Goal: Information Seeking & Learning: Check status

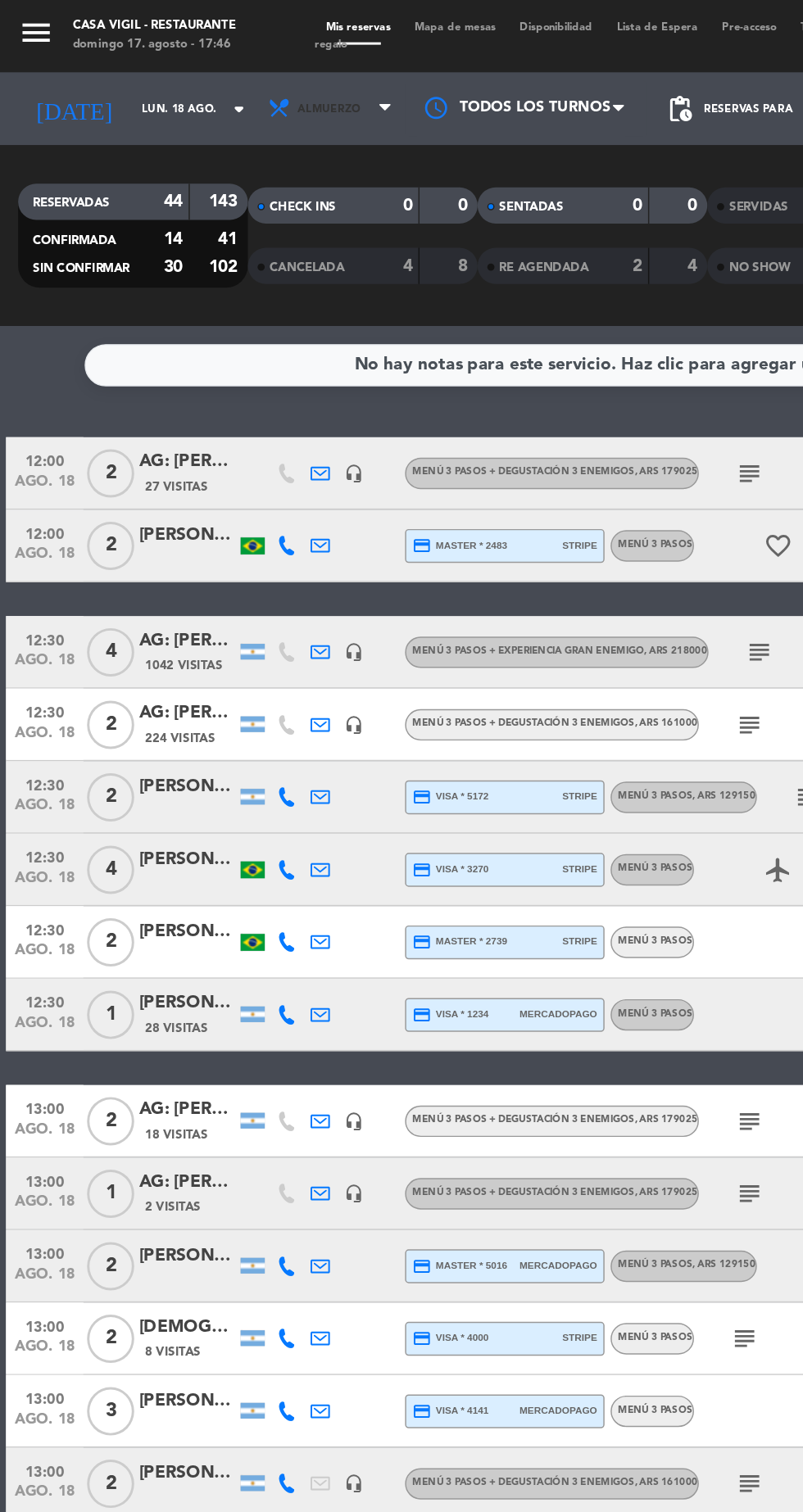
click at [225, 61] on span "Almuerzo" at bounding box center [225, 74] width 98 height 36
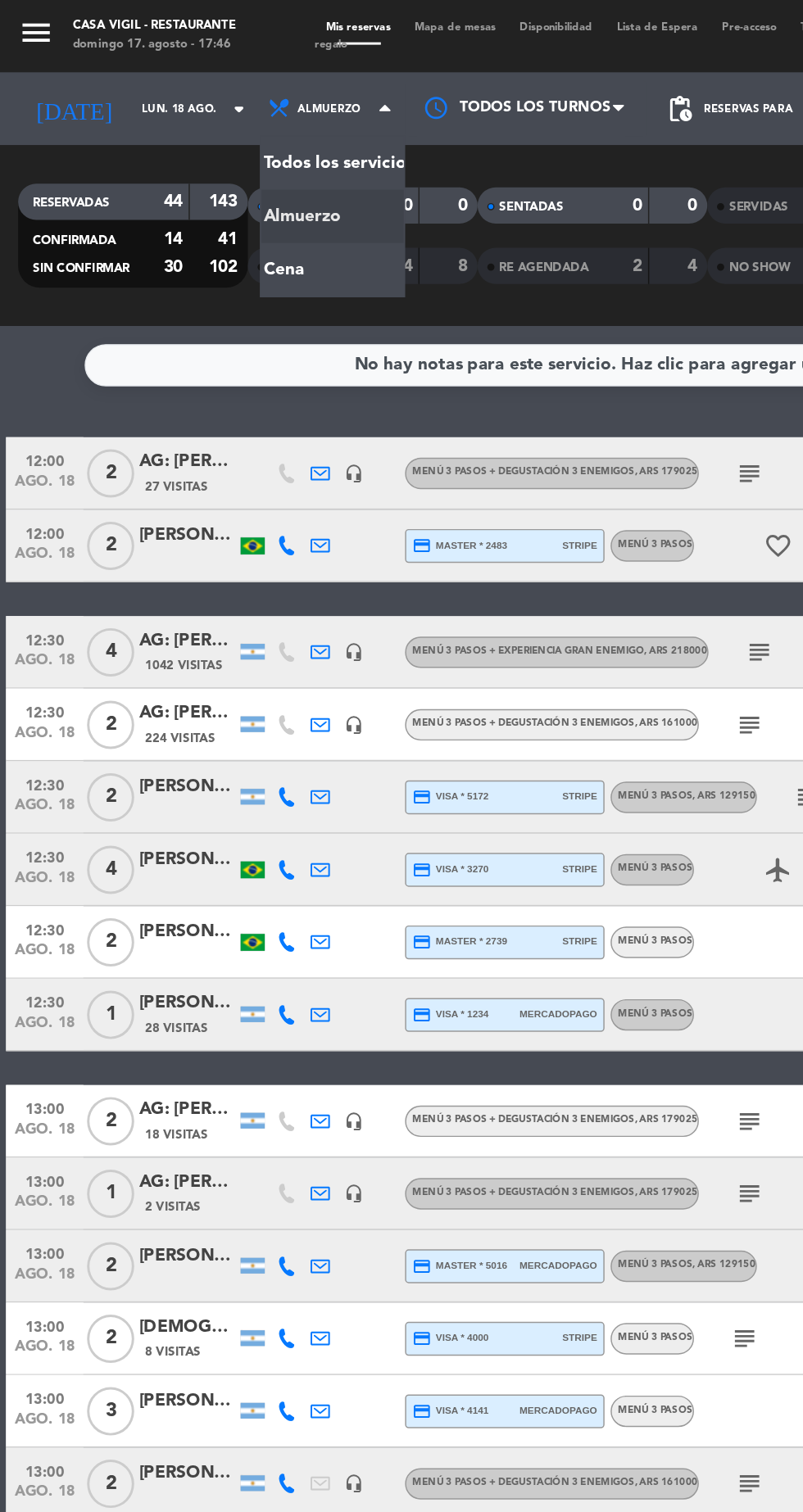
click at [171, 187] on div "menu Casa Vigil - Restaurante domingo 17. agosto - 17:46 Mis reservas Mapa de m…" at bounding box center [402, 110] width 803 height 221
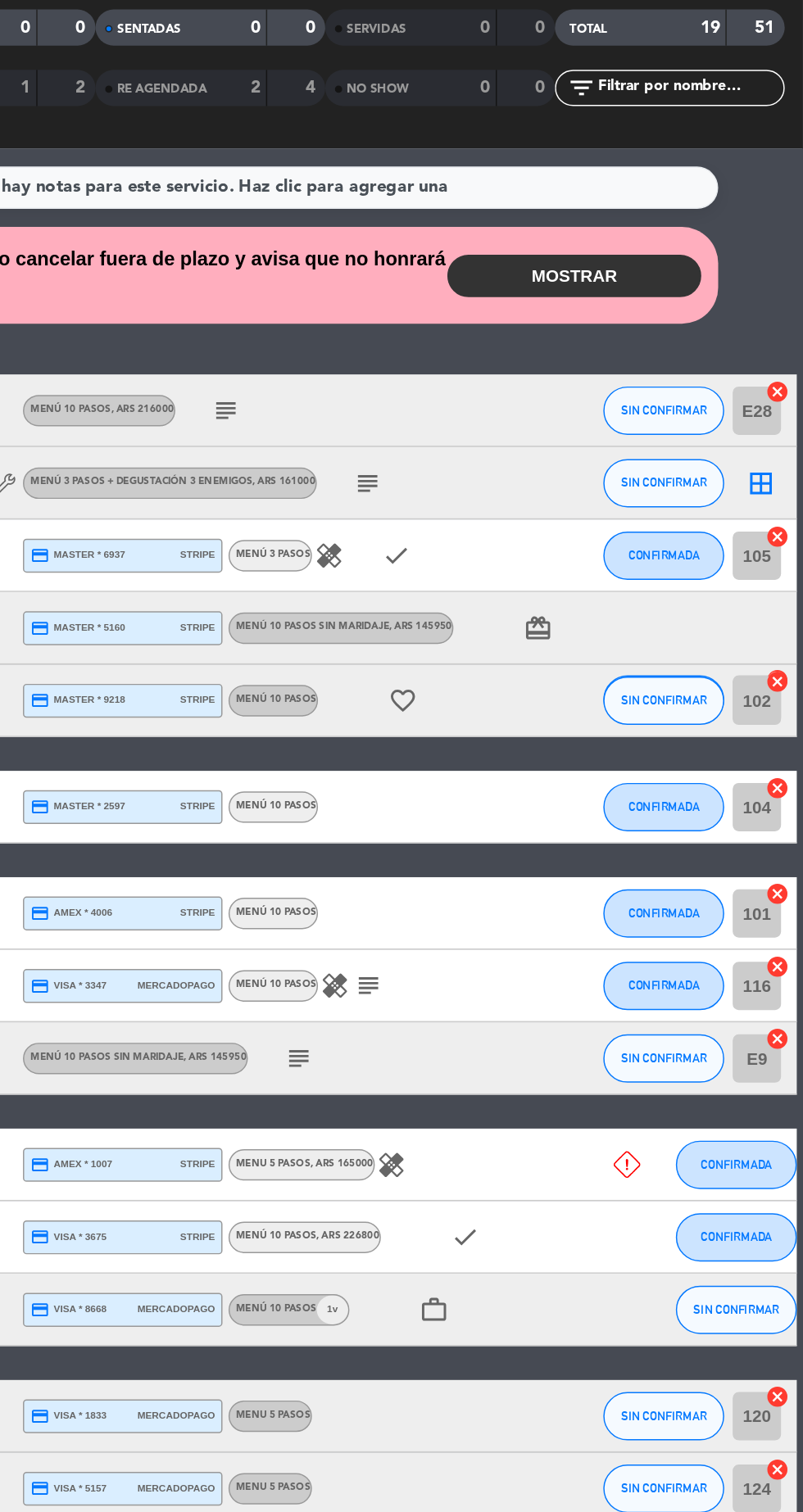
click at [625, 298] on button "MOSTRAR" at bounding box center [648, 308] width 172 height 29
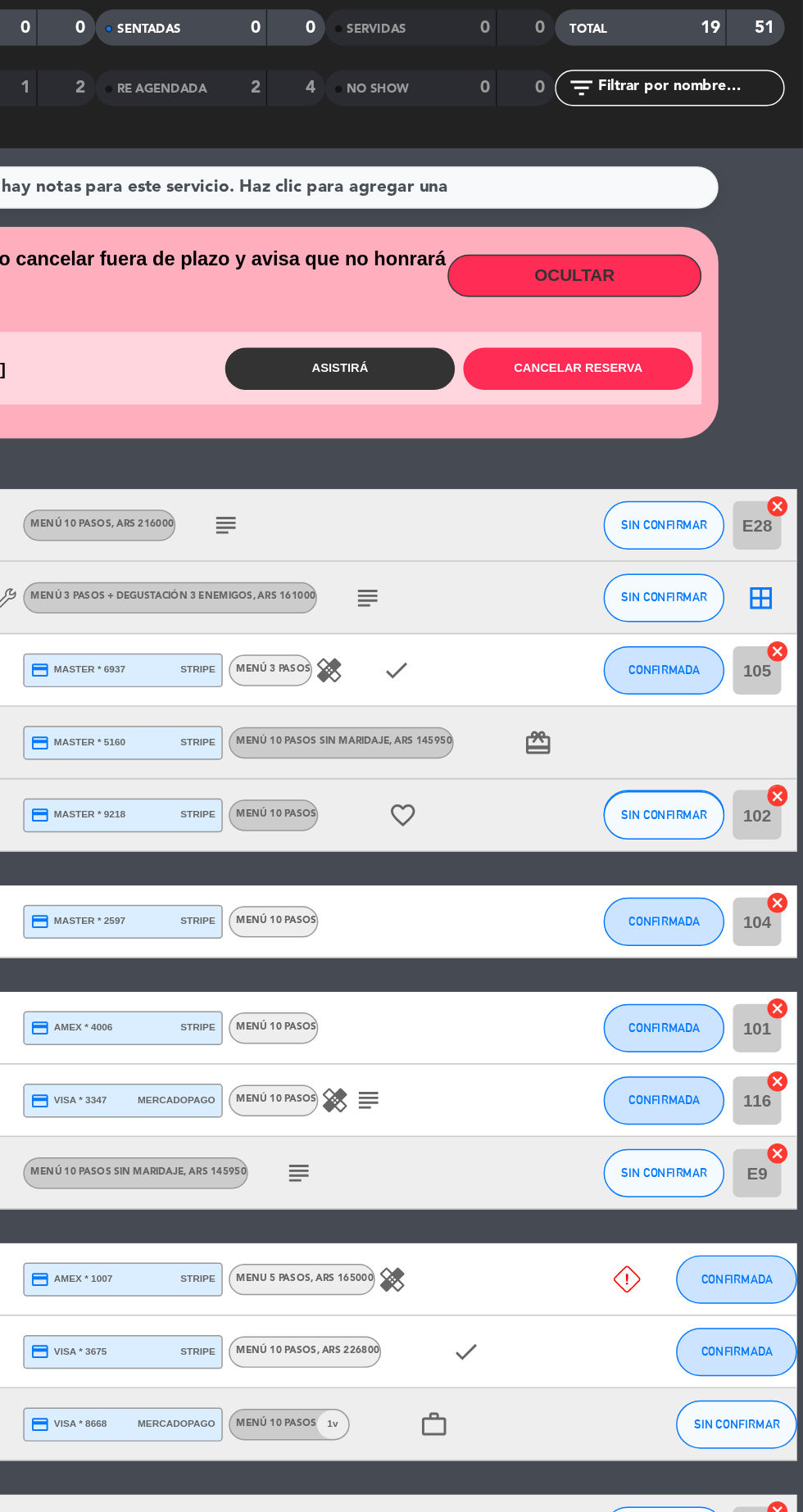
click at [659, 302] on button "OCULTAR" at bounding box center [648, 308] width 172 height 29
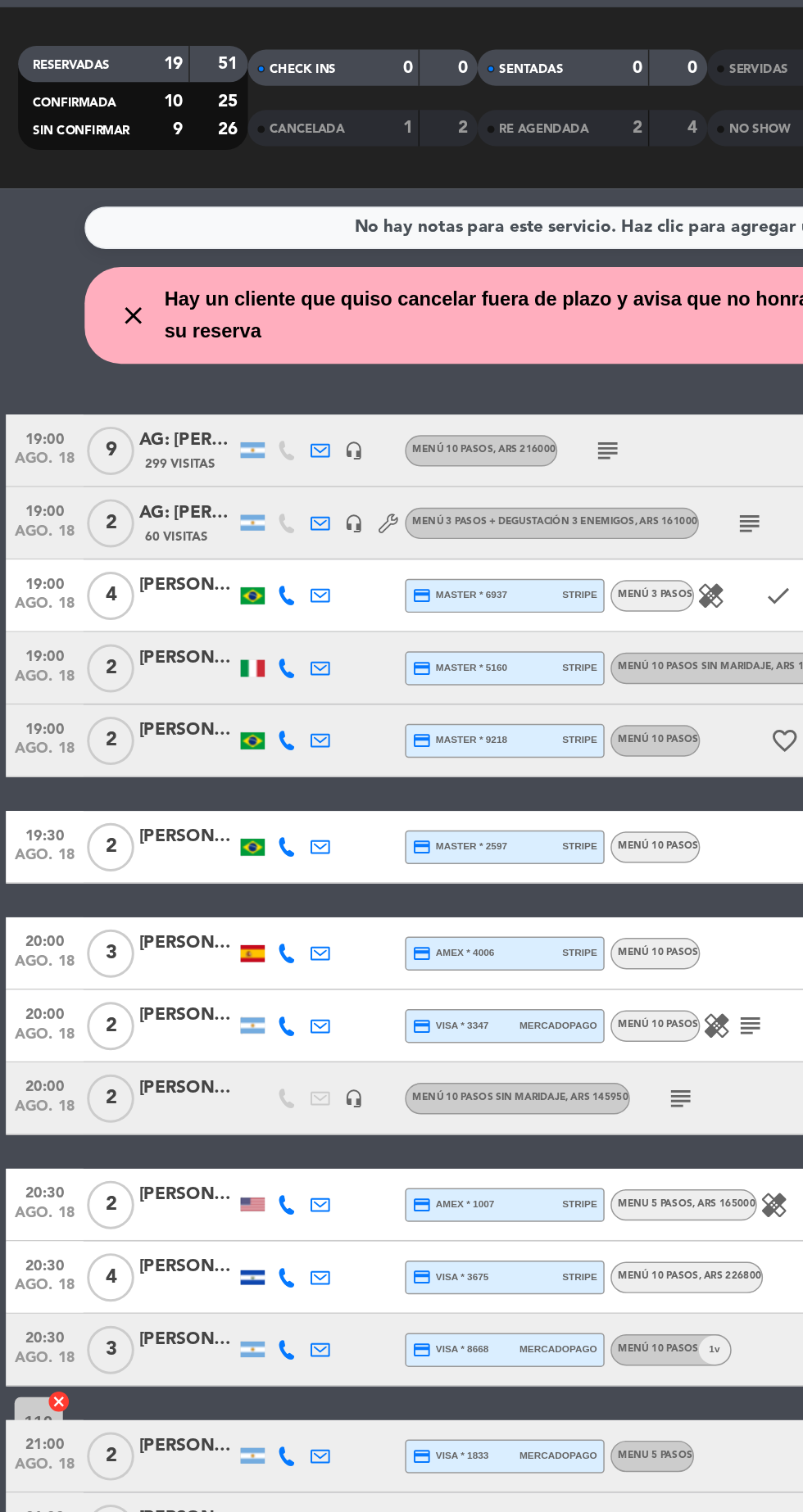
click at [417, 401] on icon "subject" at bounding box center [412, 398] width 20 height 20
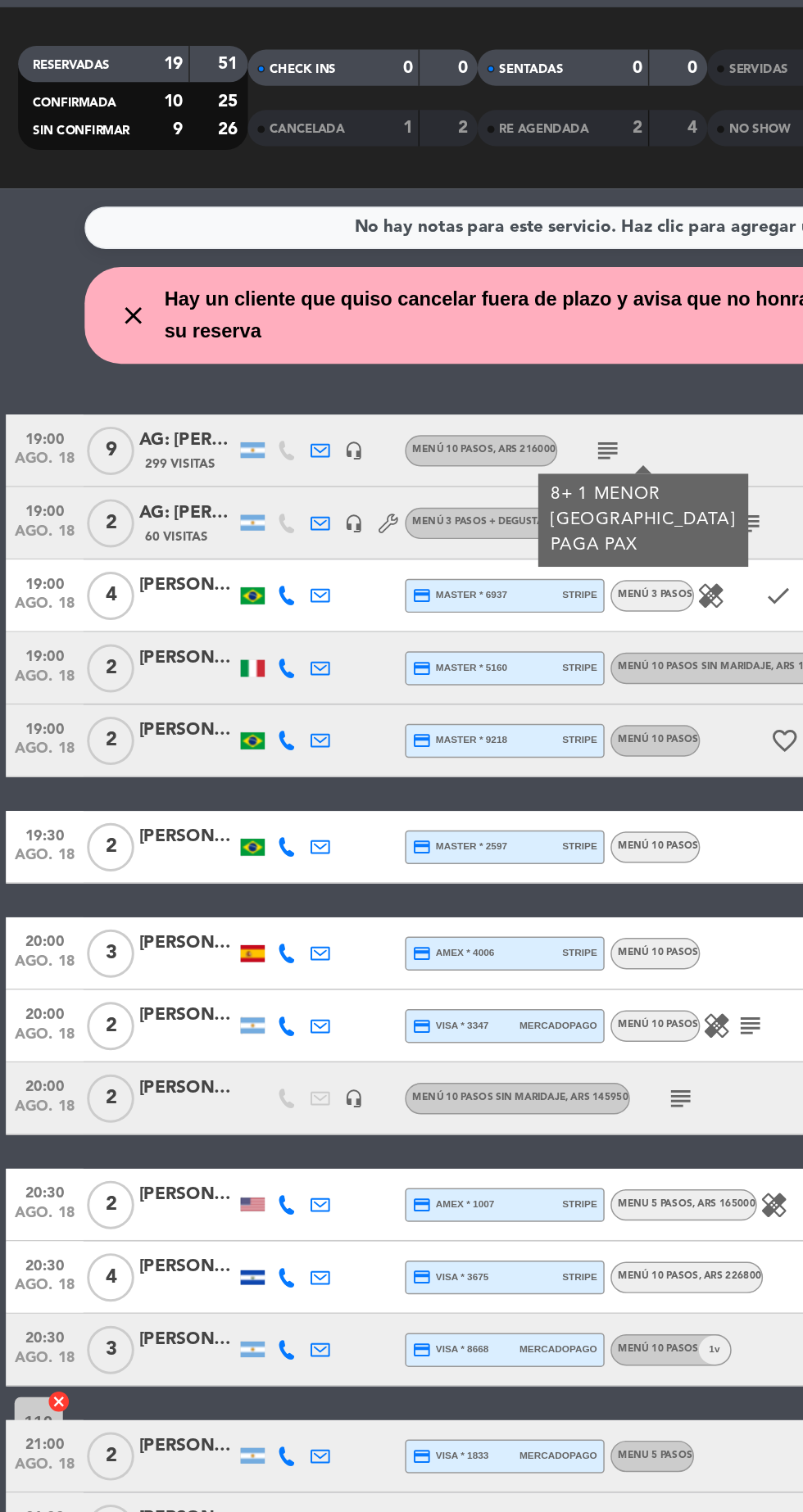
click at [418, 404] on icon "subject" at bounding box center [412, 398] width 20 height 20
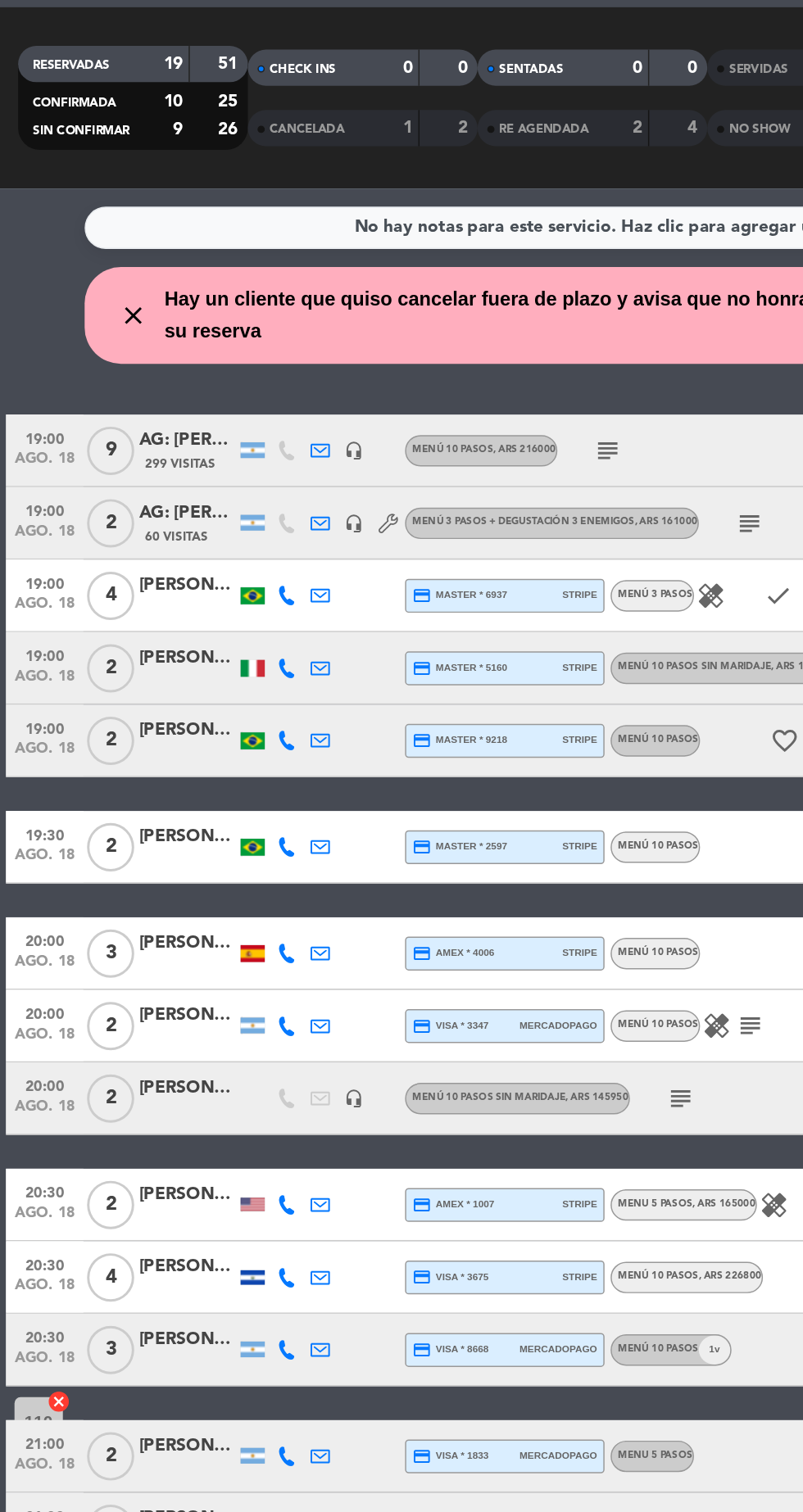
click at [134, 382] on div "AG: [PERSON_NAME] X9/ [PERSON_NAME]" at bounding box center [127, 391] width 66 height 19
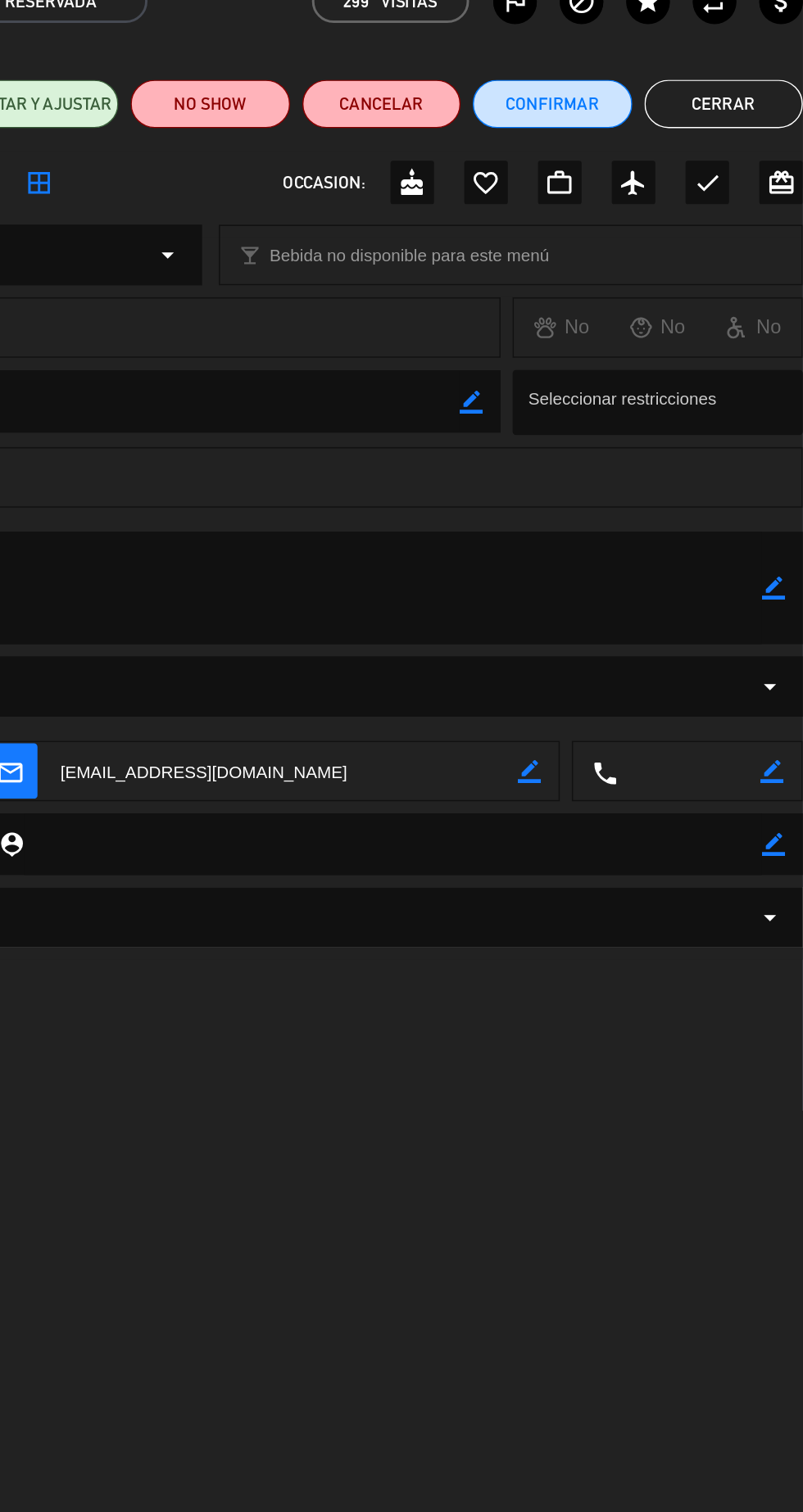
click at [748, 159] on button "Cerrar" at bounding box center [748, 164] width 107 height 33
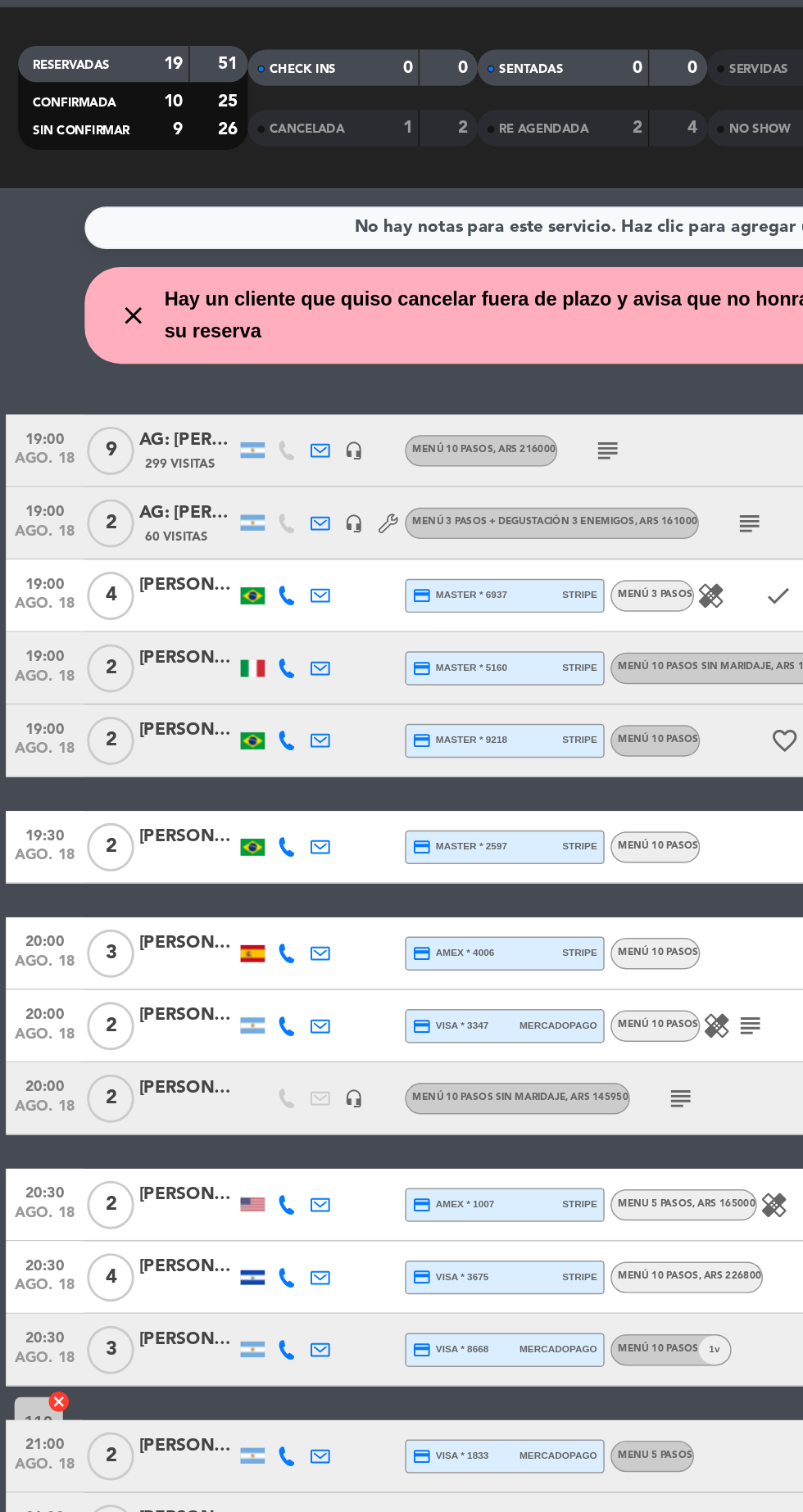
click at [139, 452] on span "60 Visitas" at bounding box center [119, 456] width 43 height 13
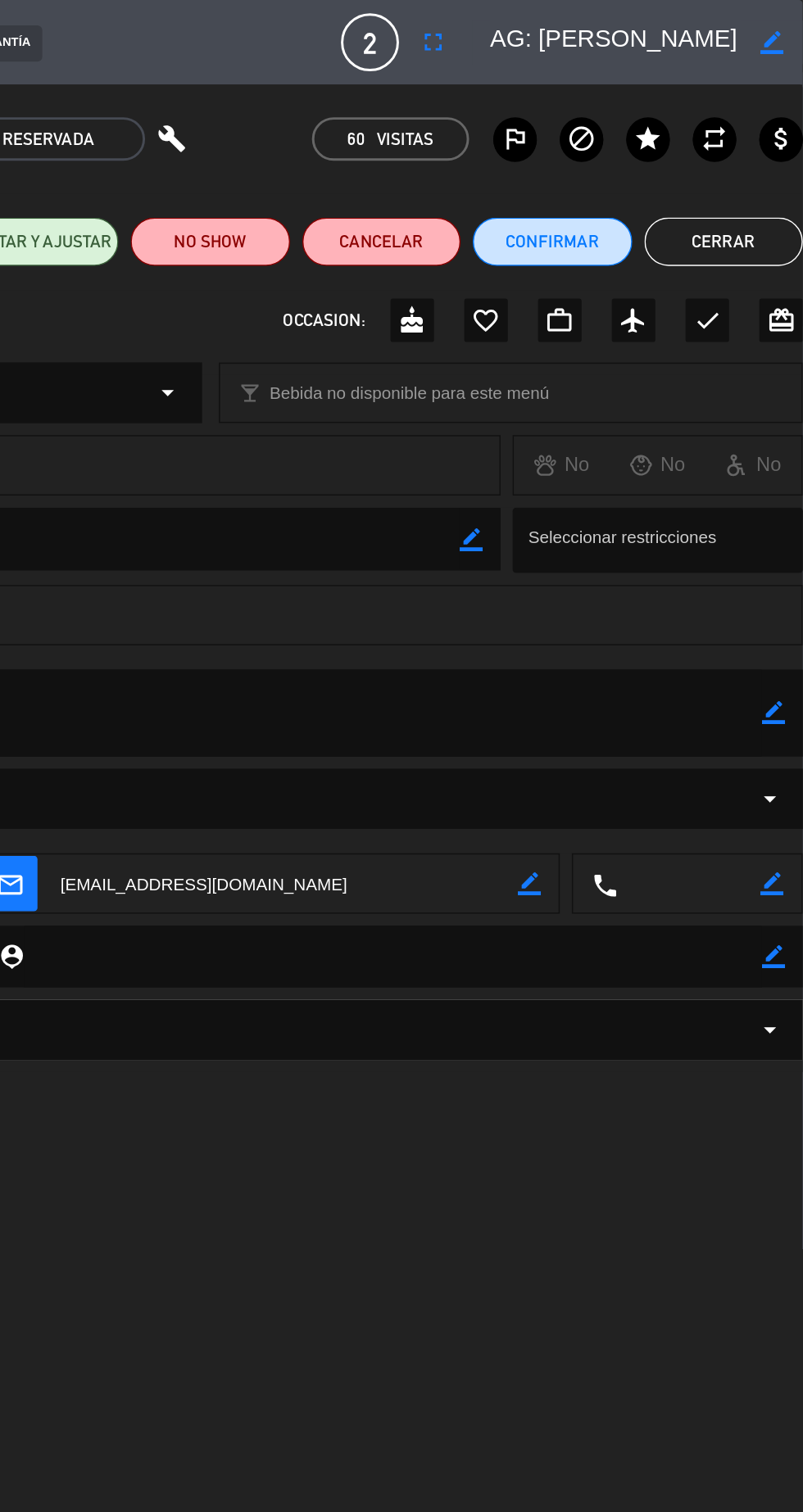
click at [738, 169] on button "Cerrar" at bounding box center [748, 164] width 107 height 33
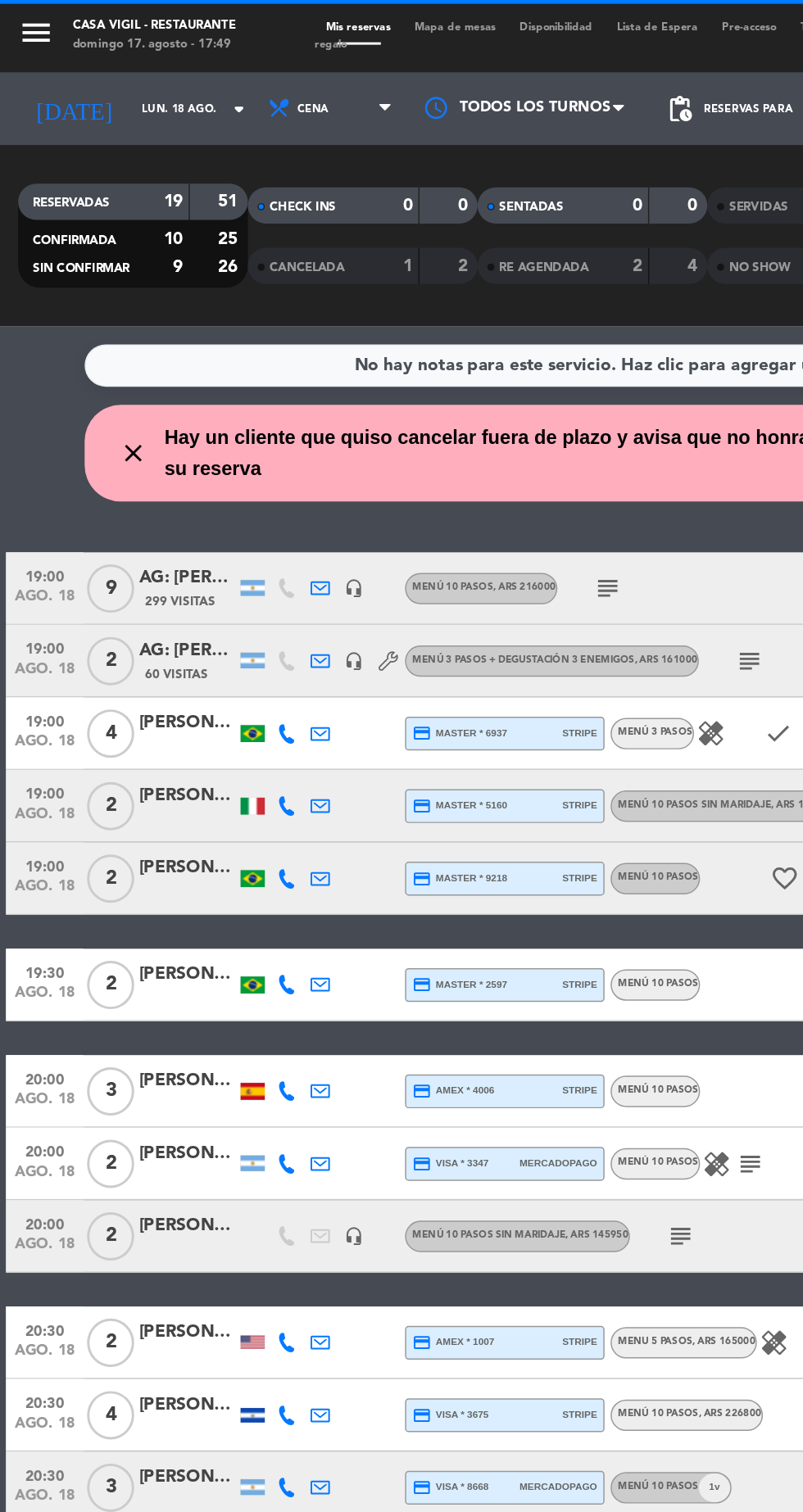
click at [116, 486] on div "[PERSON_NAME]" at bounding box center [127, 489] width 66 height 19
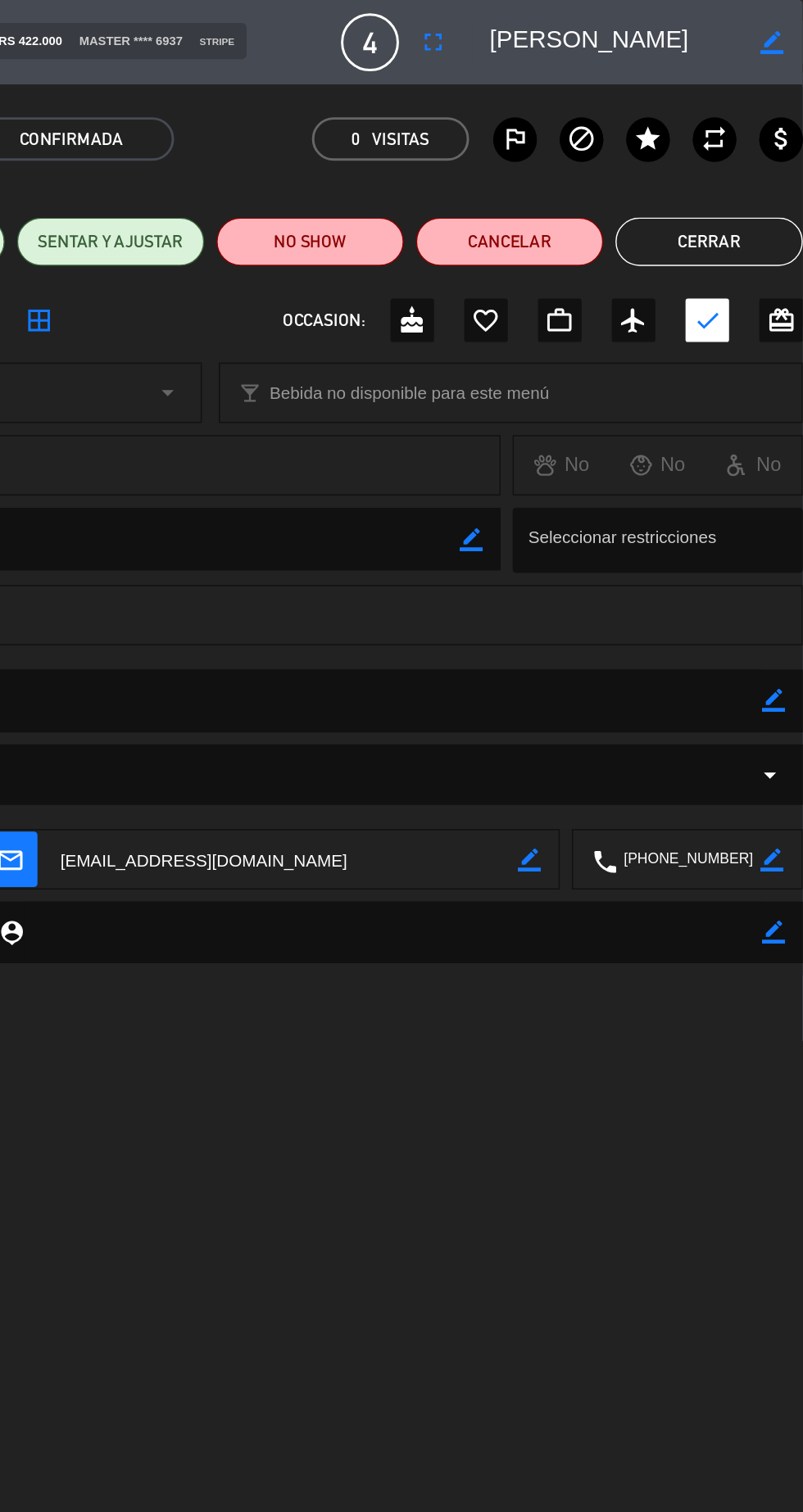
click at [734, 166] on button "Cerrar" at bounding box center [738, 164] width 127 height 33
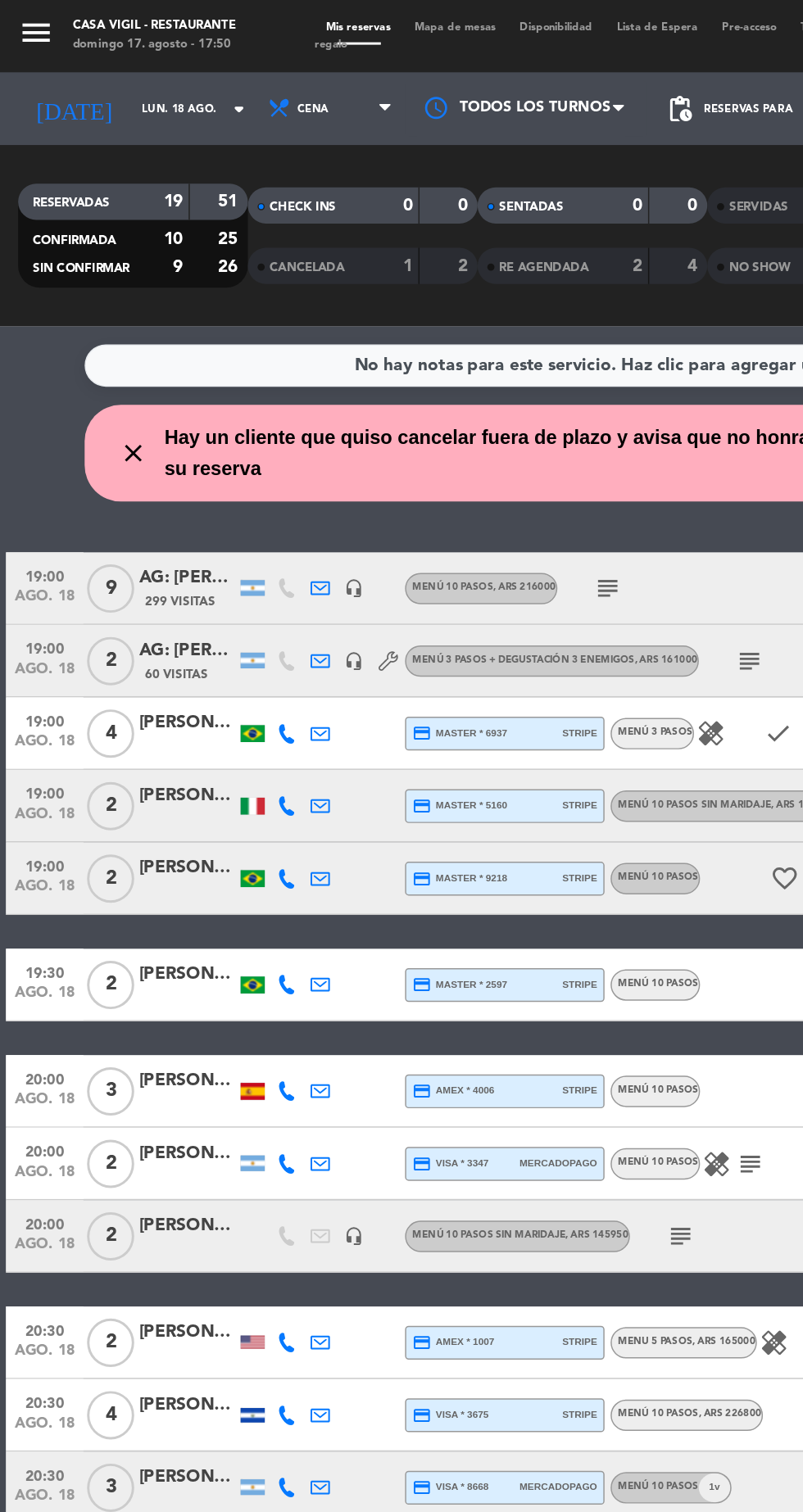
click at [127, 539] on div "[PERSON_NAME]" at bounding box center [127, 539] width 66 height 19
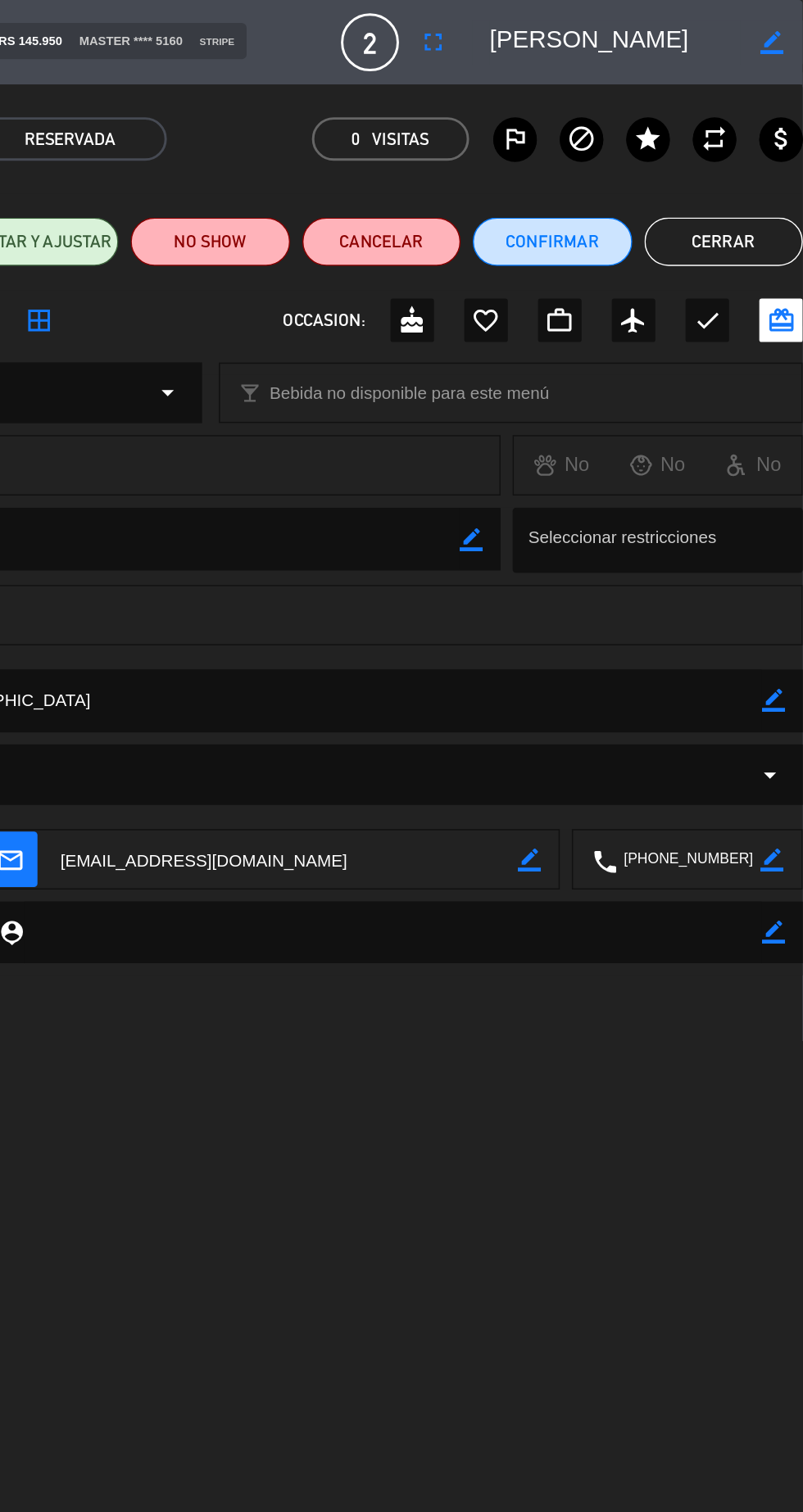
click at [754, 151] on button "Cerrar" at bounding box center [748, 164] width 107 height 33
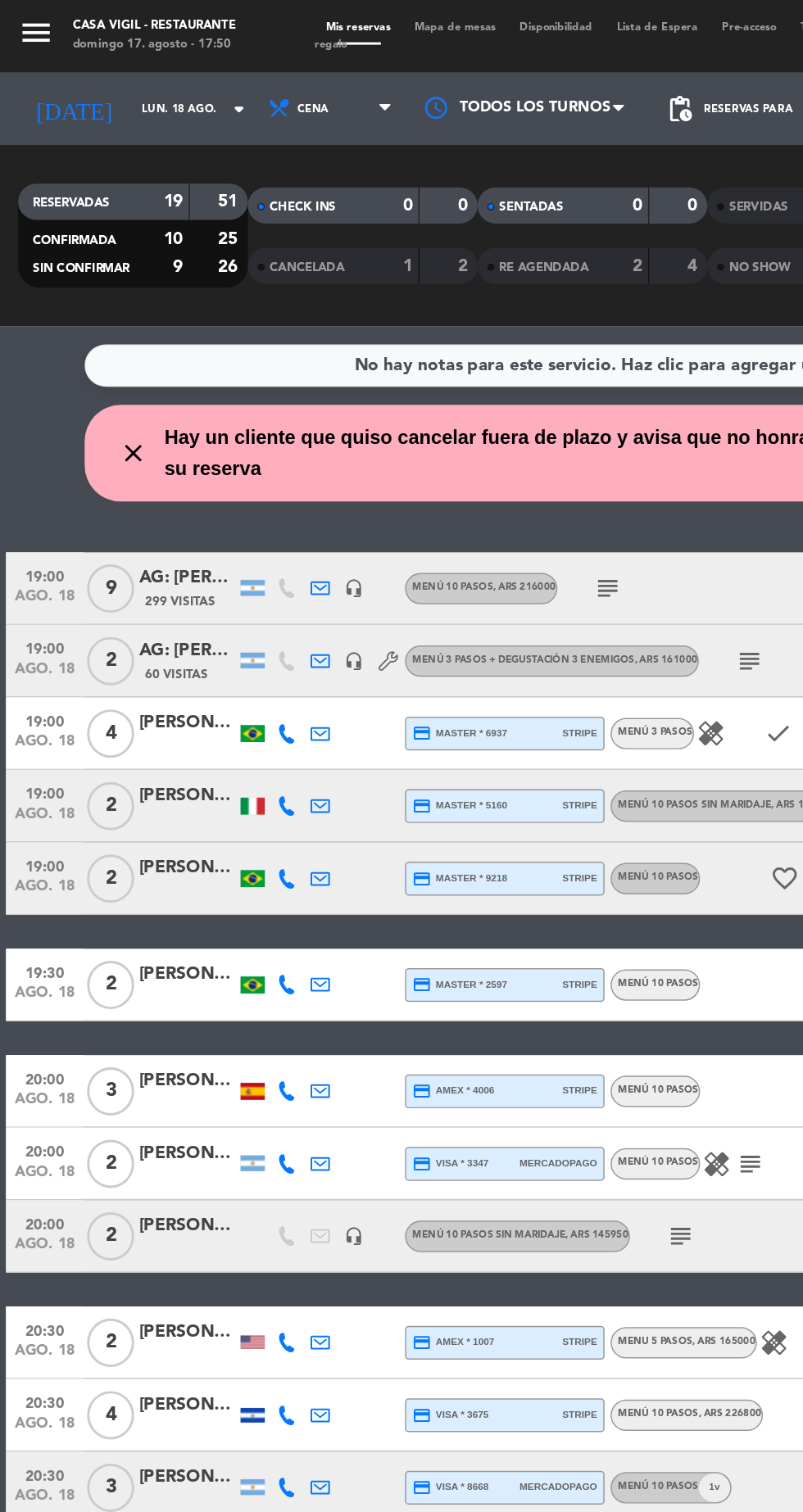
click at [171, 551] on div at bounding box center [171, 545] width 16 height 11
click at [120, 595] on div "[PERSON_NAME]" at bounding box center [127, 588] width 66 height 19
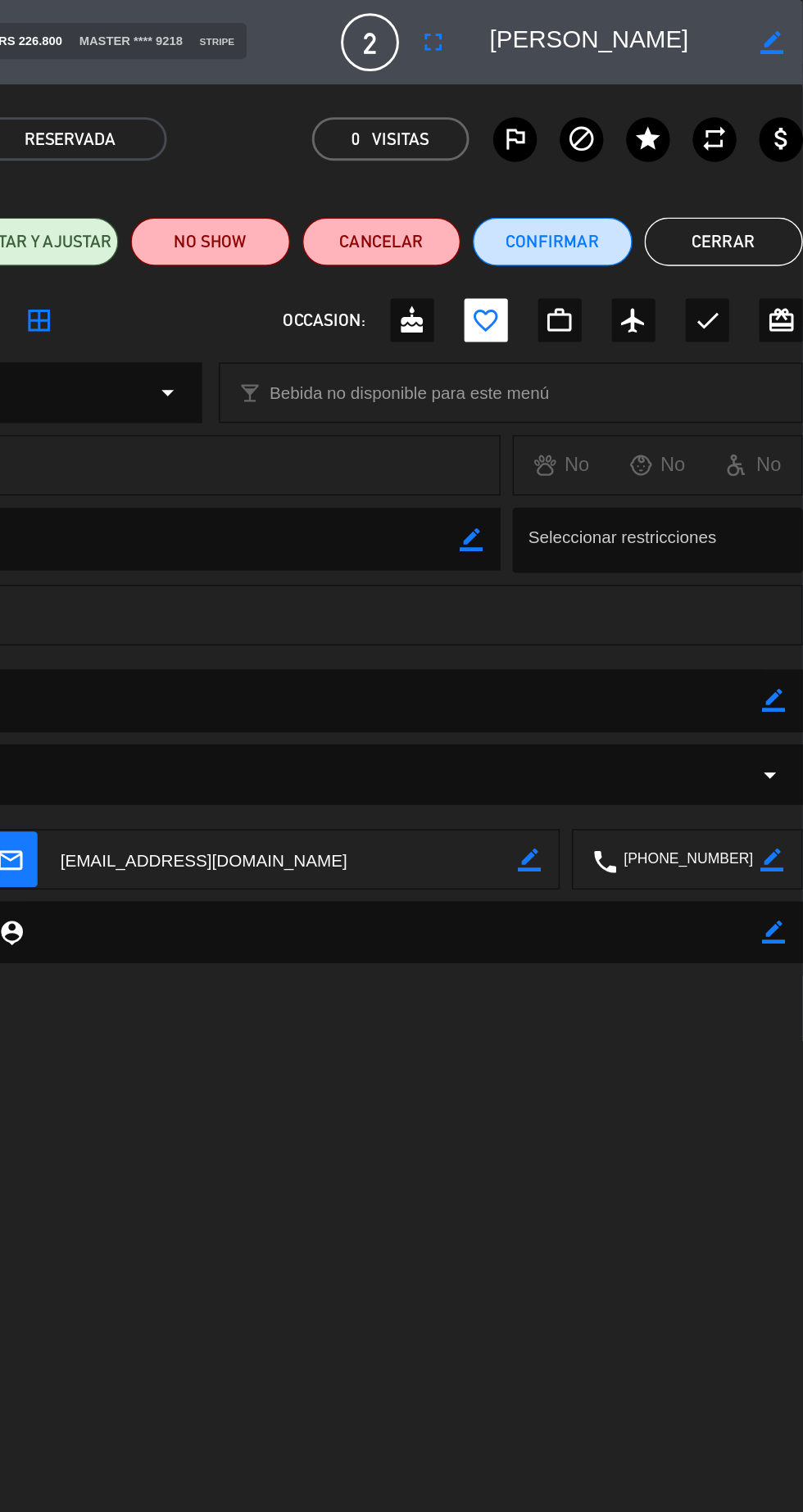
click at [740, 162] on button "Cerrar" at bounding box center [748, 164] width 107 height 33
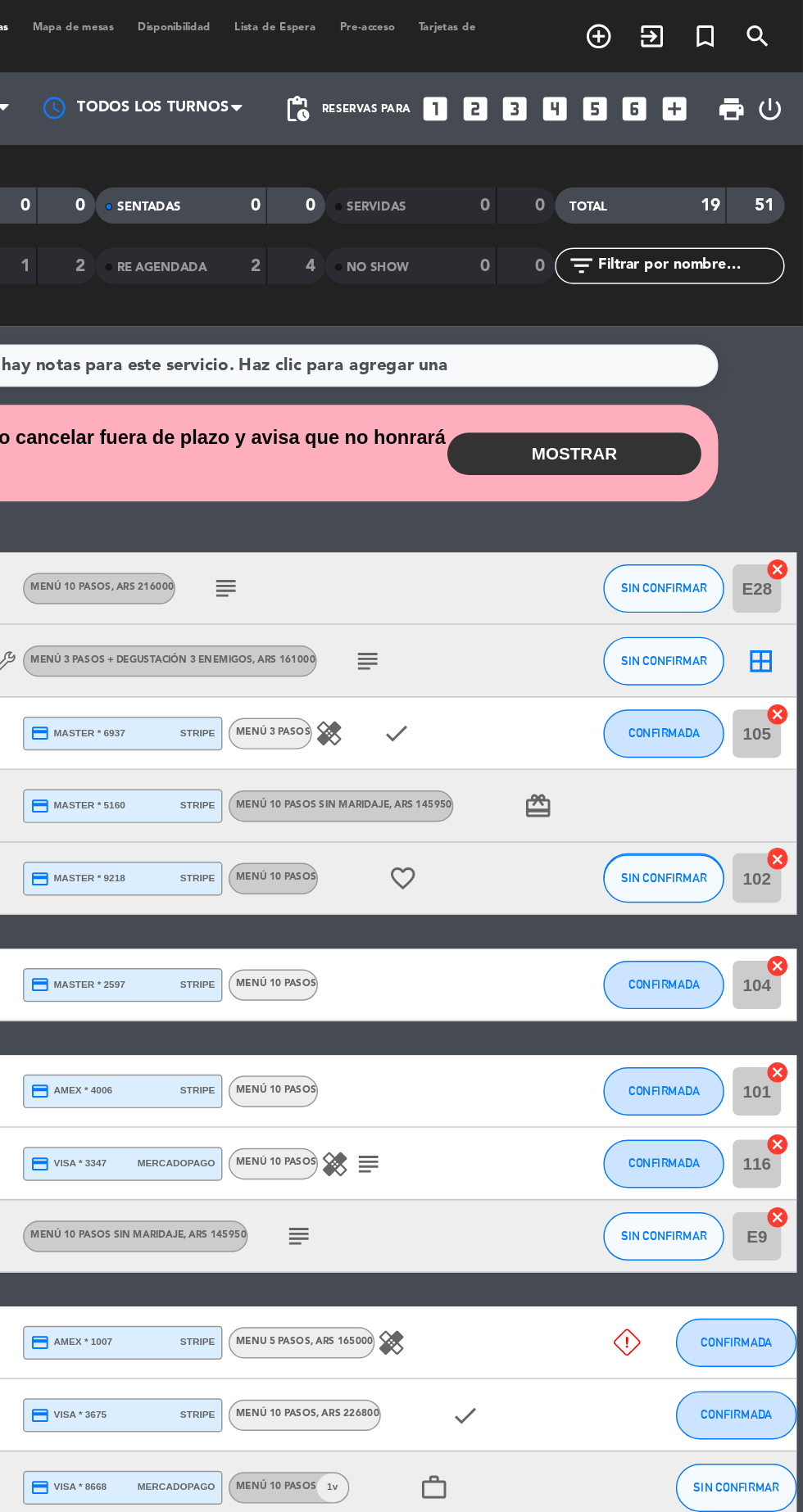
click at [410, 399] on icon "subject" at bounding box center [412, 398] width 20 height 20
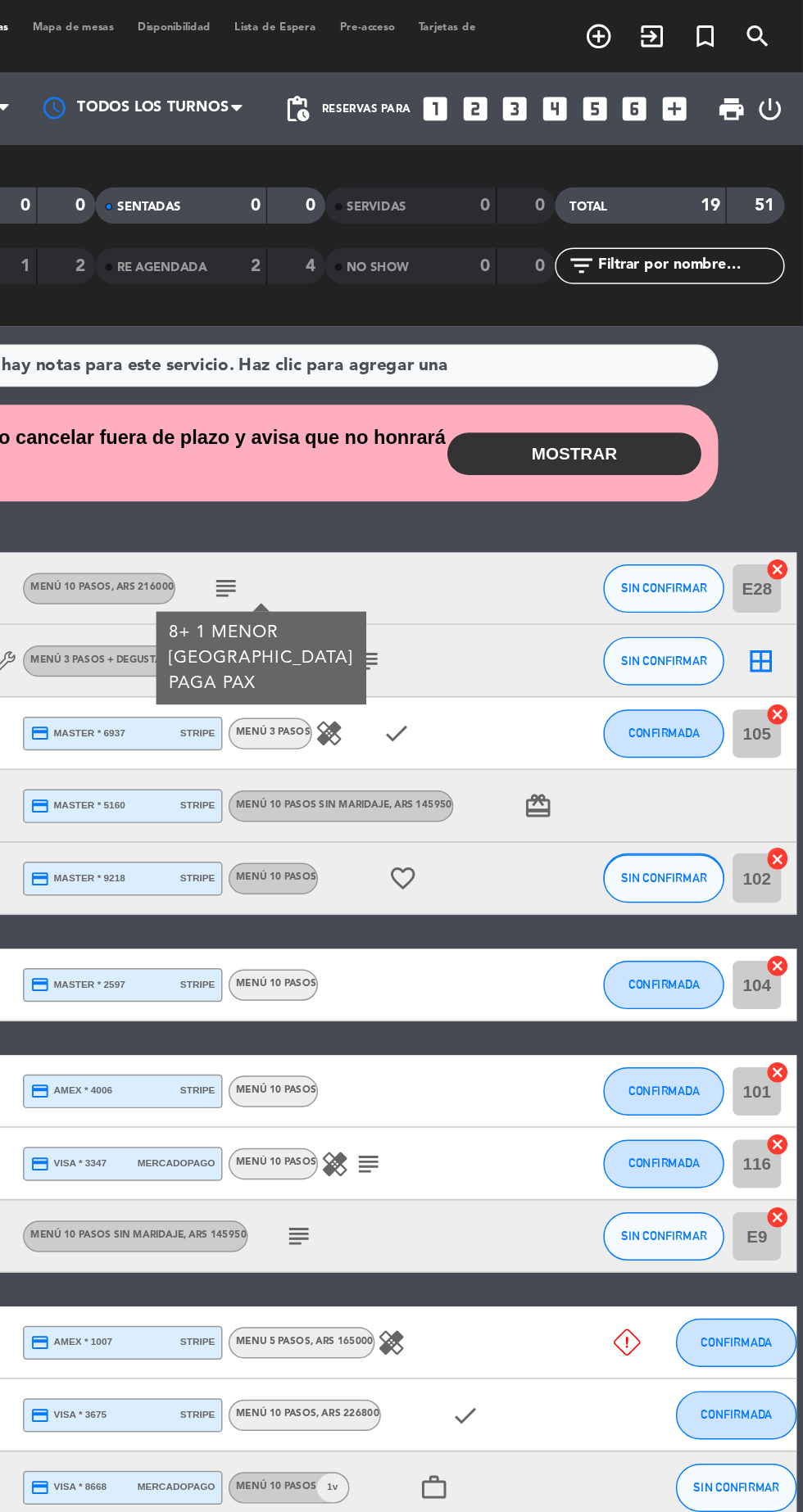
click at [410, 388] on icon "subject" at bounding box center [412, 398] width 20 height 20
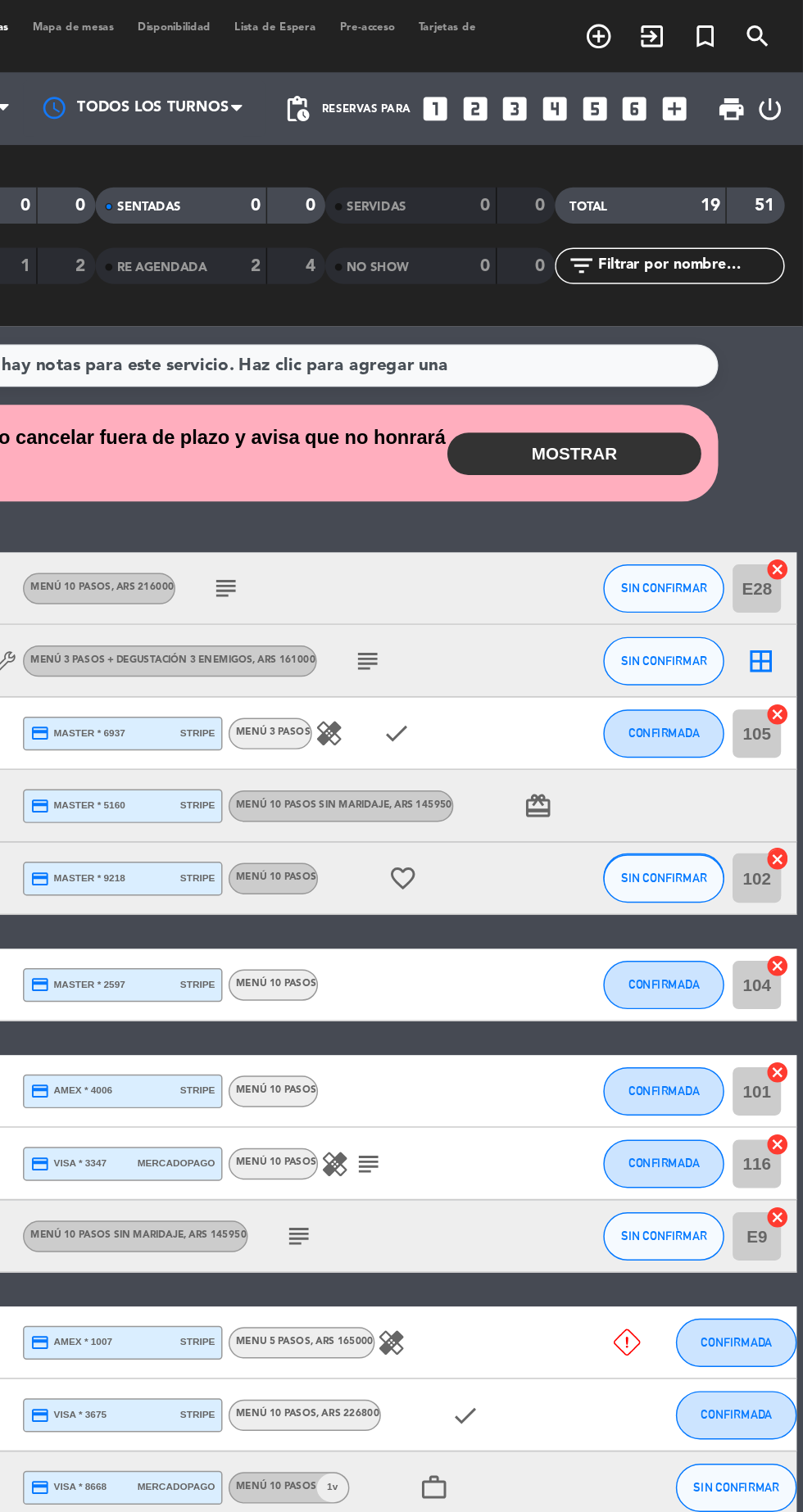
click at [507, 442] on icon "subject" at bounding box center [508, 448] width 20 height 20
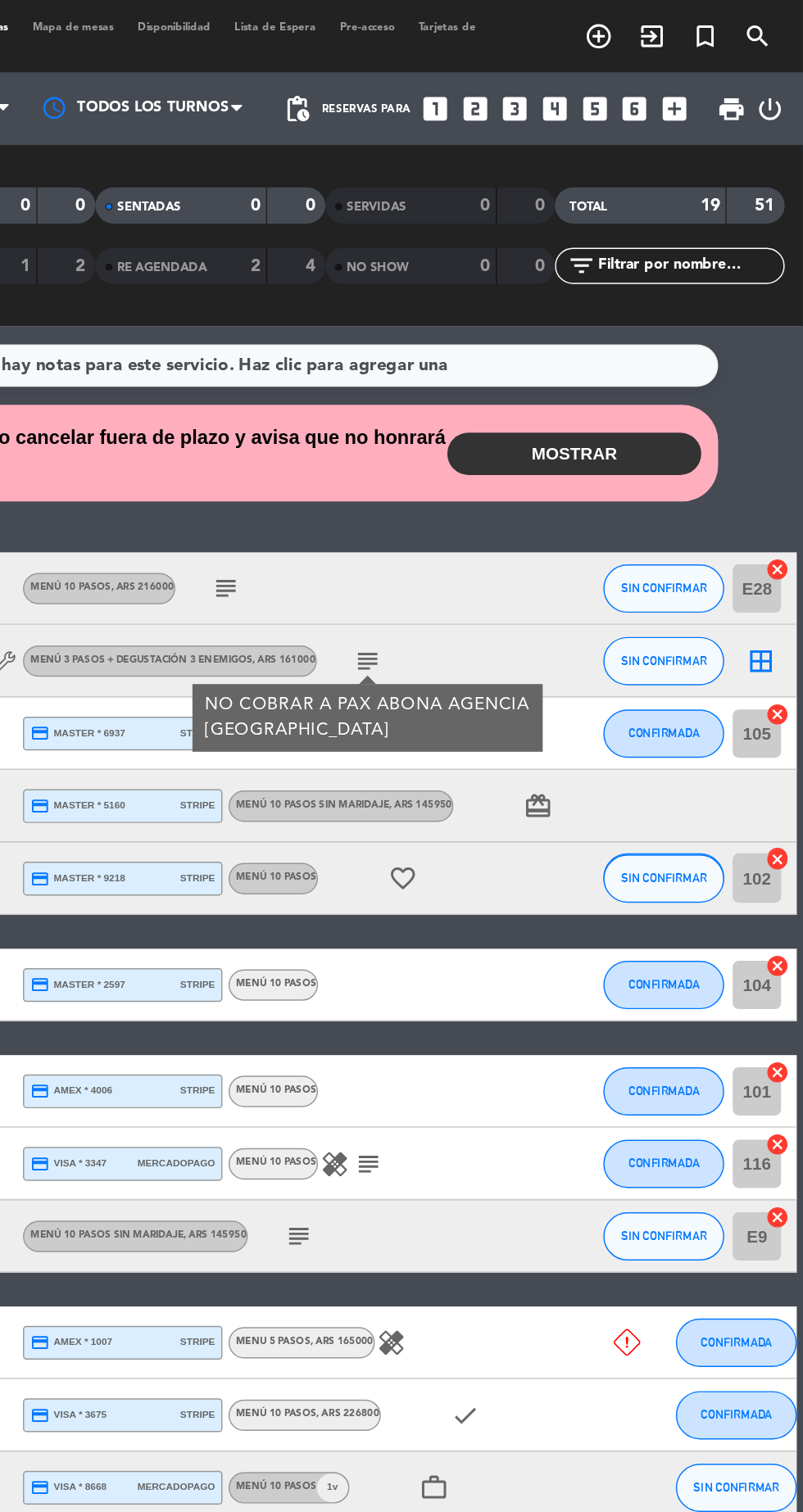
click at [502, 446] on icon "subject" at bounding box center [508, 448] width 20 height 20
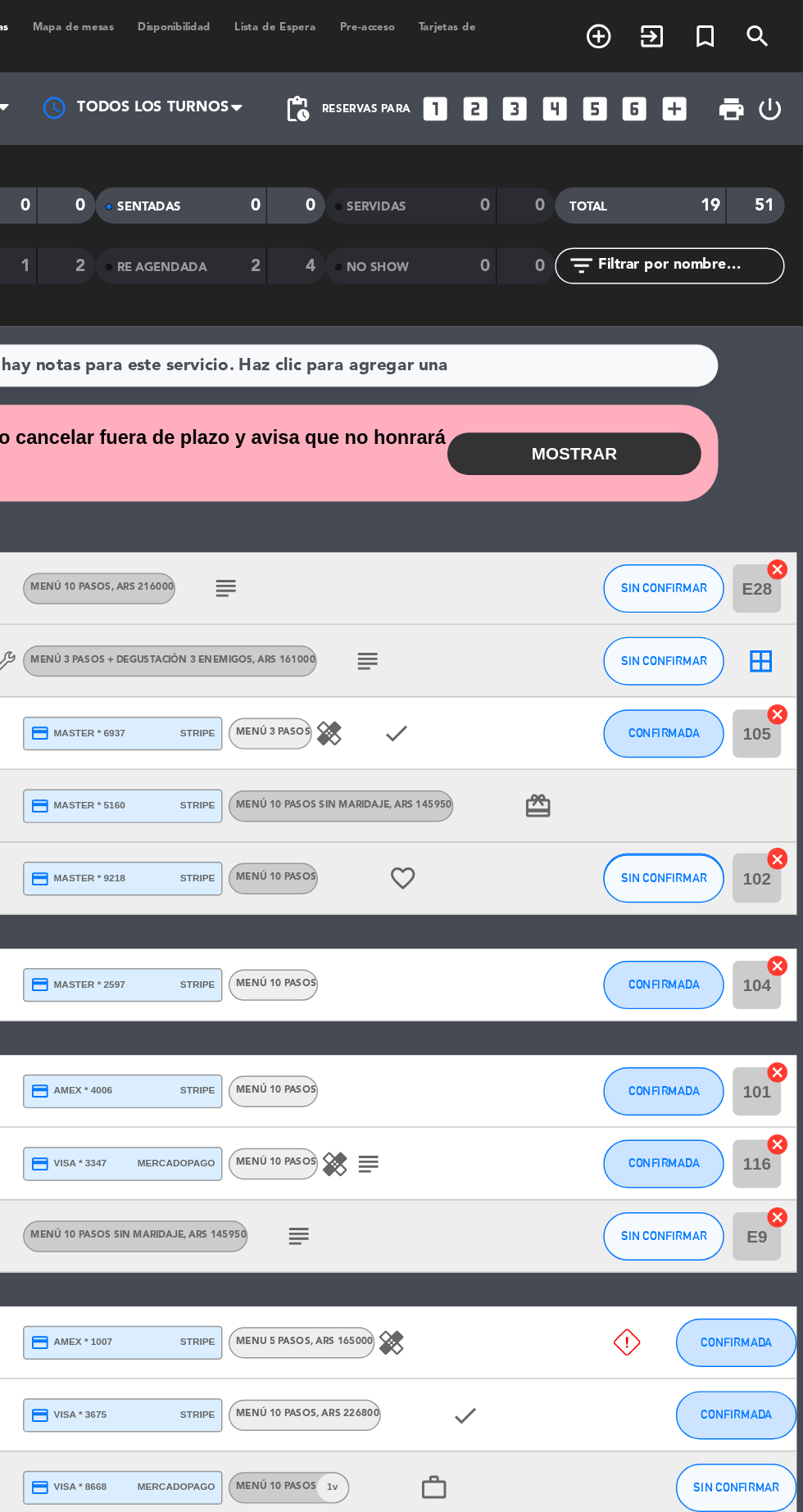
click at [478, 493] on icon "healing" at bounding box center [481, 497] width 20 height 20
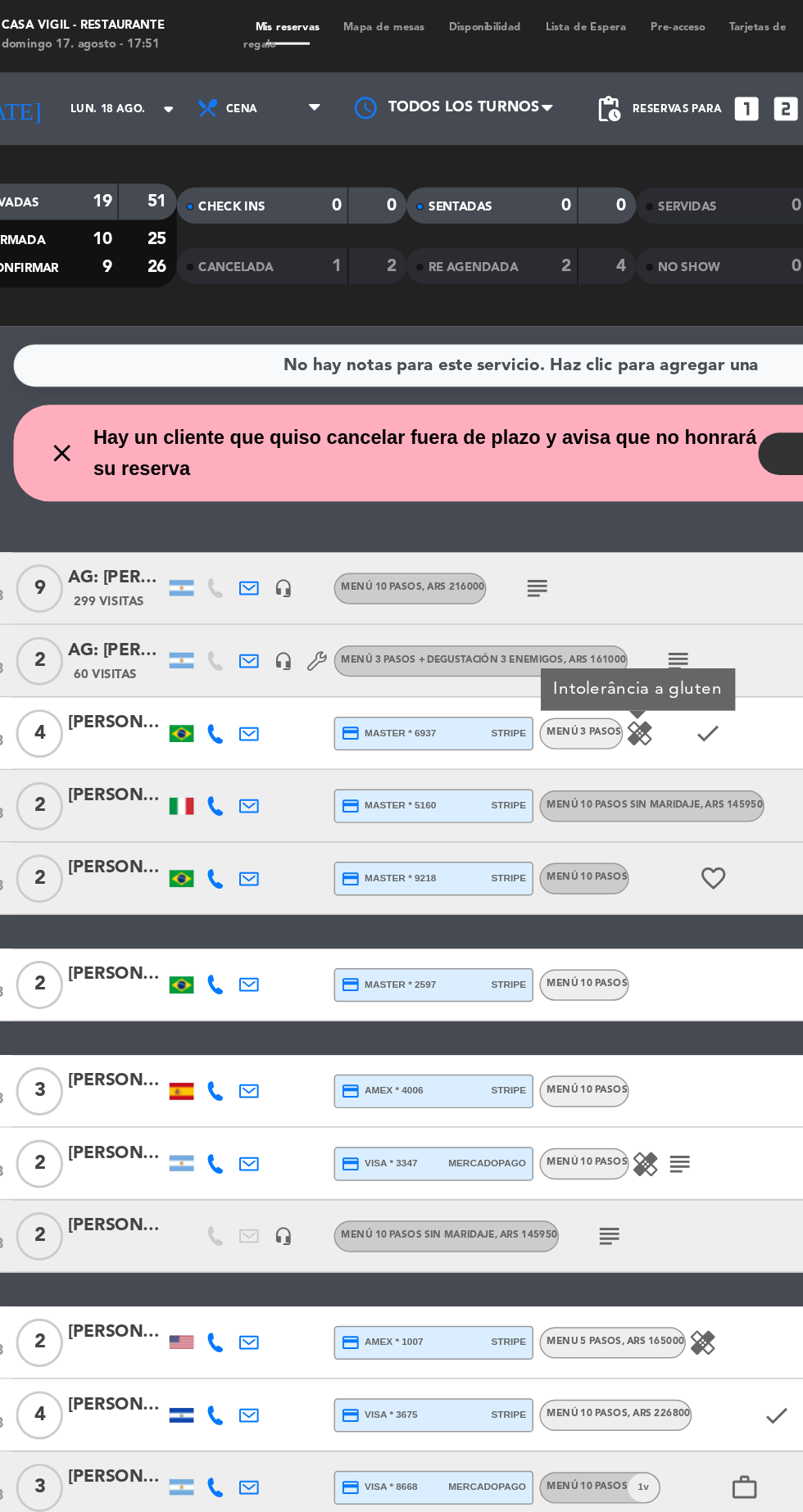
click at [131, 654] on div "[PERSON_NAME]" at bounding box center [127, 660] width 66 height 19
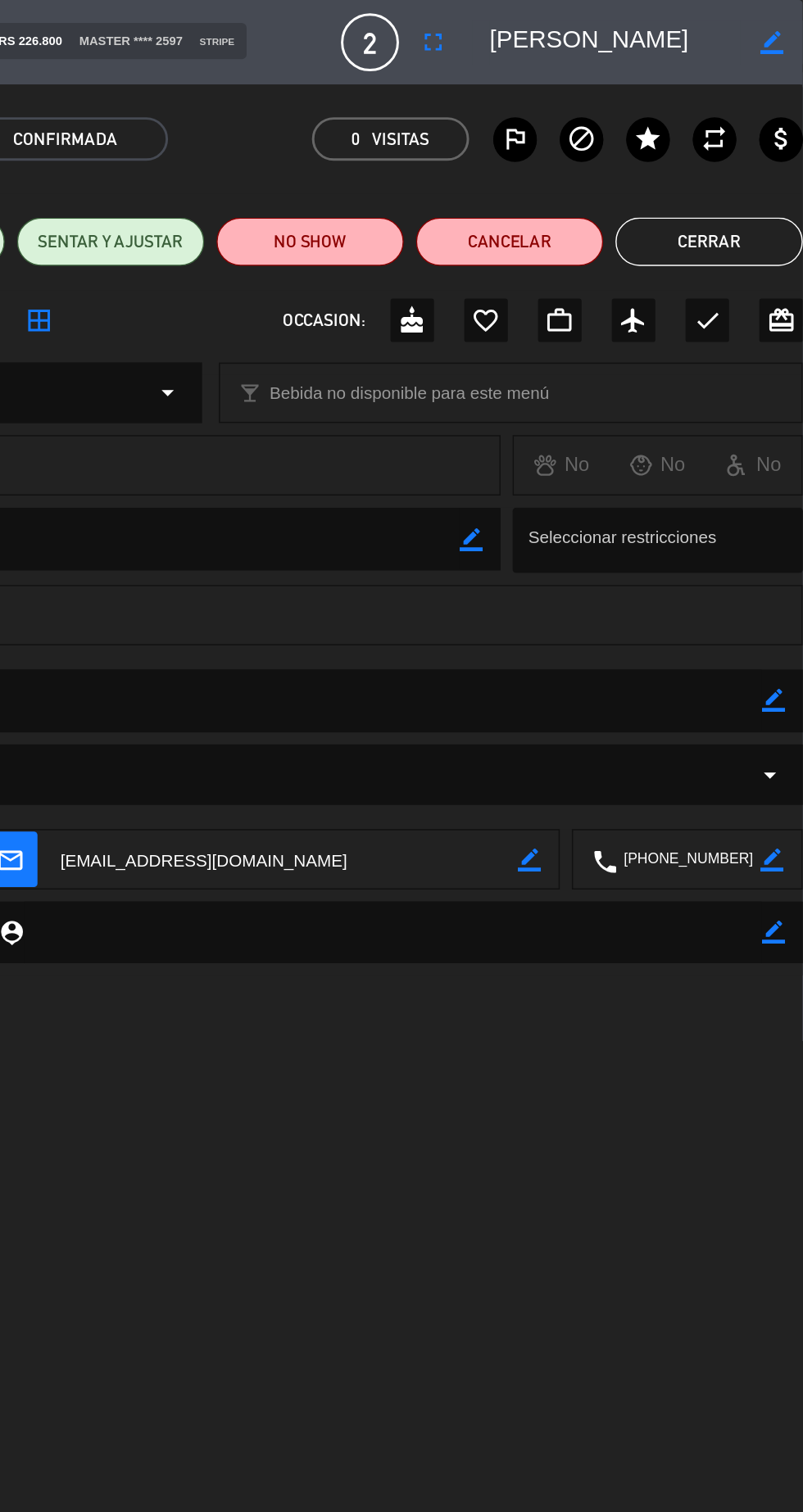
click at [744, 150] on button "Cerrar" at bounding box center [738, 164] width 127 height 33
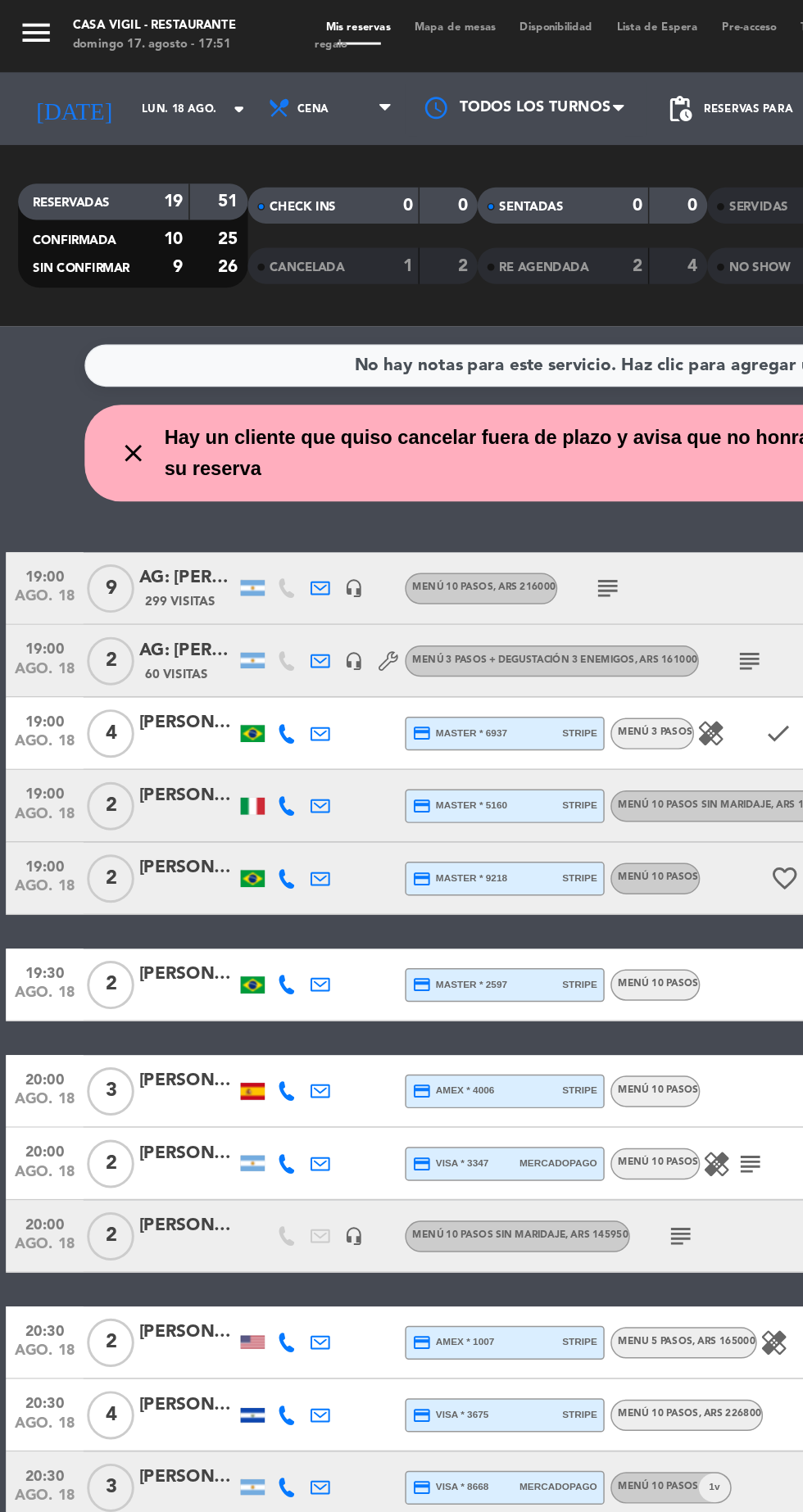
click at [128, 658] on div "[PERSON_NAME]" at bounding box center [127, 660] width 66 height 19
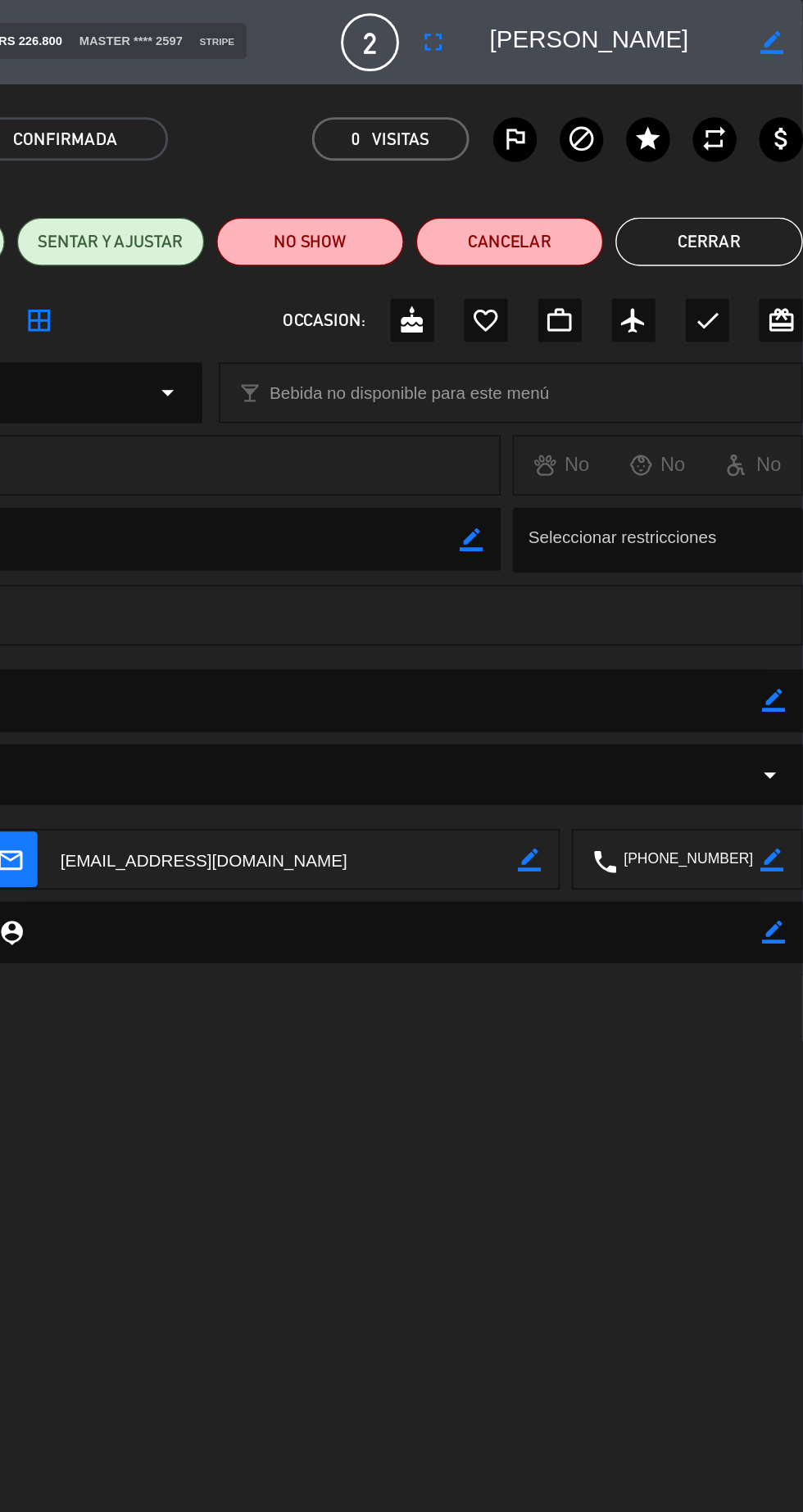
click at [718, 160] on button "Cerrar" at bounding box center [738, 164] width 127 height 33
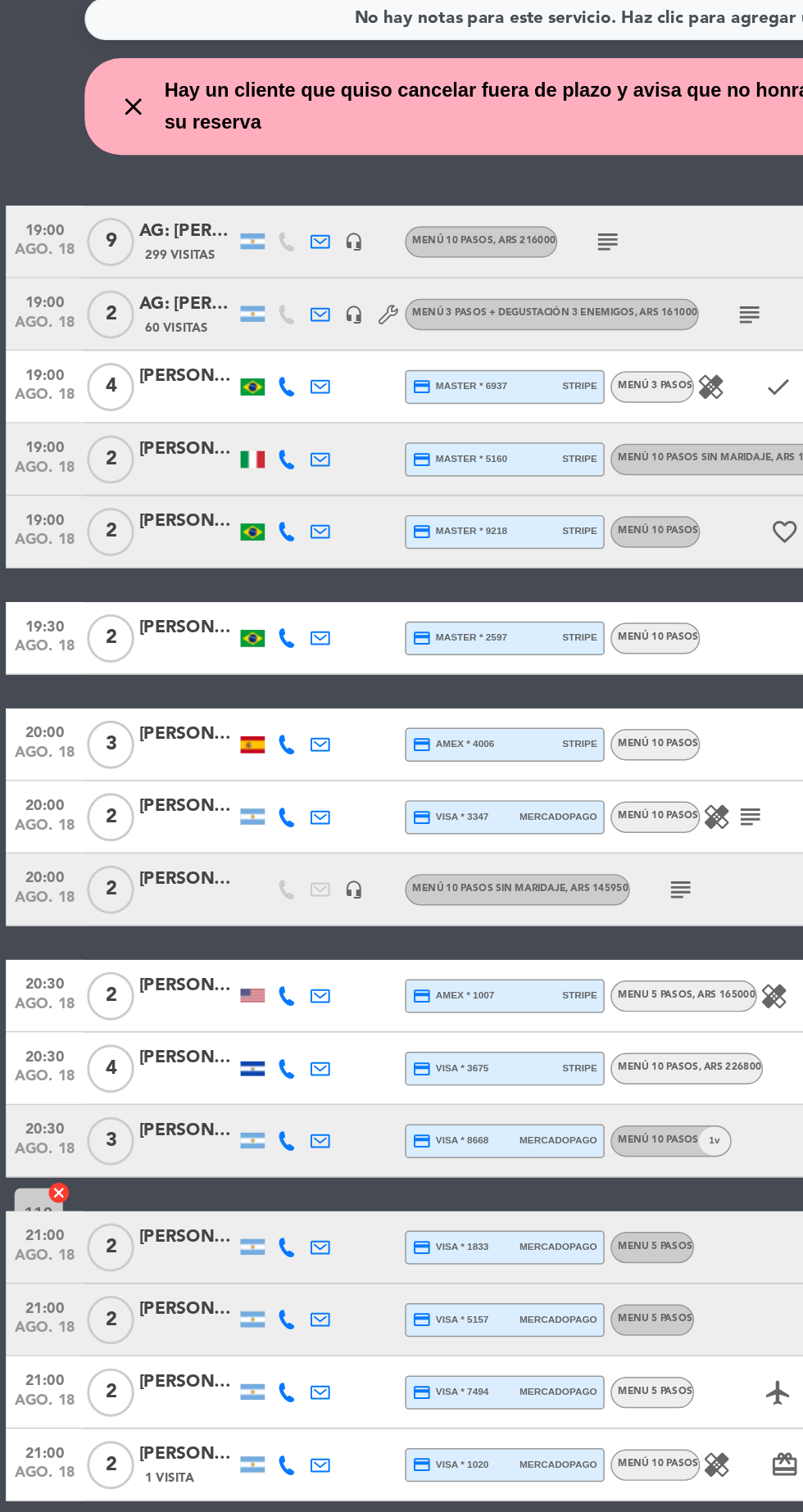
click at [163, 730] on div at bounding box center [171, 739] width 23 height 48
click at [167, 734] on div at bounding box center [171, 739] width 16 height 11
click at [124, 733] on div "[PERSON_NAME]" at bounding box center [127, 732] width 66 height 19
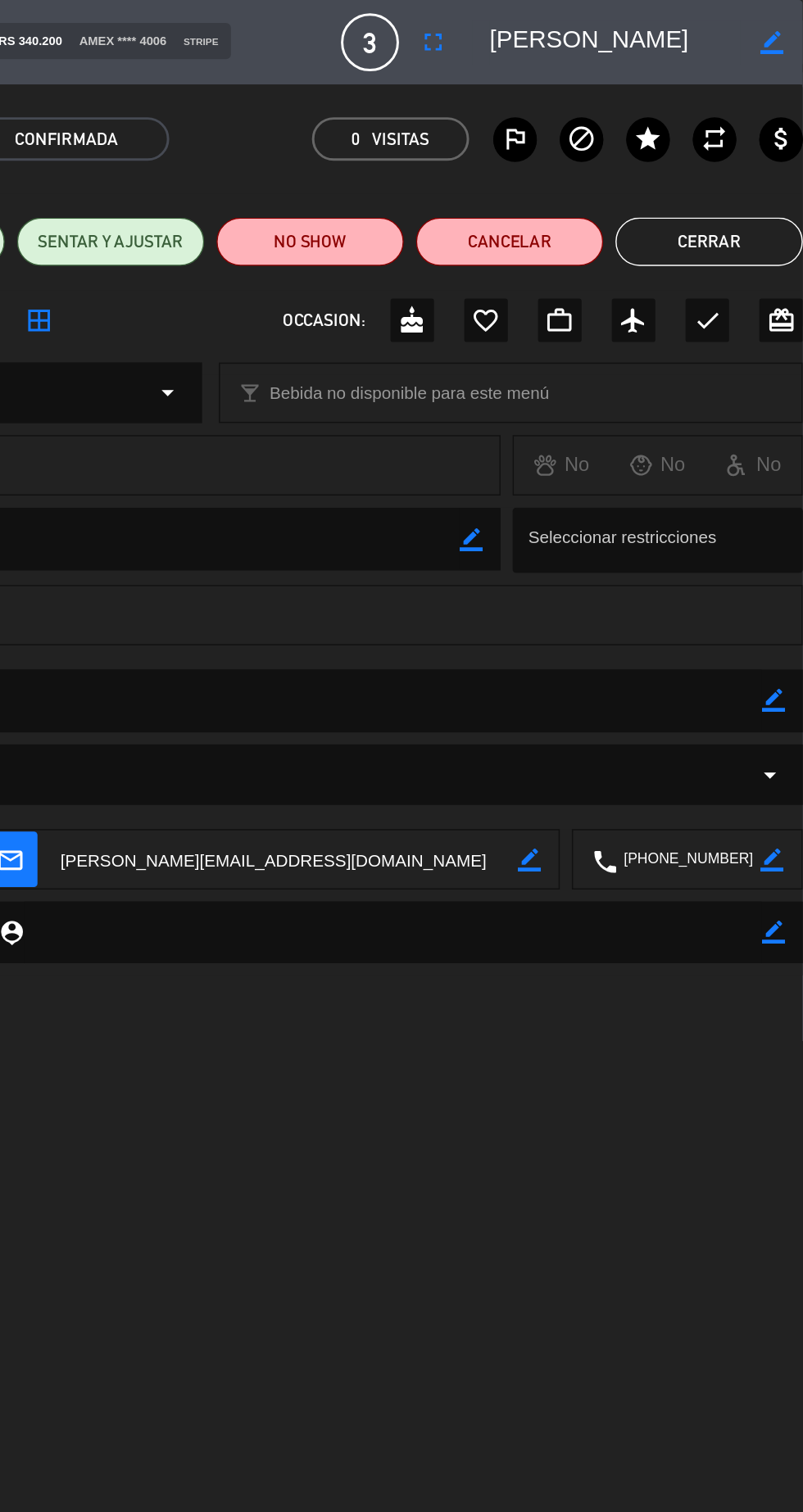
click at [742, 149] on button "Cerrar" at bounding box center [738, 164] width 127 height 33
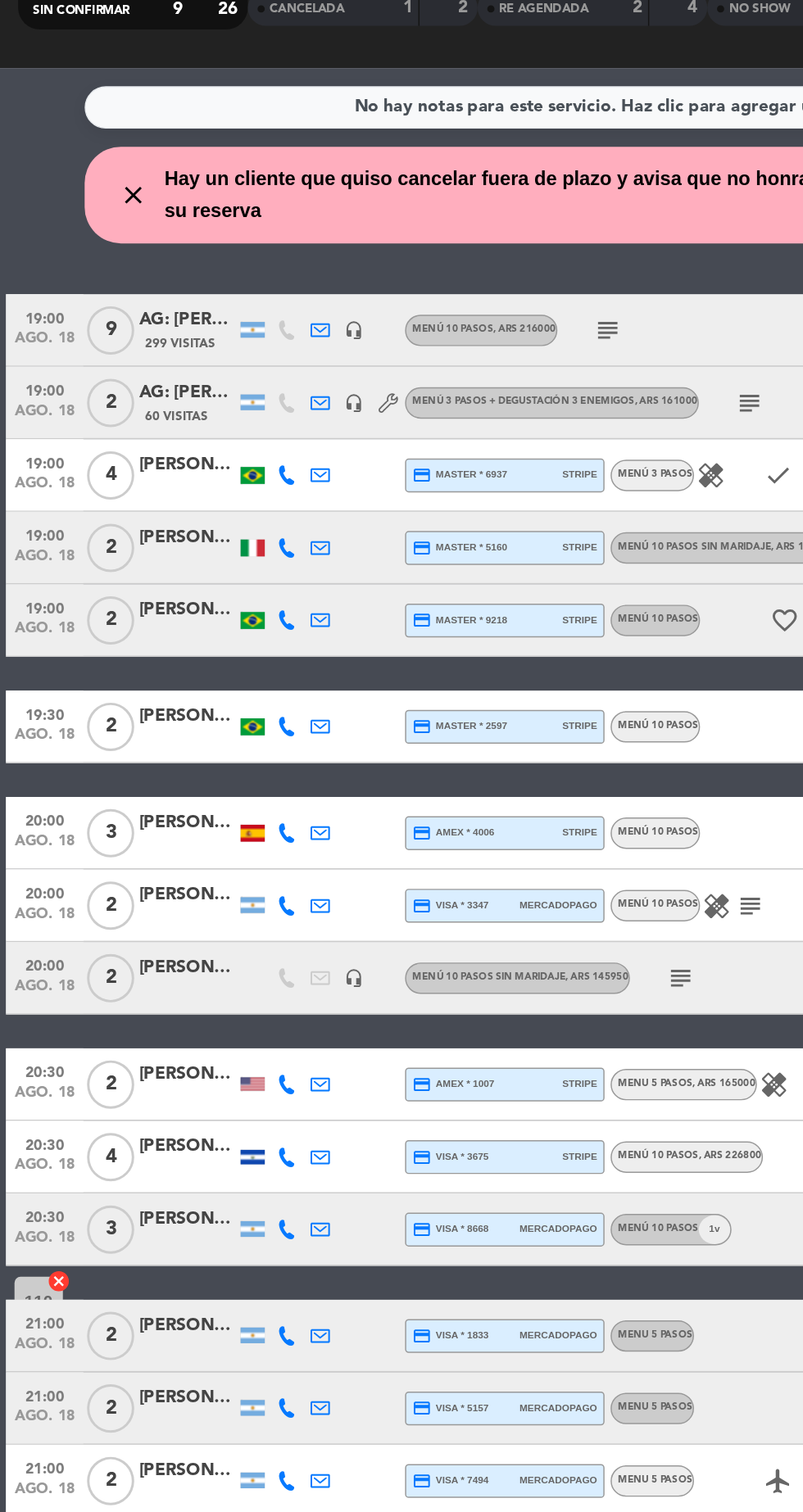
click at [130, 780] on div "[PERSON_NAME]" at bounding box center [127, 781] width 66 height 19
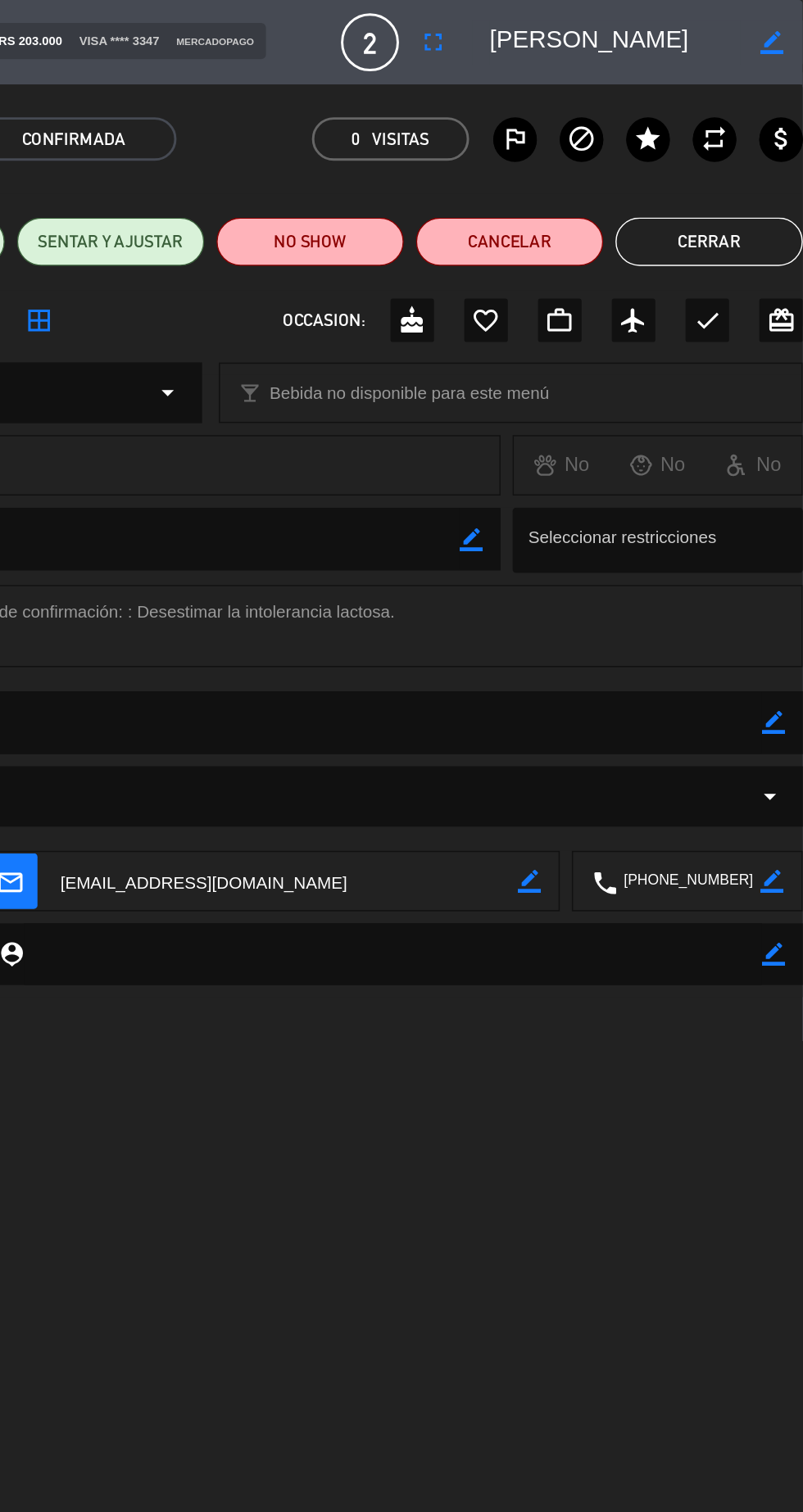
click at [724, 161] on button "Cerrar" at bounding box center [738, 164] width 127 height 33
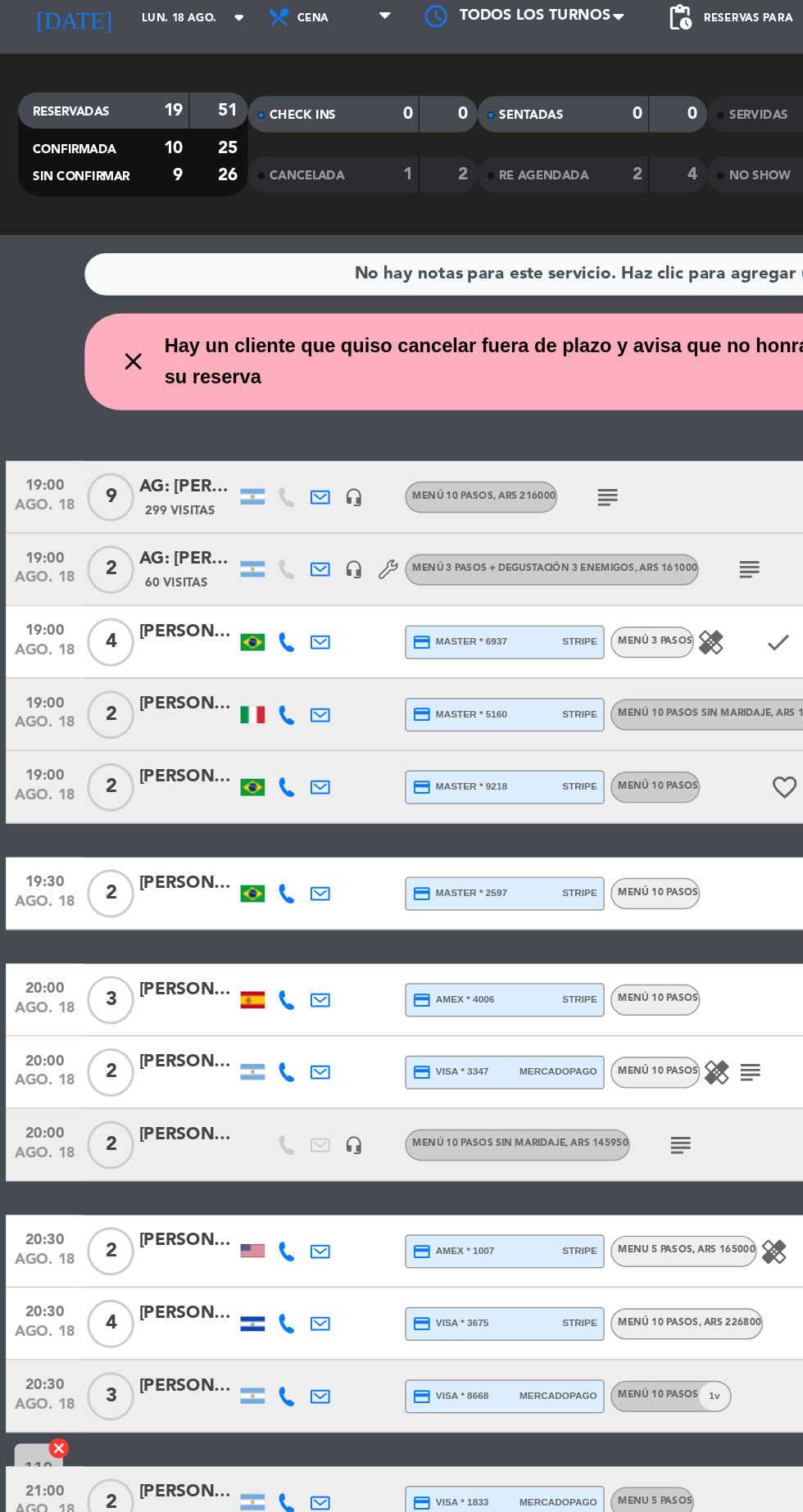
click at [483, 793] on icon "healing" at bounding box center [485, 789] width 20 height 20
click at [142, 839] on div "[PERSON_NAME]" at bounding box center [127, 830] width 66 height 19
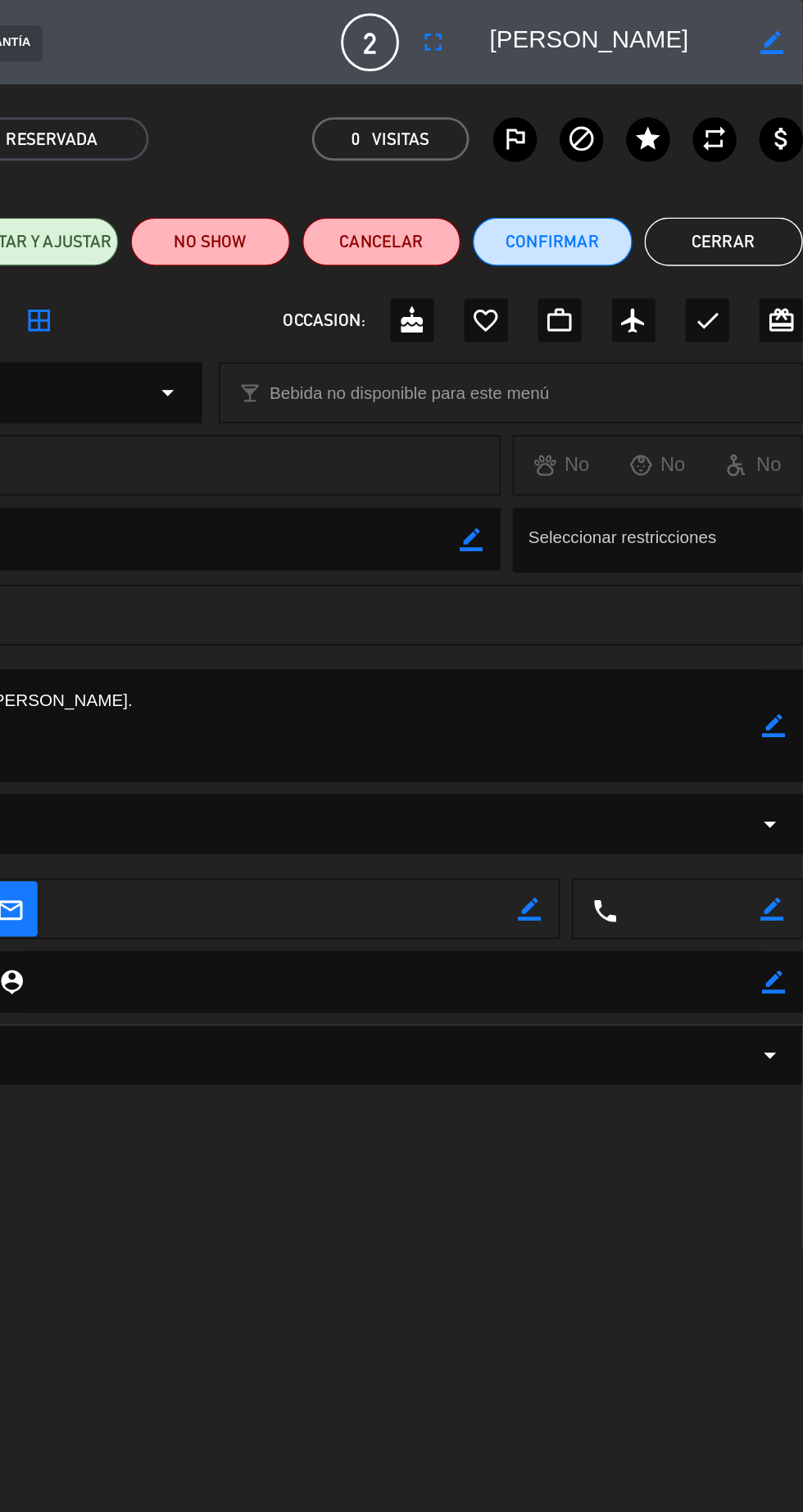
click at [734, 155] on button "Cerrar" at bounding box center [748, 164] width 107 height 33
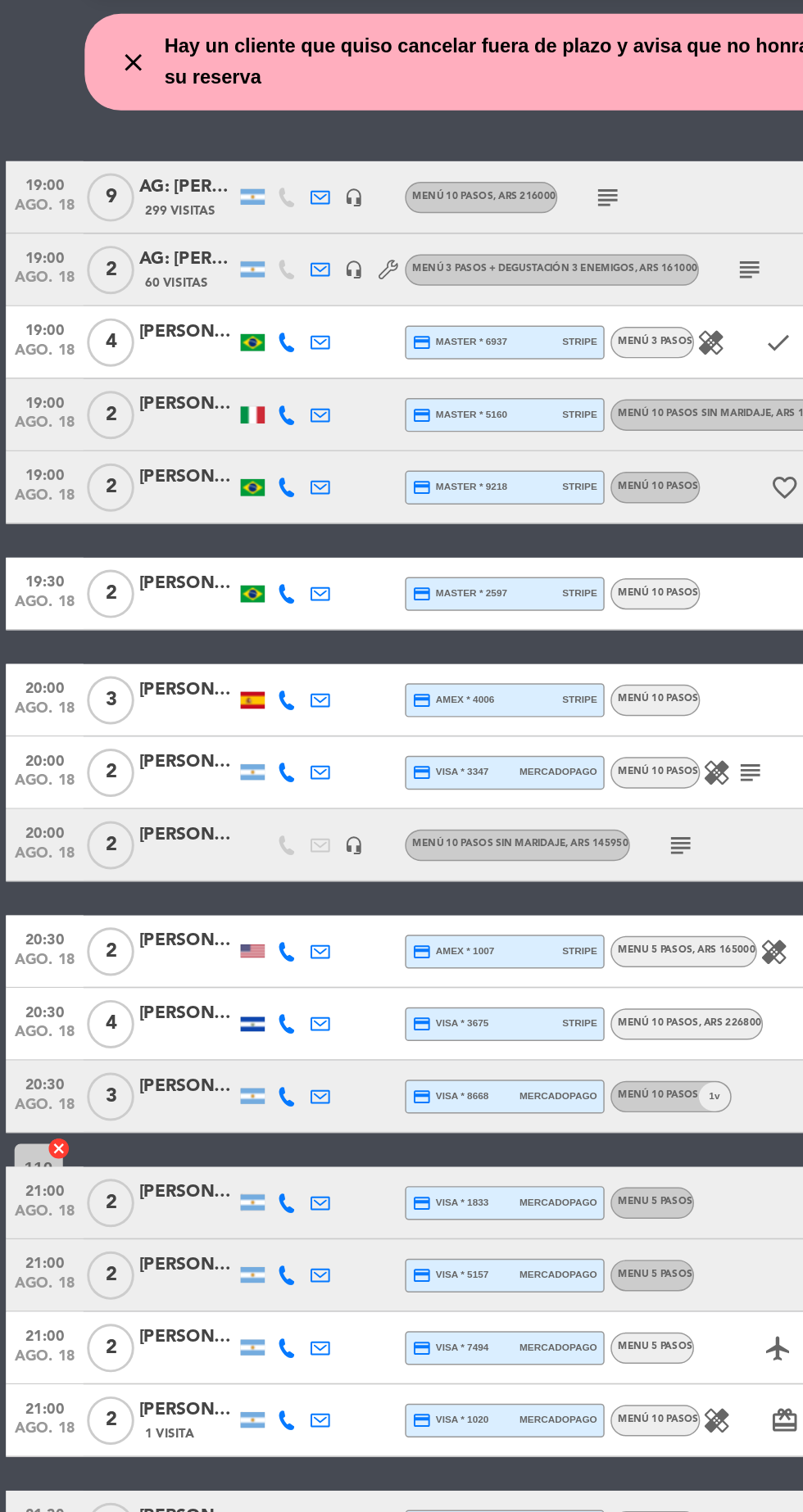
click at [131, 906] on div "[PERSON_NAME]" at bounding box center [127, 903] width 66 height 19
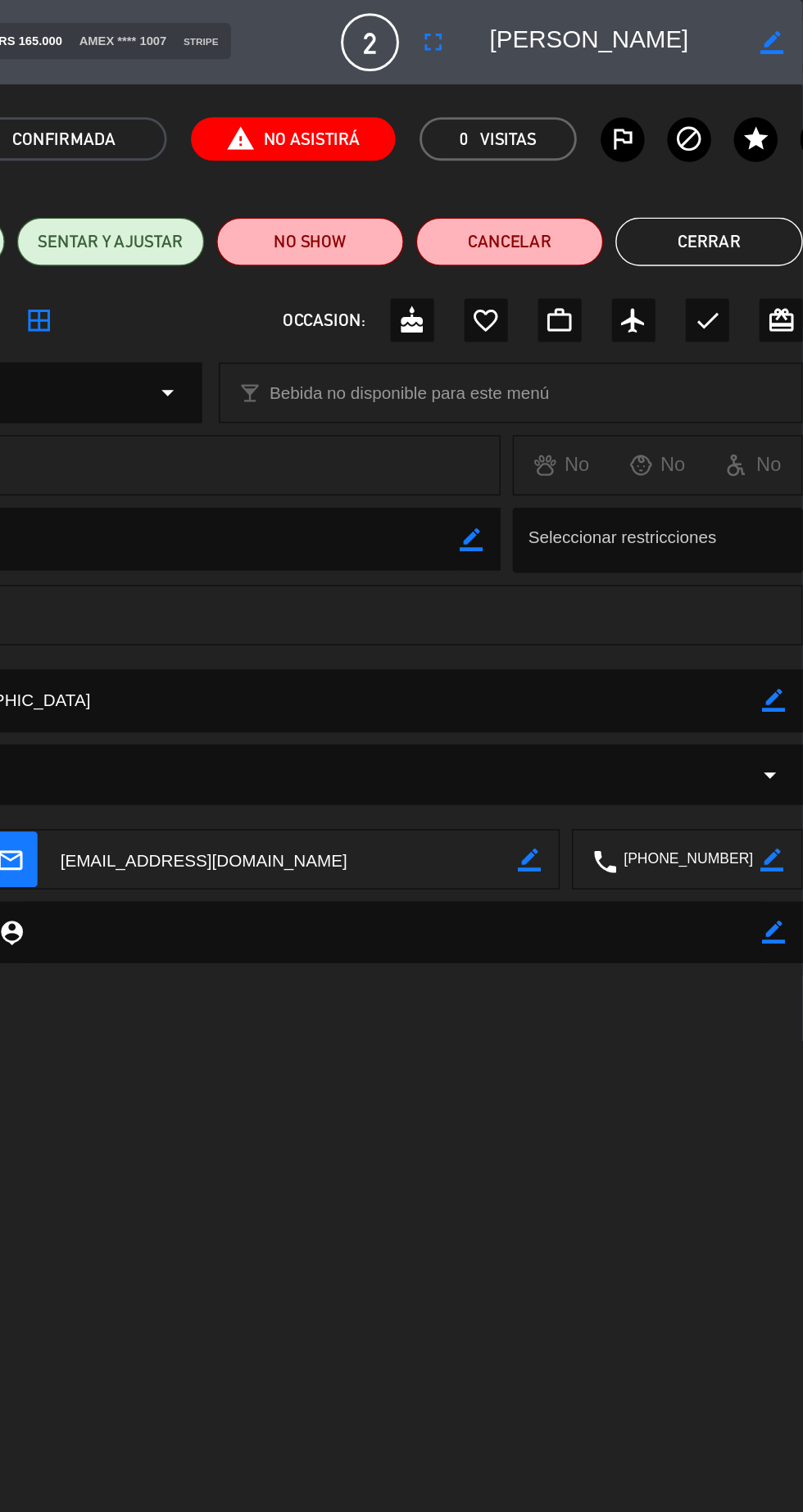
click at [745, 159] on button "Cerrar" at bounding box center [738, 164] width 127 height 33
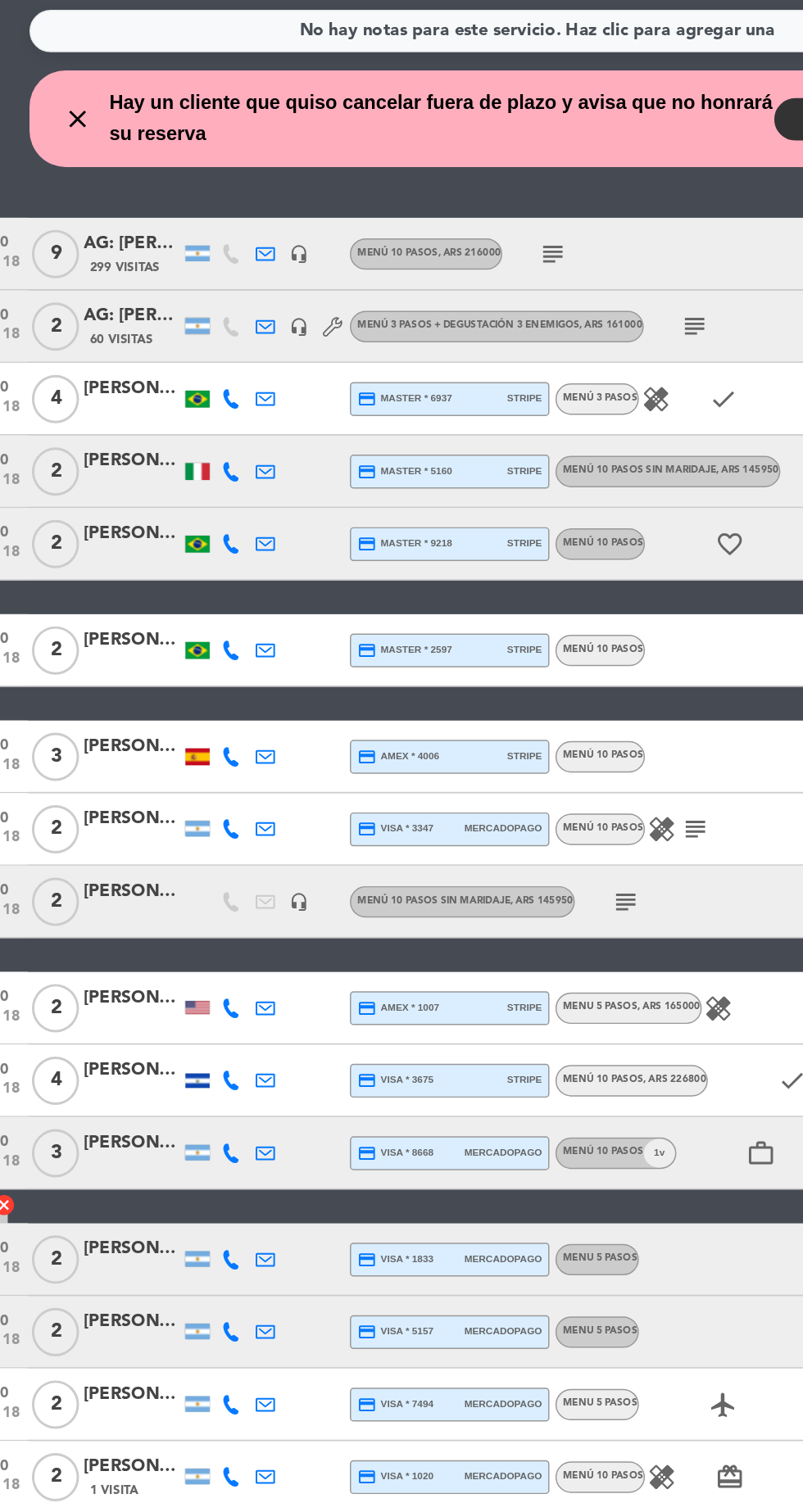
click at [171, 958] on div at bounding box center [171, 959] width 16 height 10
click at [112, 953] on div "[PERSON_NAME]" at bounding box center [127, 952] width 66 height 19
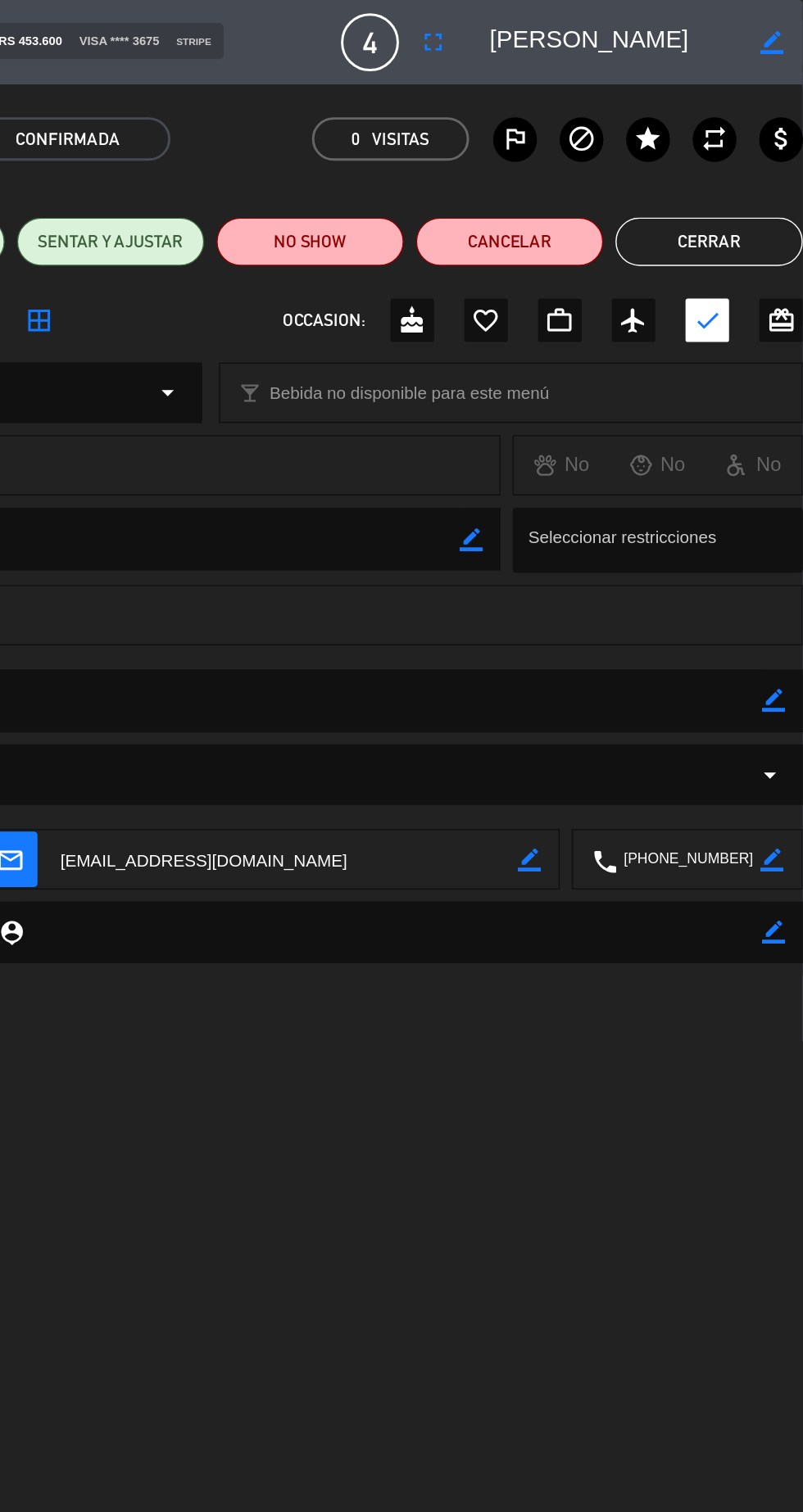
click at [739, 159] on button "Cerrar" at bounding box center [738, 164] width 127 height 33
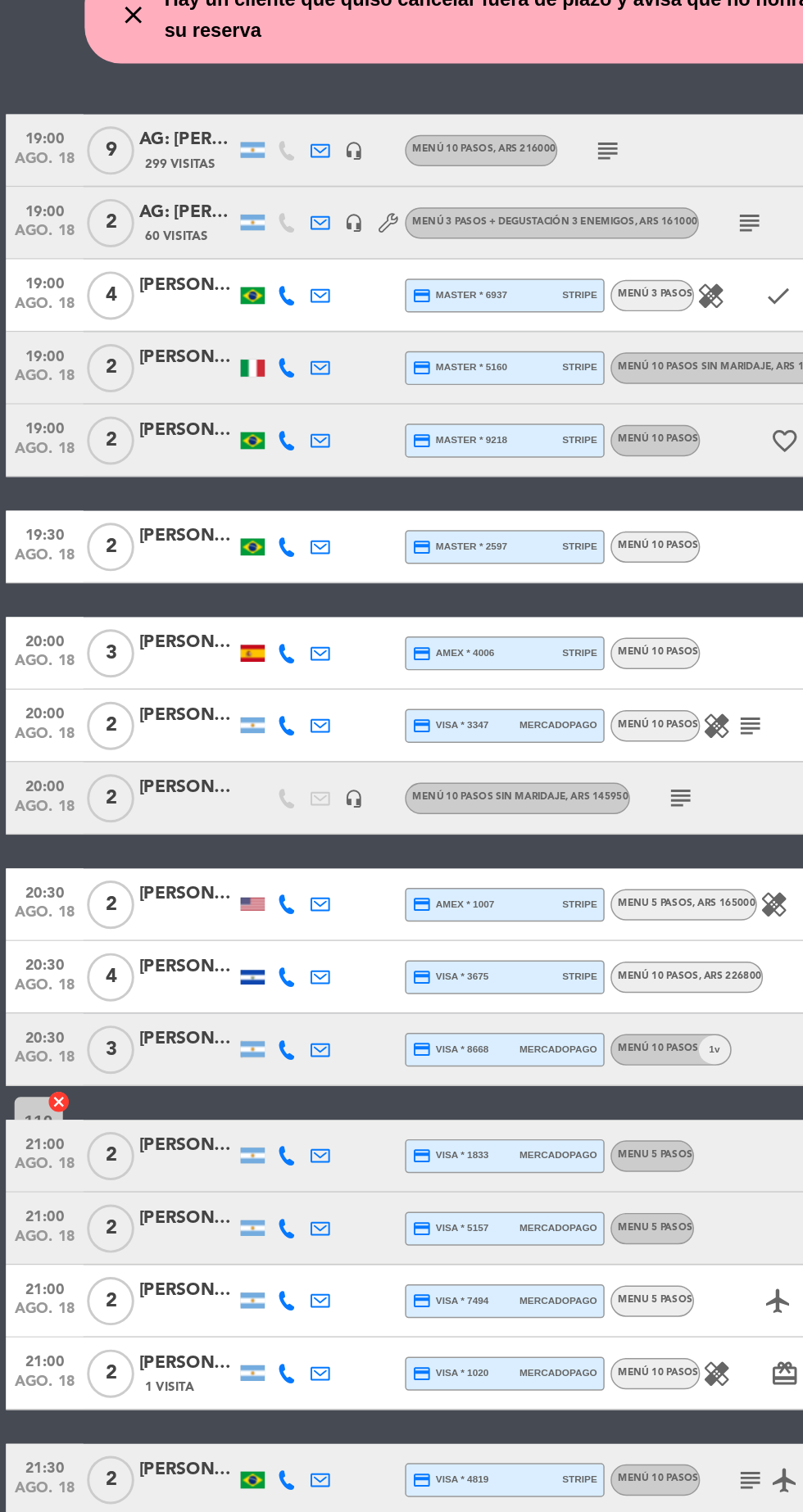
click at [117, 1007] on div "[PERSON_NAME]" at bounding box center [127, 1001] width 66 height 19
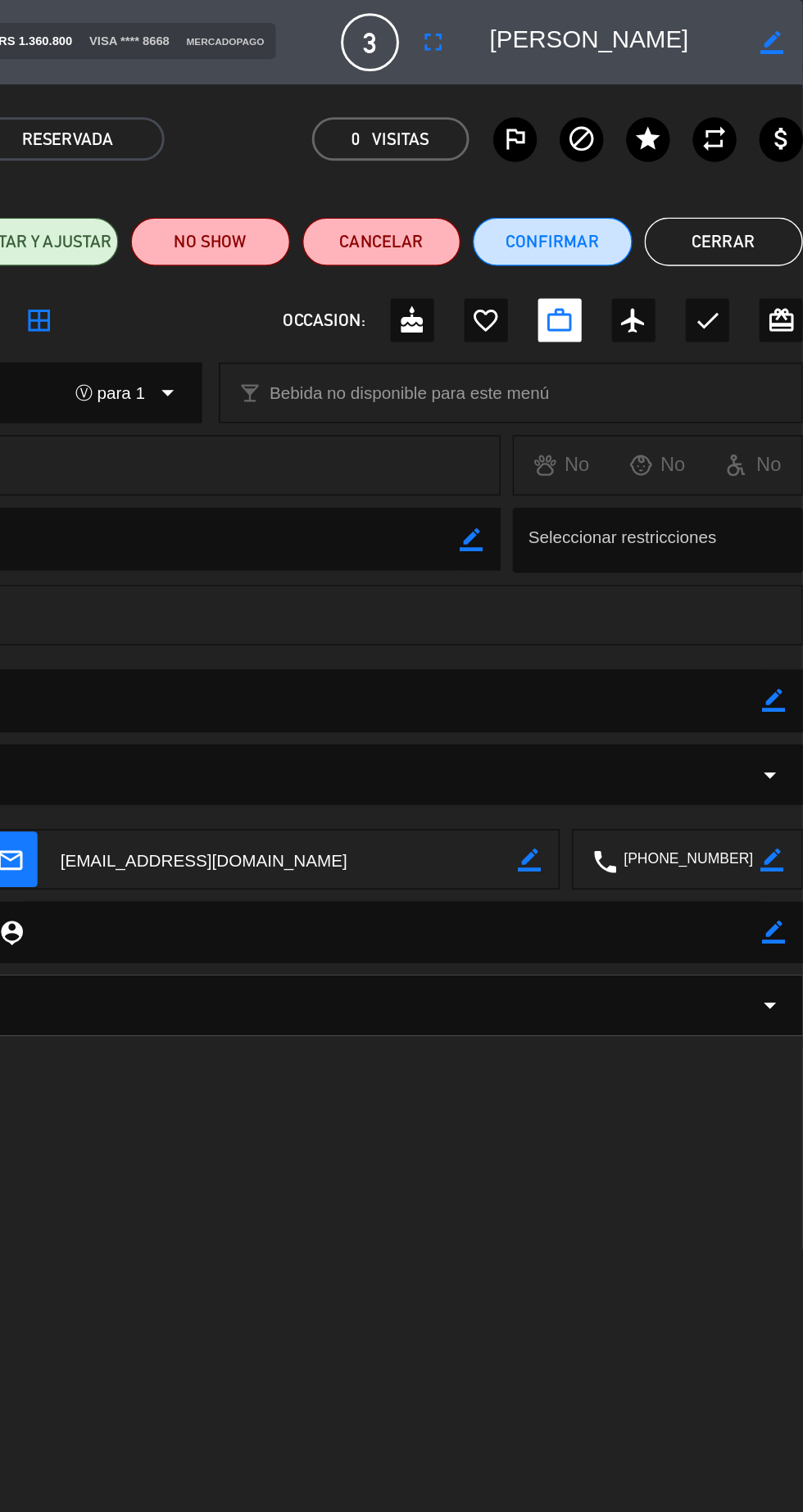
click at [757, 165] on button "Cerrar" at bounding box center [748, 164] width 107 height 33
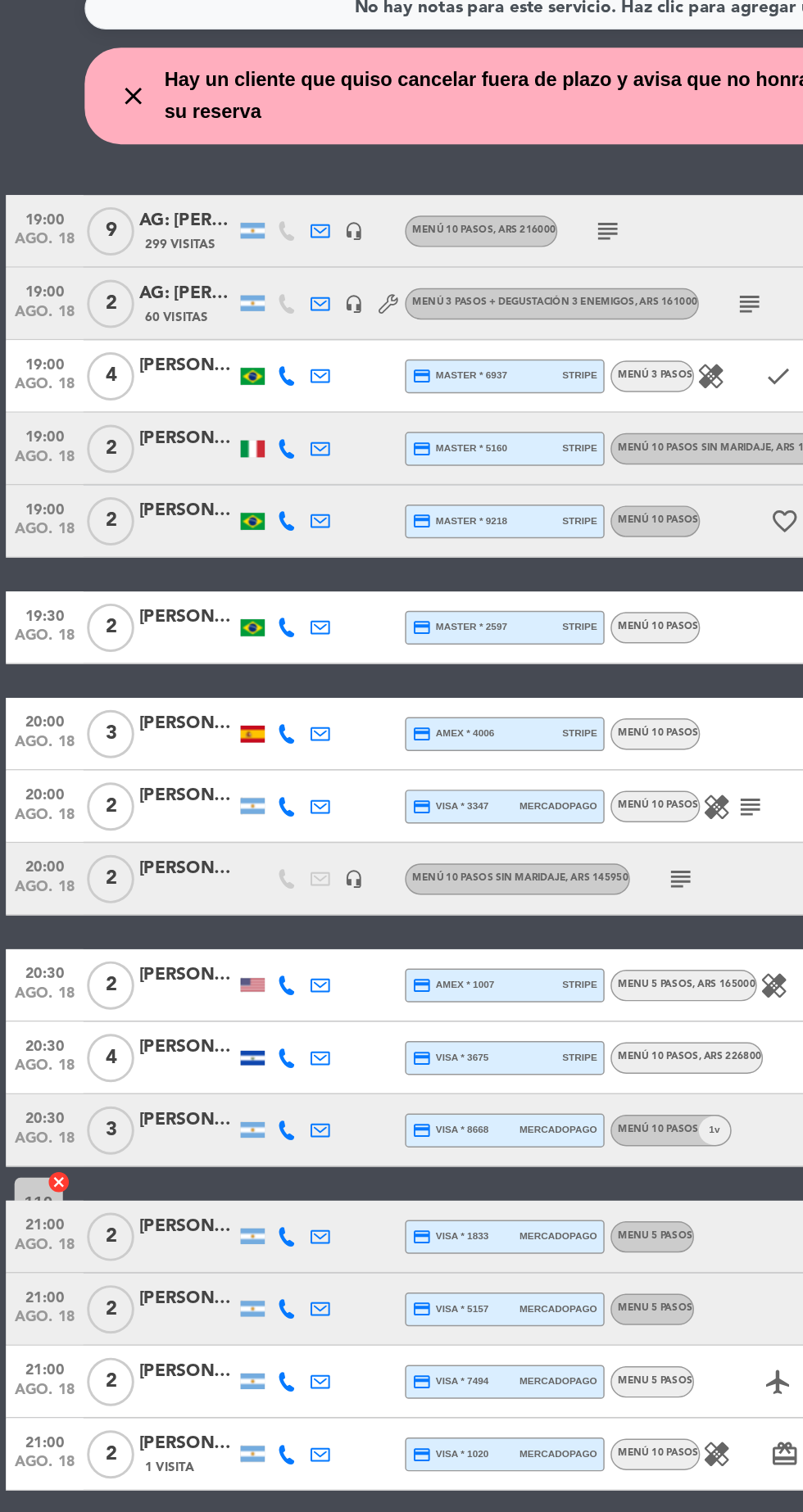
click at [167, 1009] on div at bounding box center [171, 1008] width 16 height 11
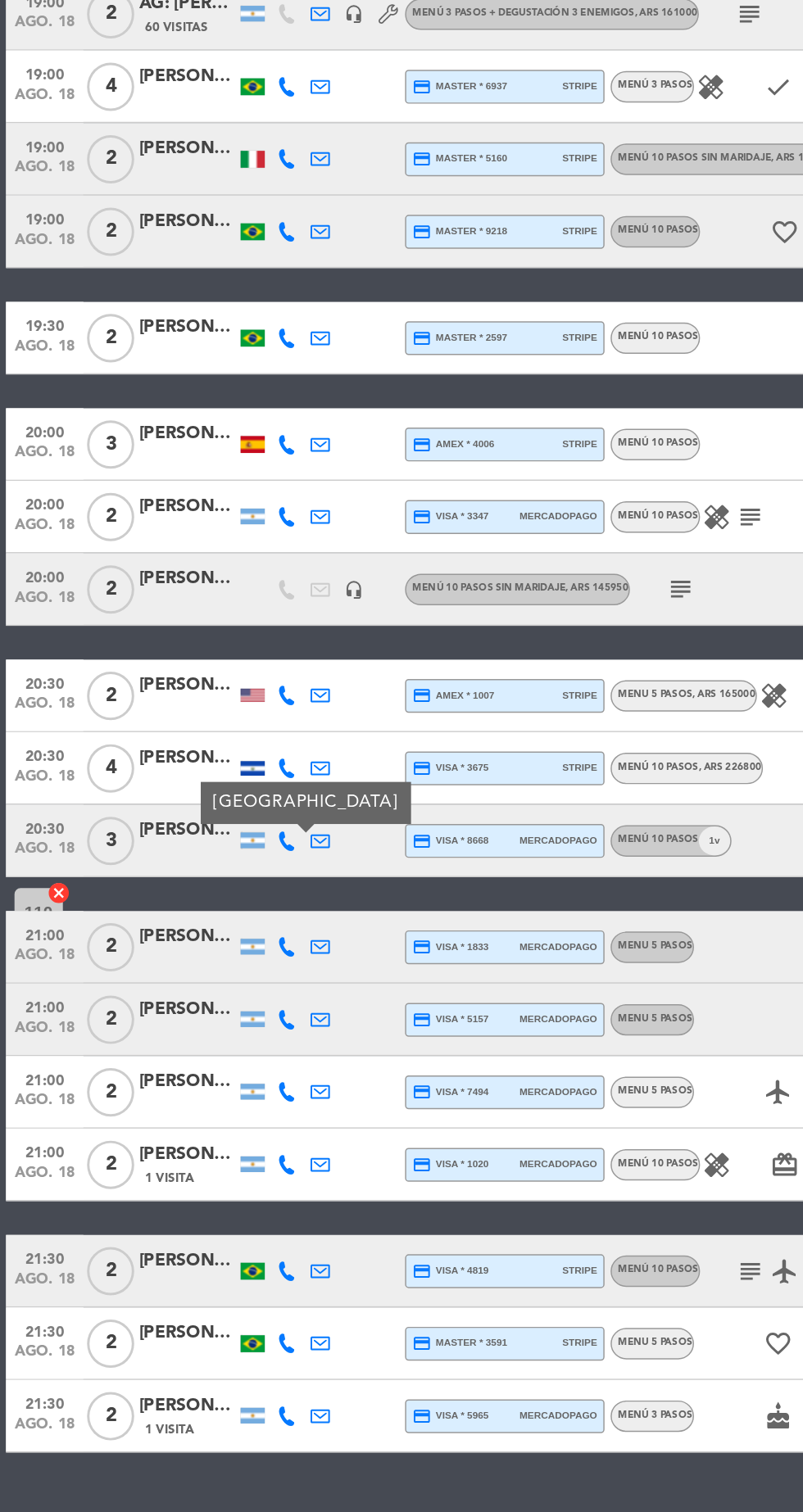
click at [112, 998] on div "[PERSON_NAME]" at bounding box center [127, 1001] width 66 height 19
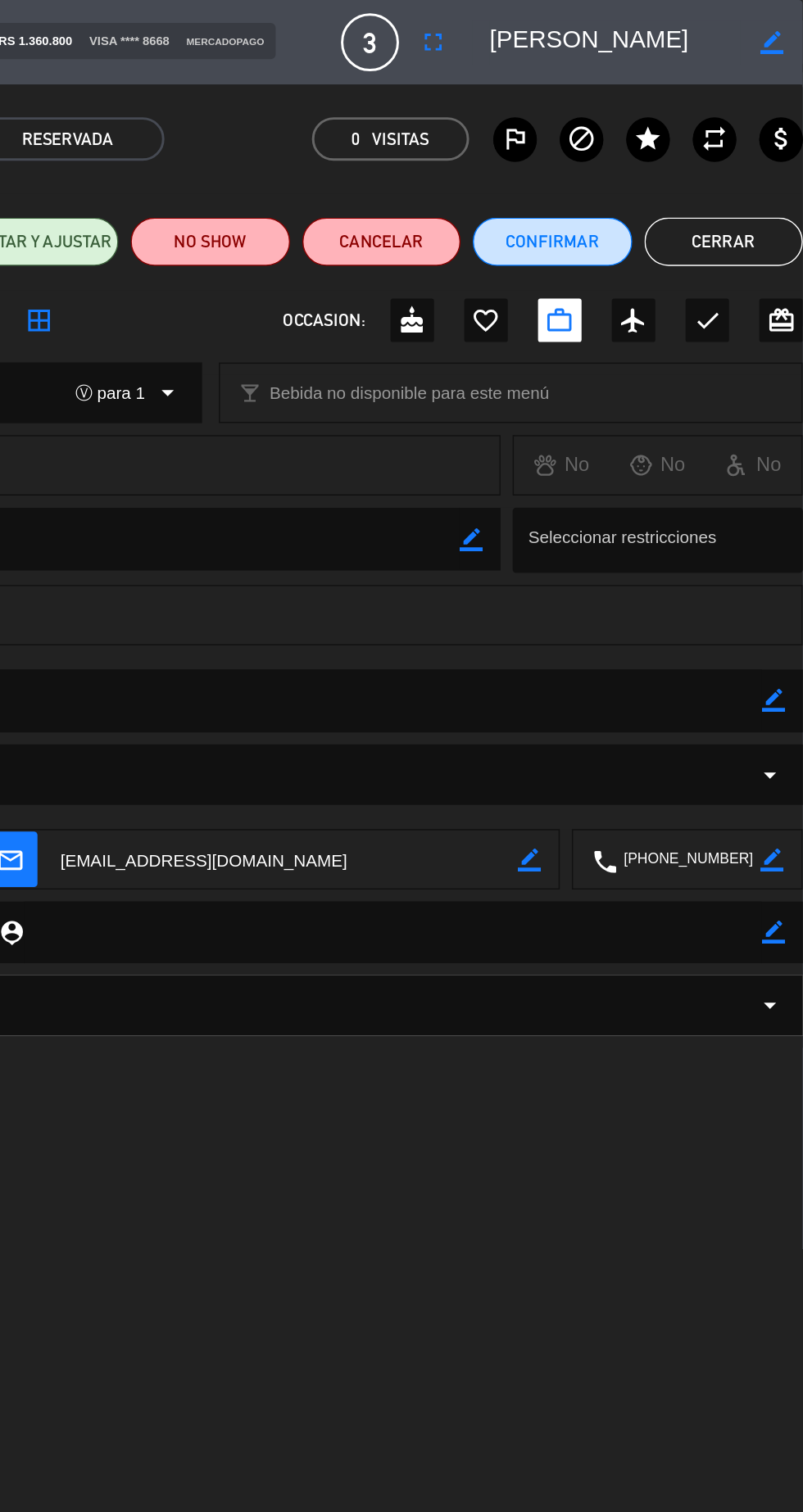
click at [754, 162] on button "Cerrar" at bounding box center [748, 164] width 107 height 33
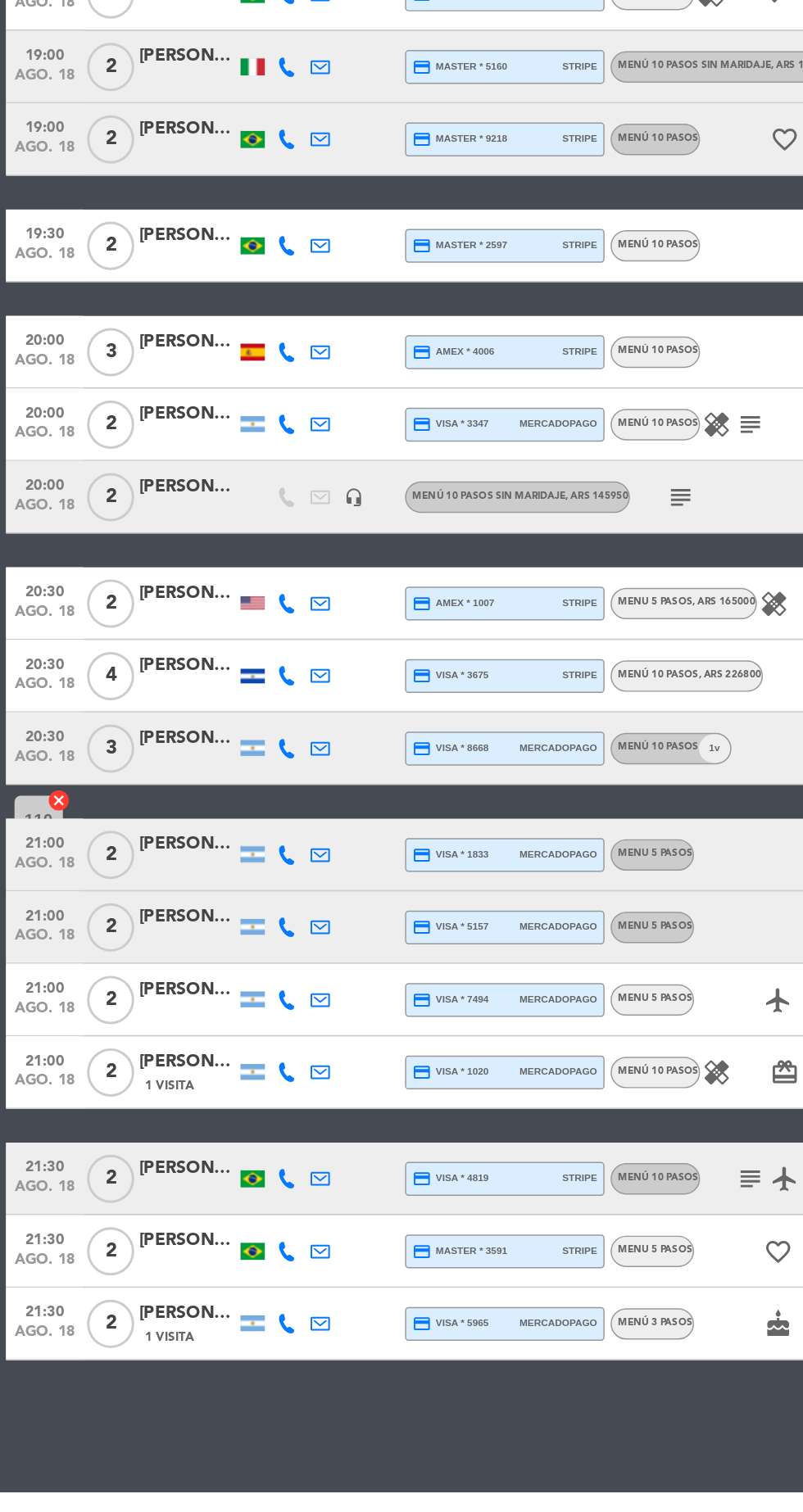
click at [131, 1075] on div "[PERSON_NAME]" at bounding box center [127, 1073] width 66 height 19
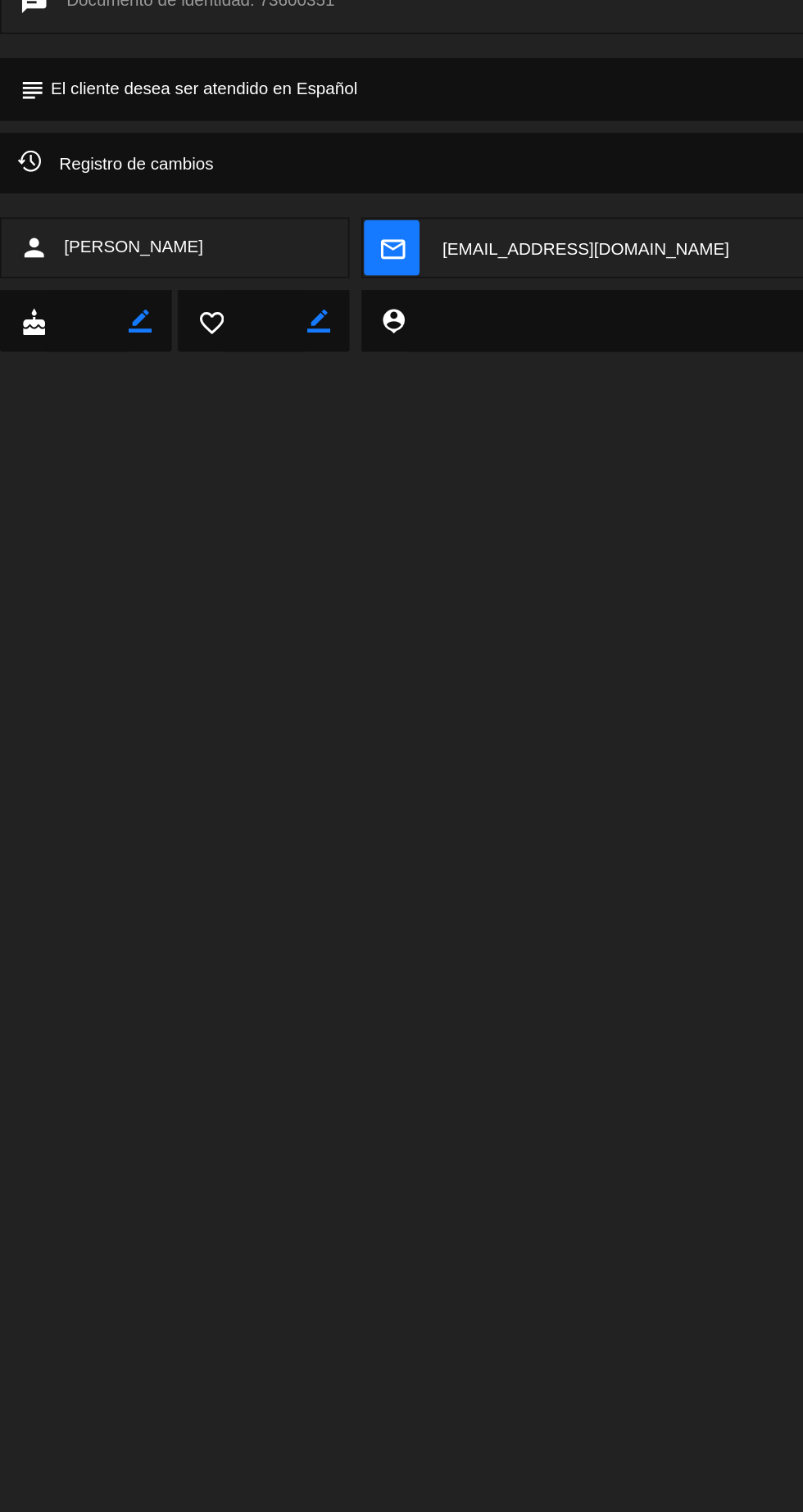
scroll to position [25, 0]
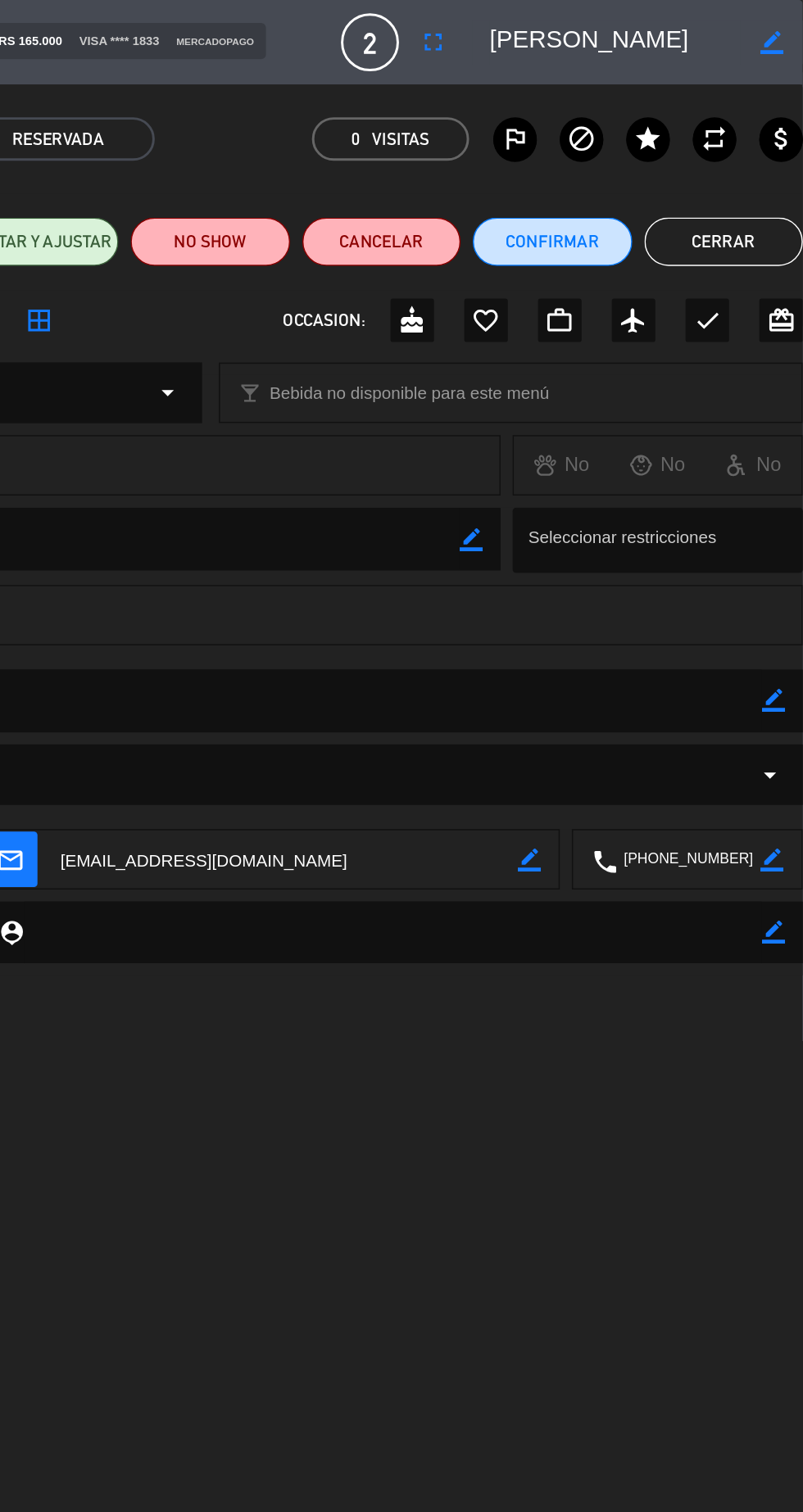
click at [750, 157] on button "Cerrar" at bounding box center [748, 164] width 107 height 33
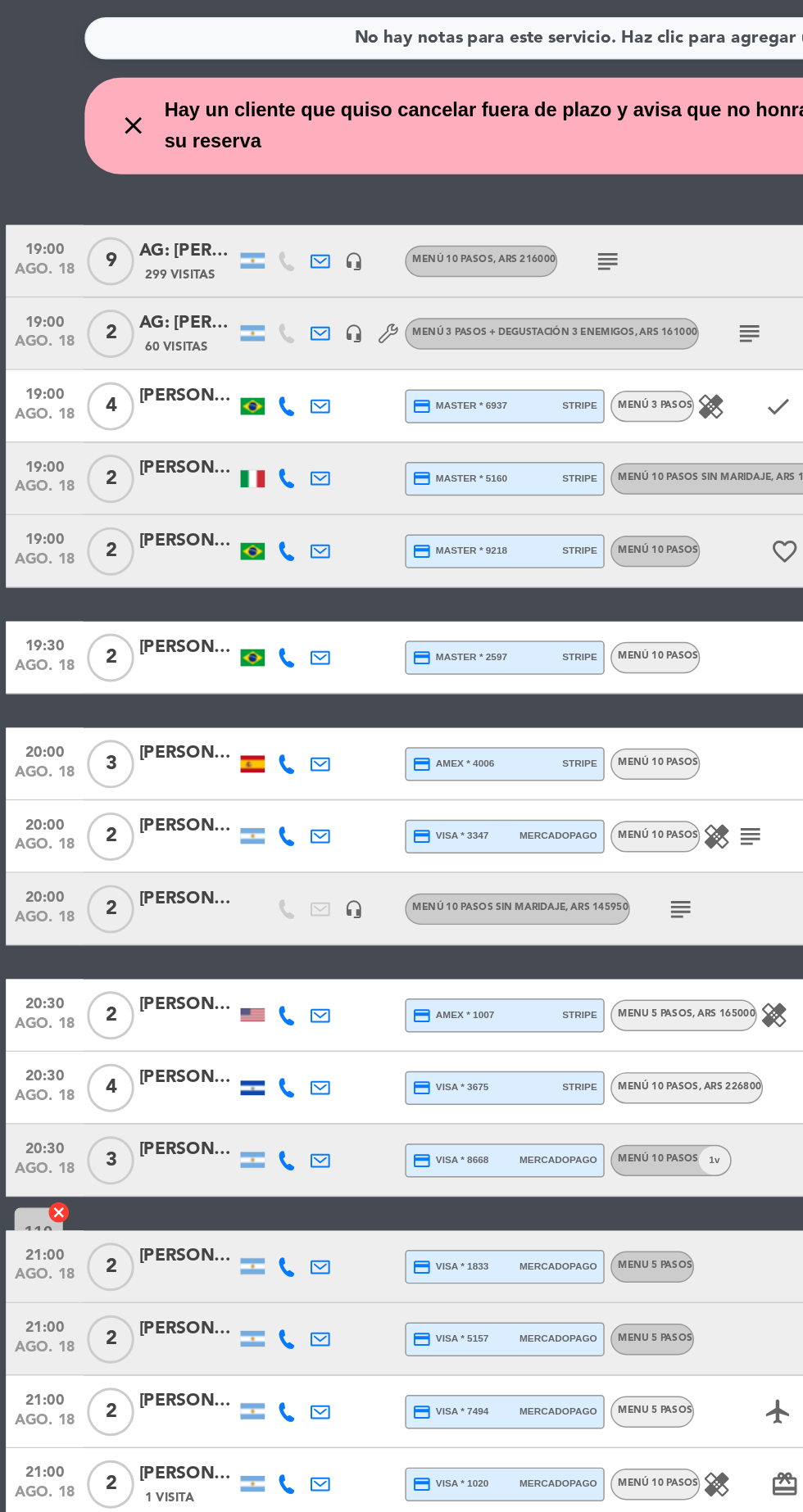
scroll to position [0, 0]
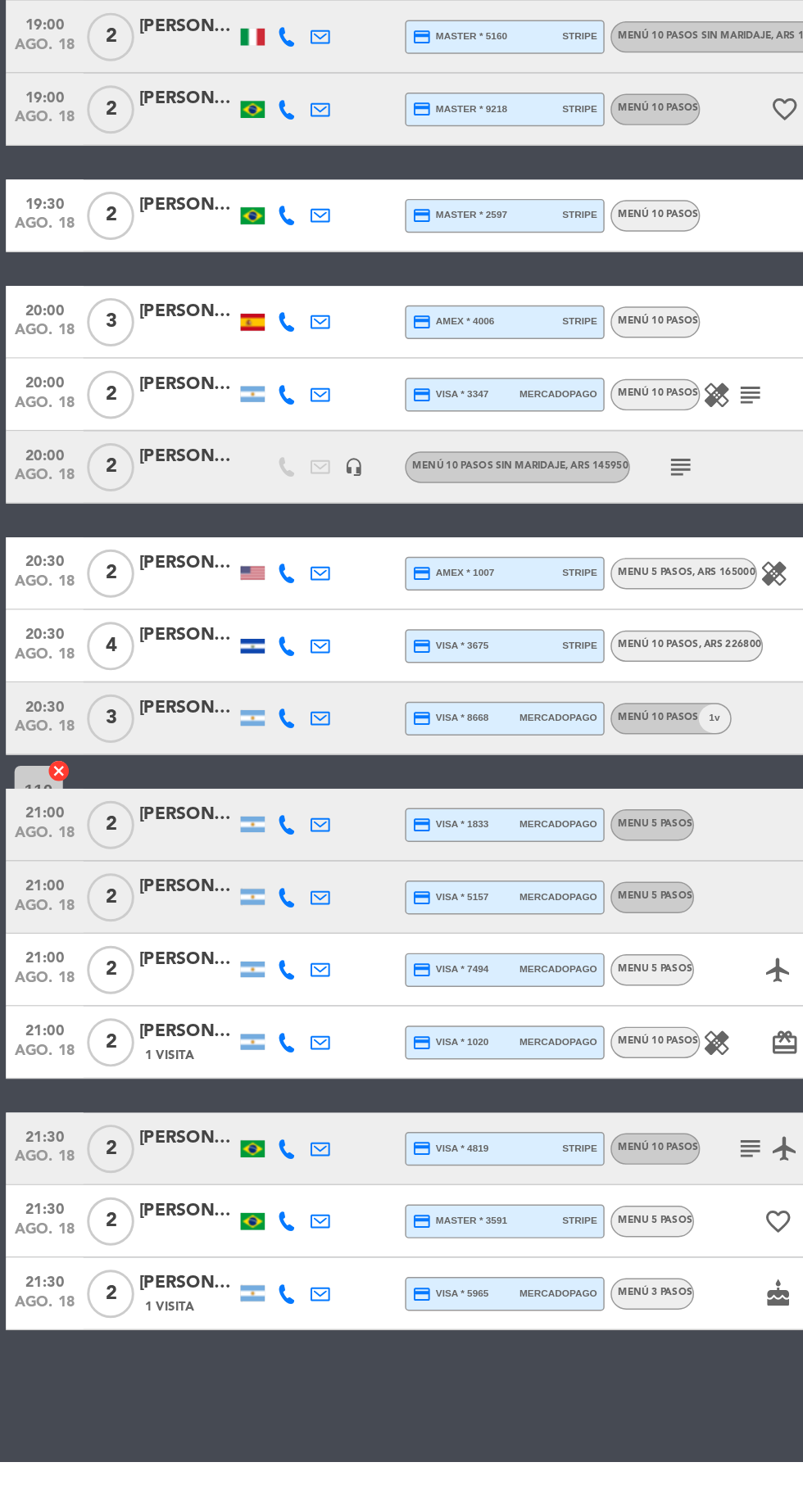
click at [126, 1122] on div "[PERSON_NAME]" at bounding box center [127, 1122] width 66 height 19
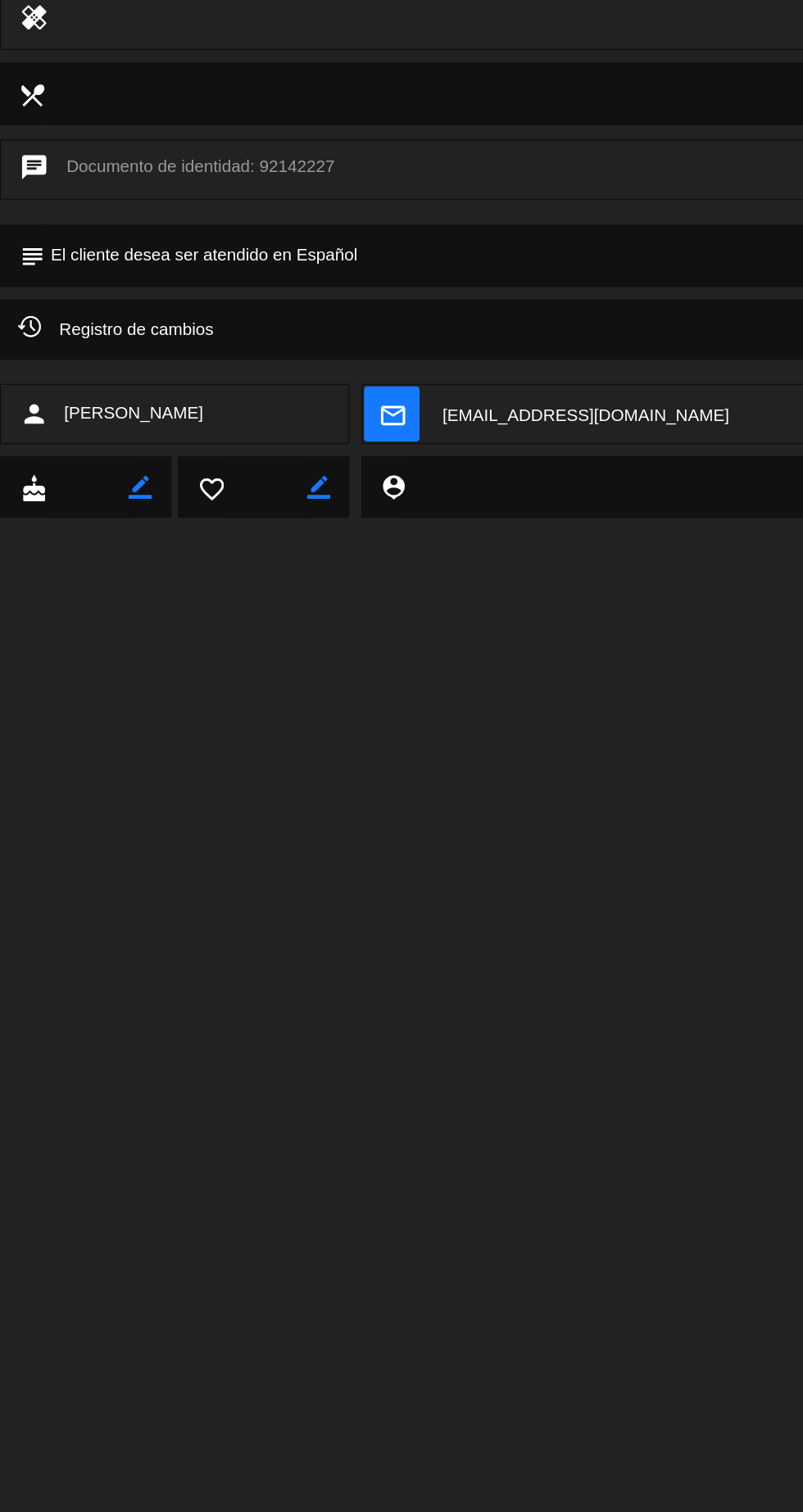
scroll to position [61, 0]
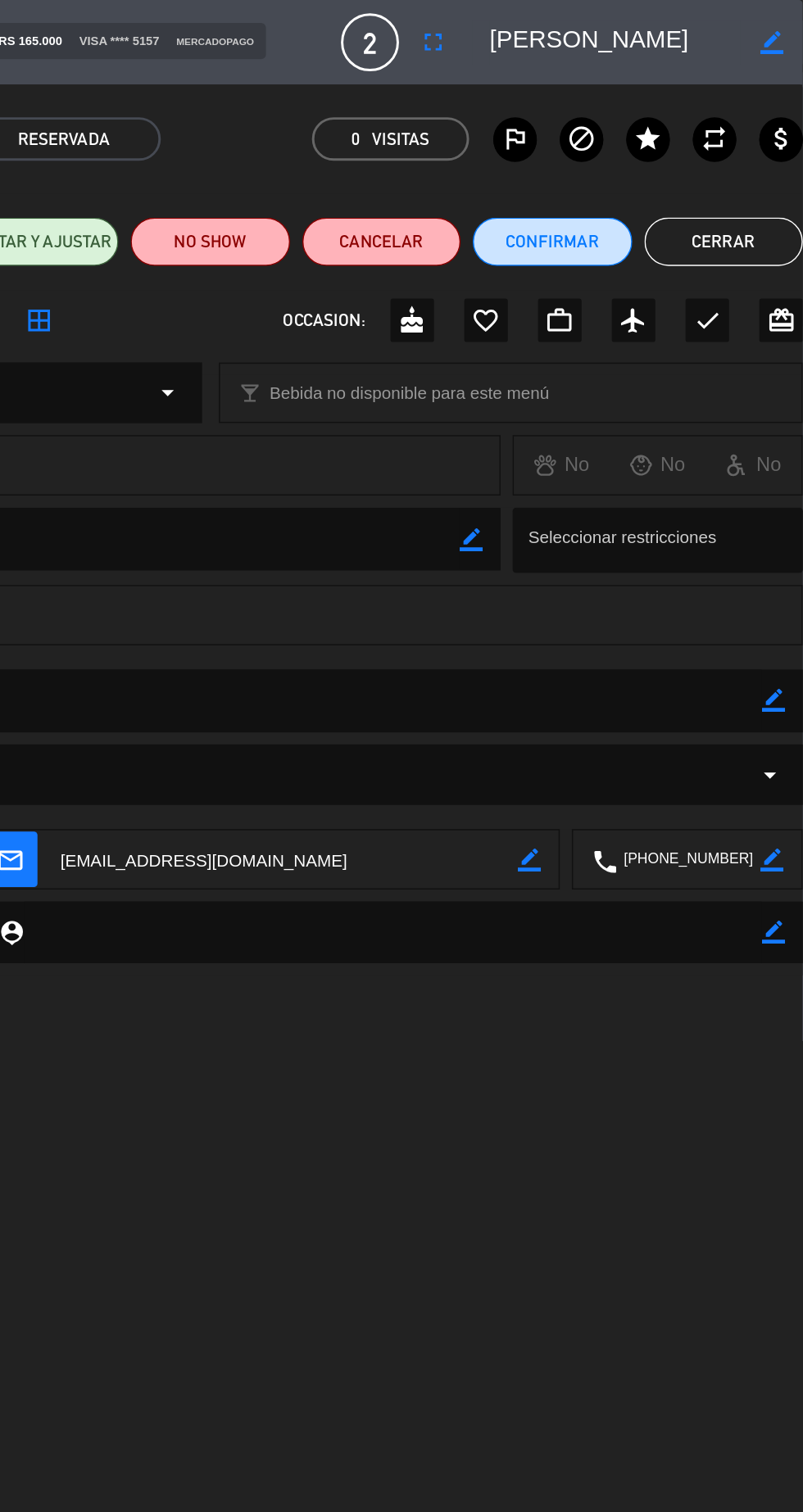
click at [758, 156] on button "Cerrar" at bounding box center [748, 164] width 107 height 33
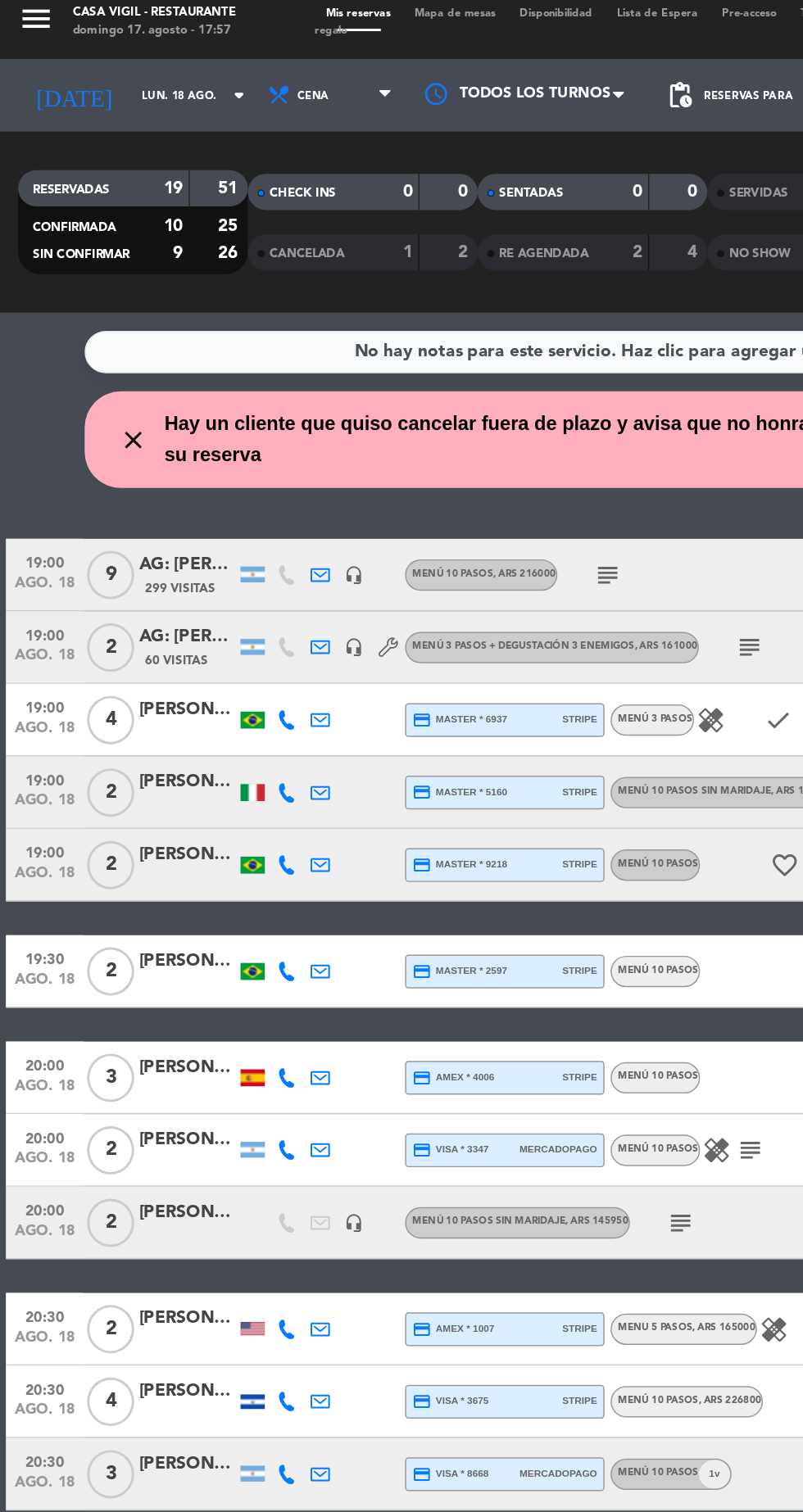
scroll to position [0, 0]
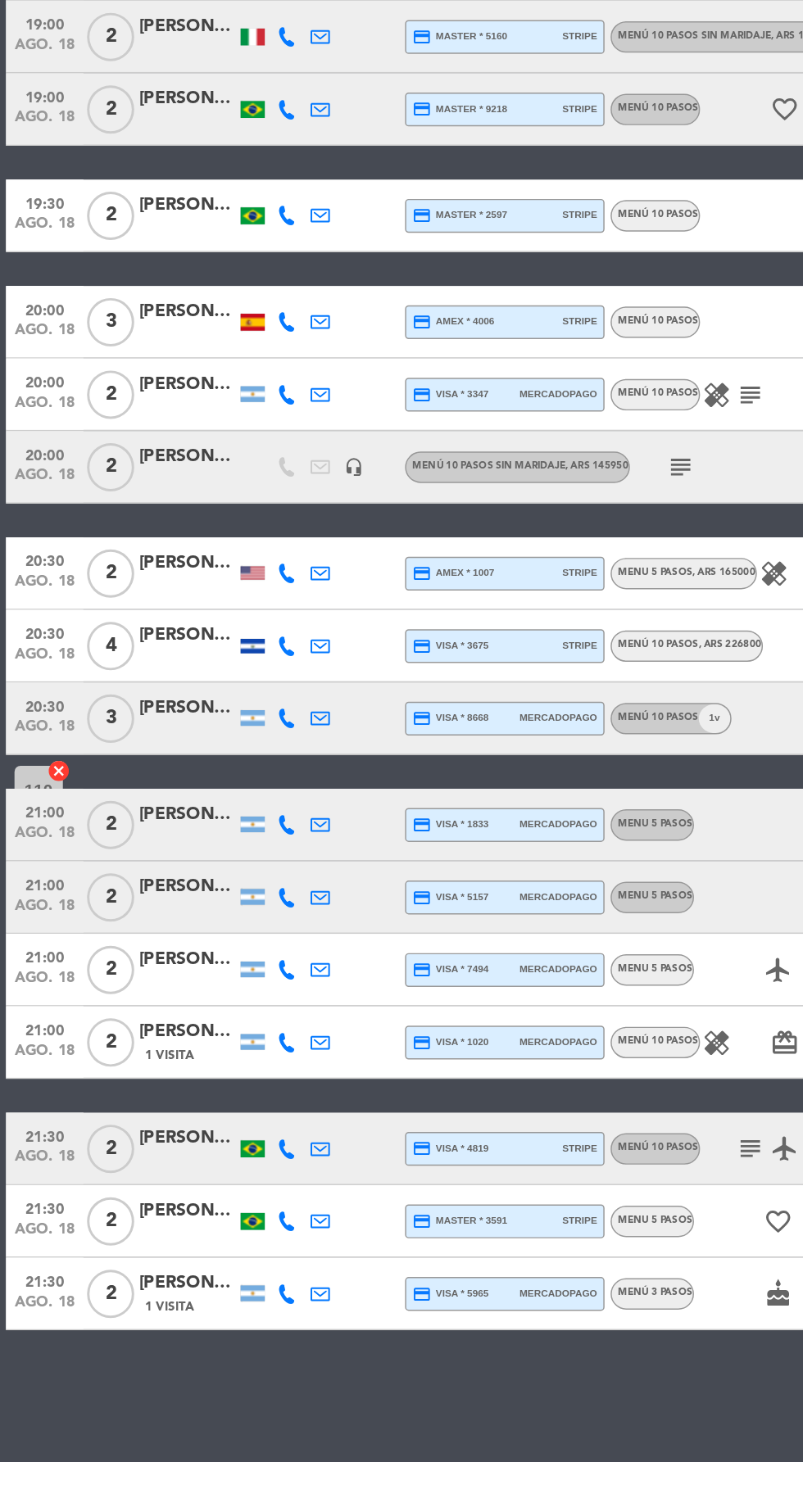
click at [133, 1122] on div "[PERSON_NAME]" at bounding box center [127, 1122] width 66 height 19
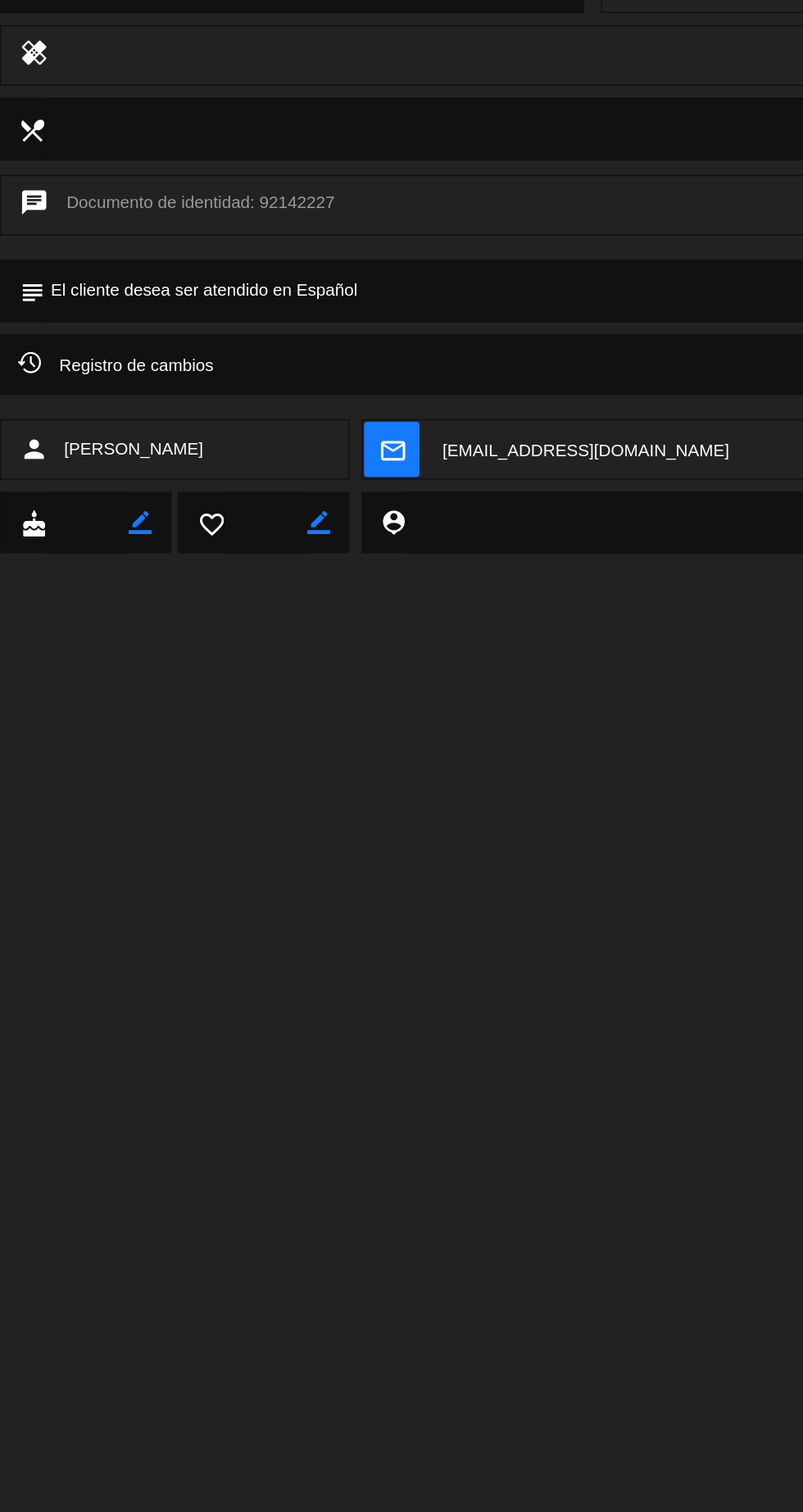
scroll to position [54, 0]
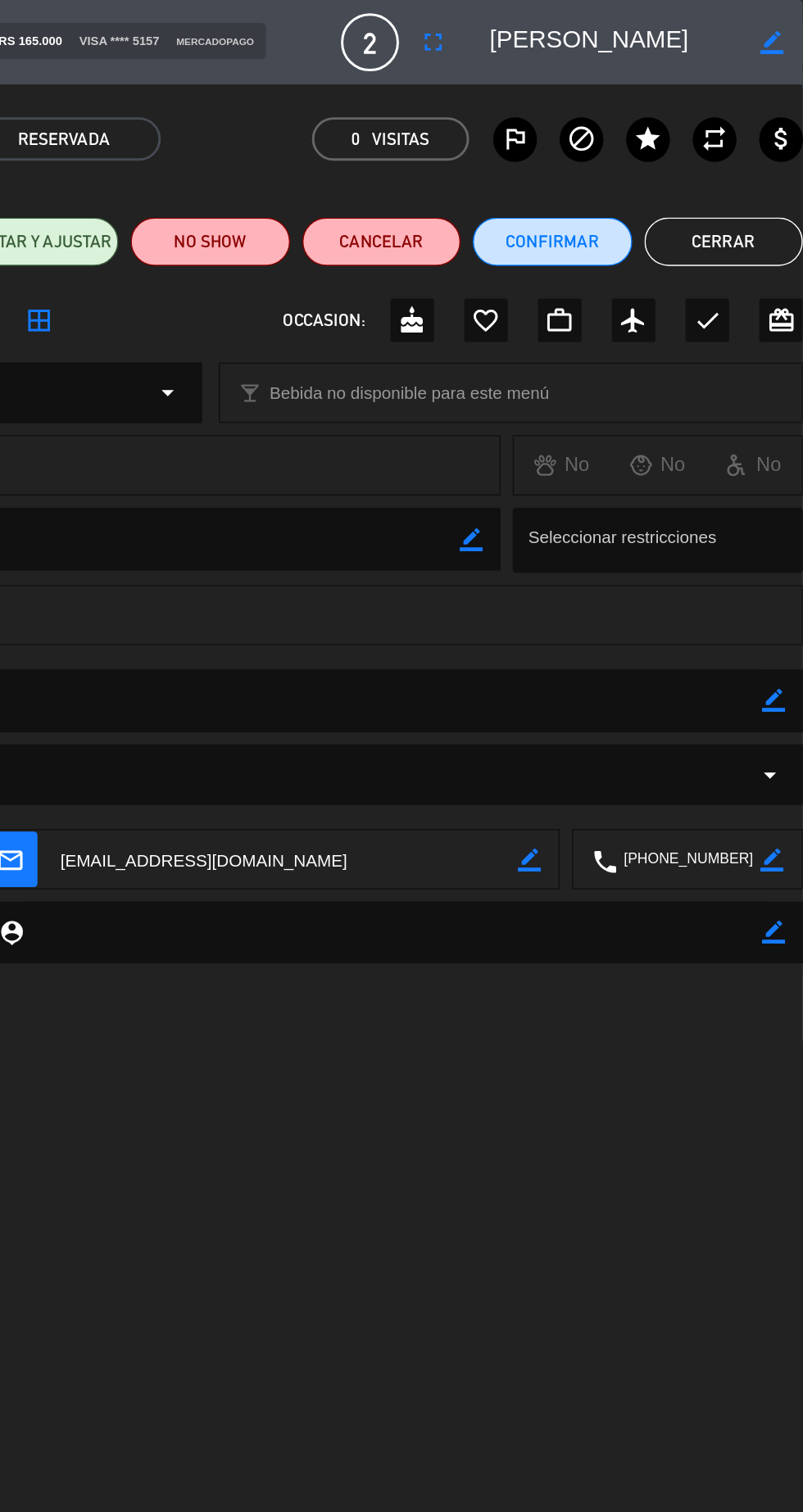
click at [750, 157] on button "Cerrar" at bounding box center [748, 164] width 107 height 33
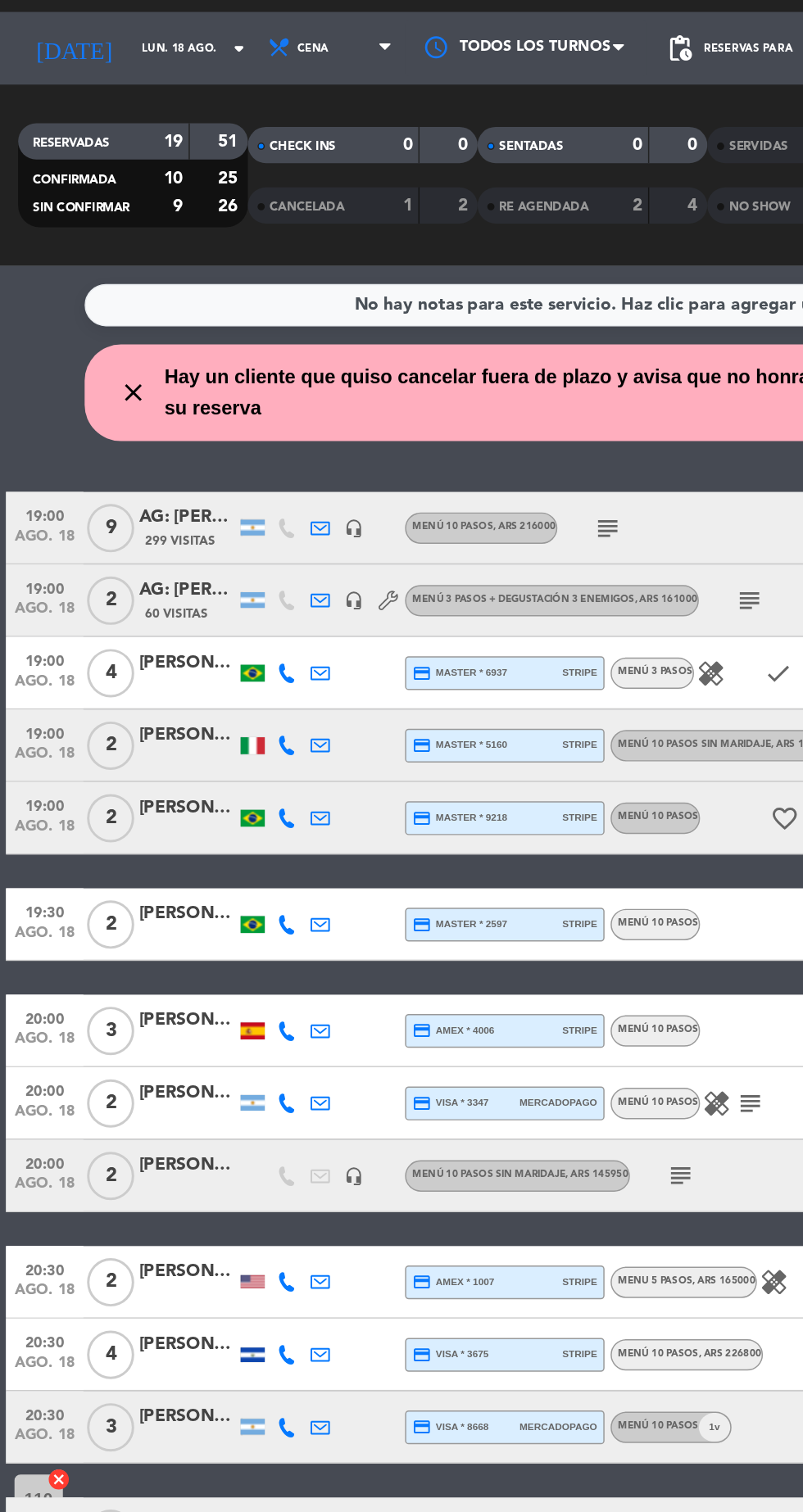
scroll to position [0, 0]
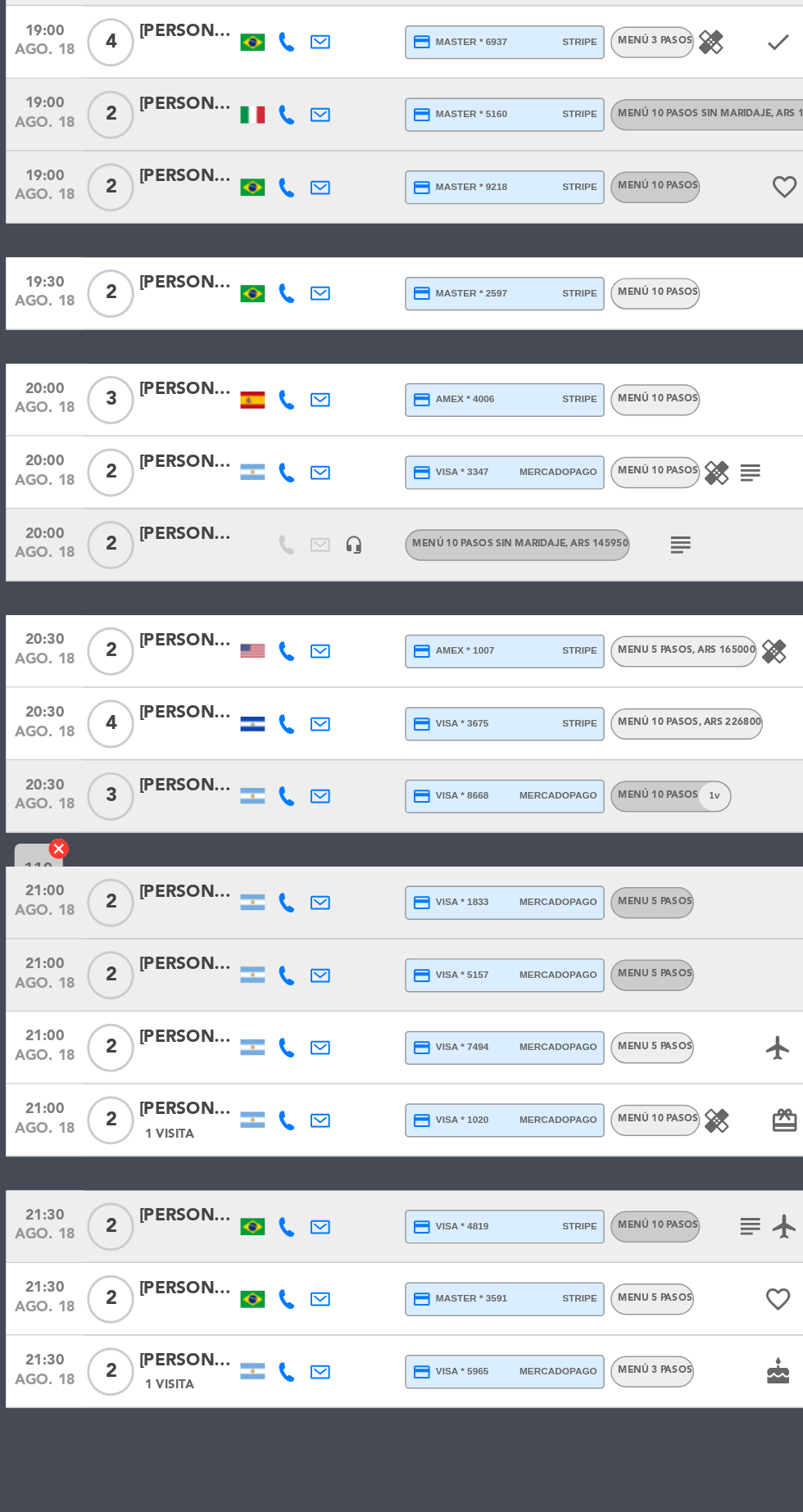
click at [129, 1172] on div "[PERSON_NAME]" at bounding box center [127, 1171] width 66 height 19
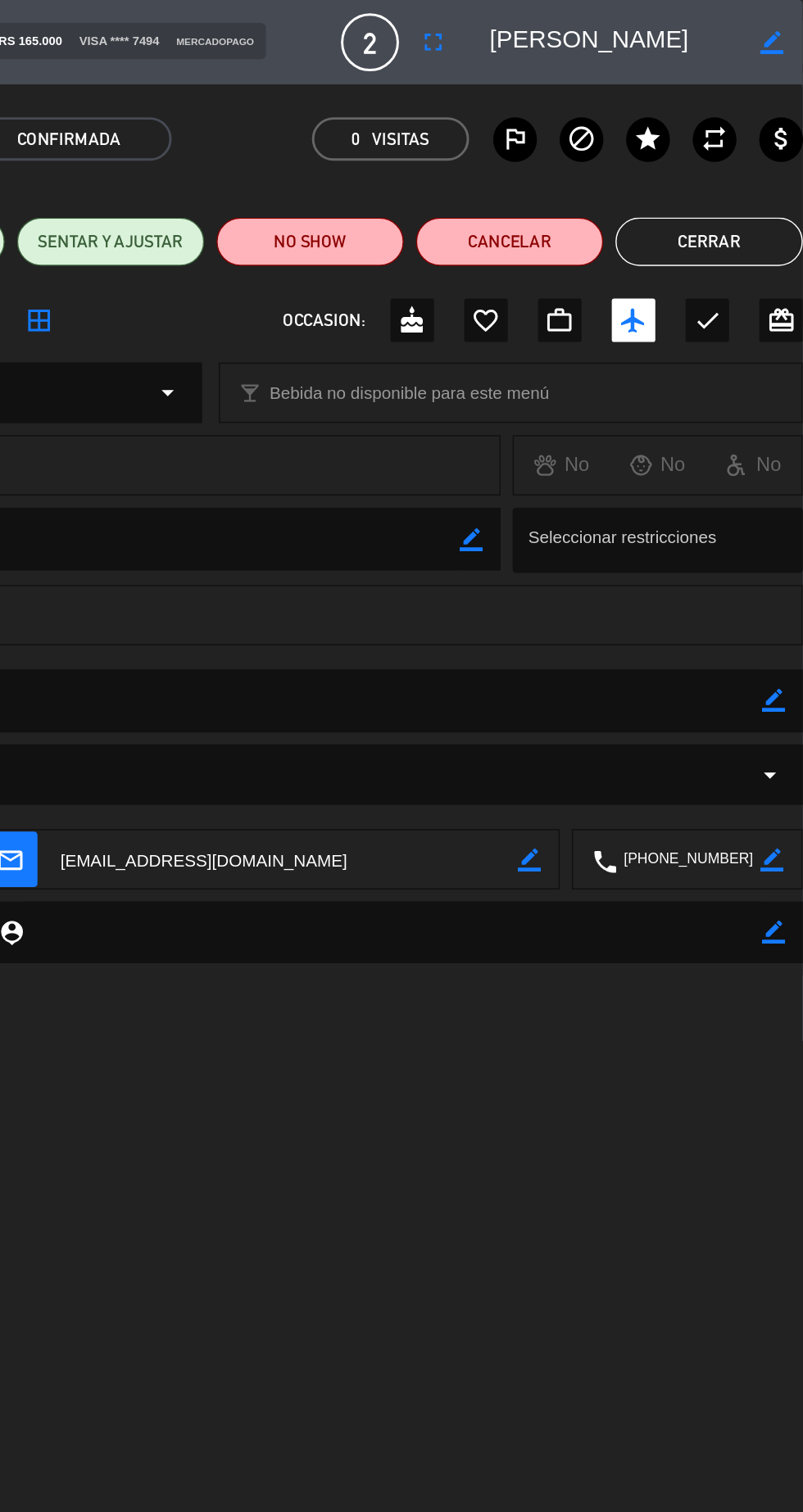
click at [726, 161] on button "Cerrar" at bounding box center [738, 164] width 127 height 33
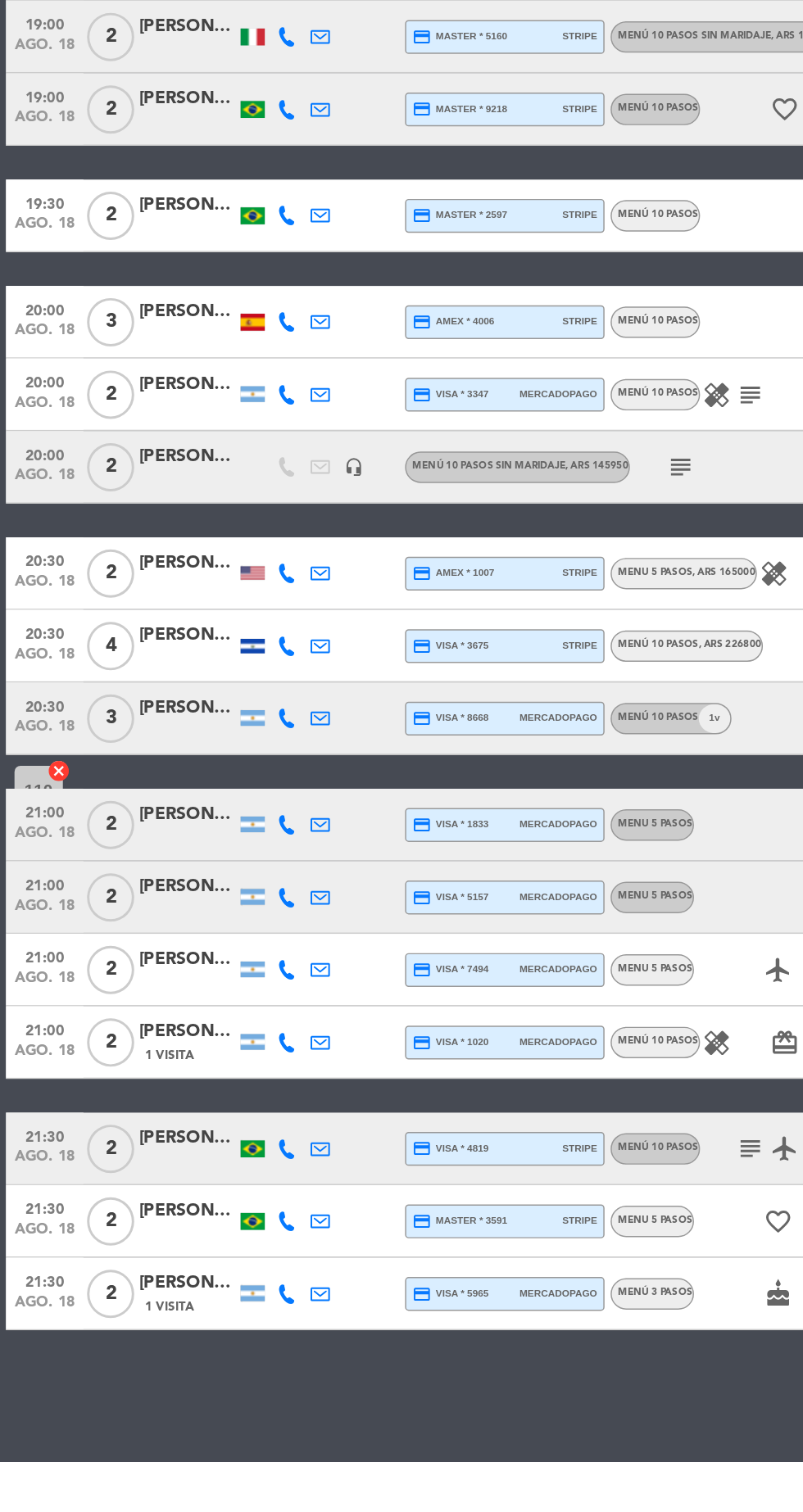
click at [123, 1228] on div "[PERSON_NAME]" at bounding box center [127, 1220] width 66 height 19
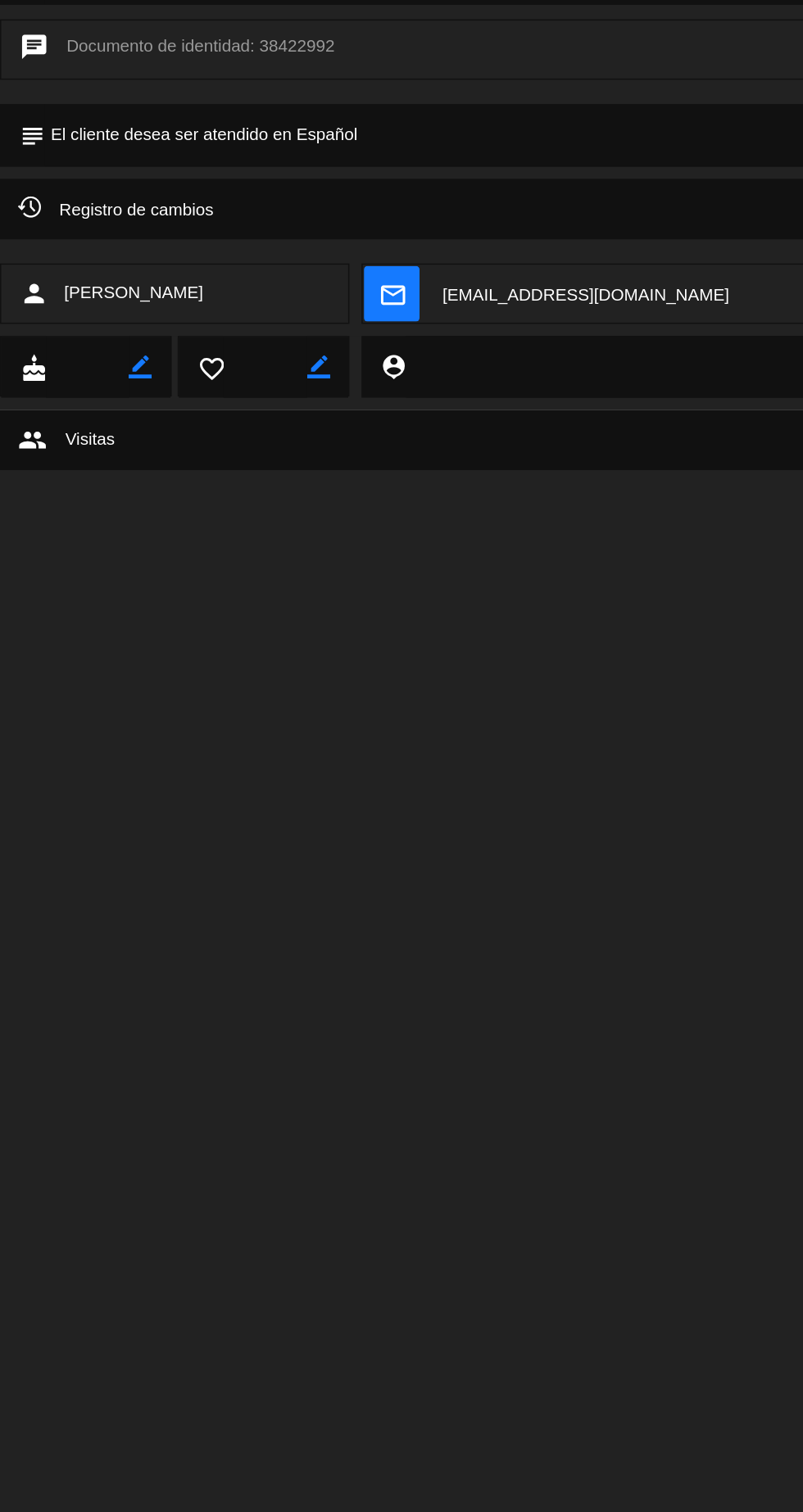
scroll to position [52, 0]
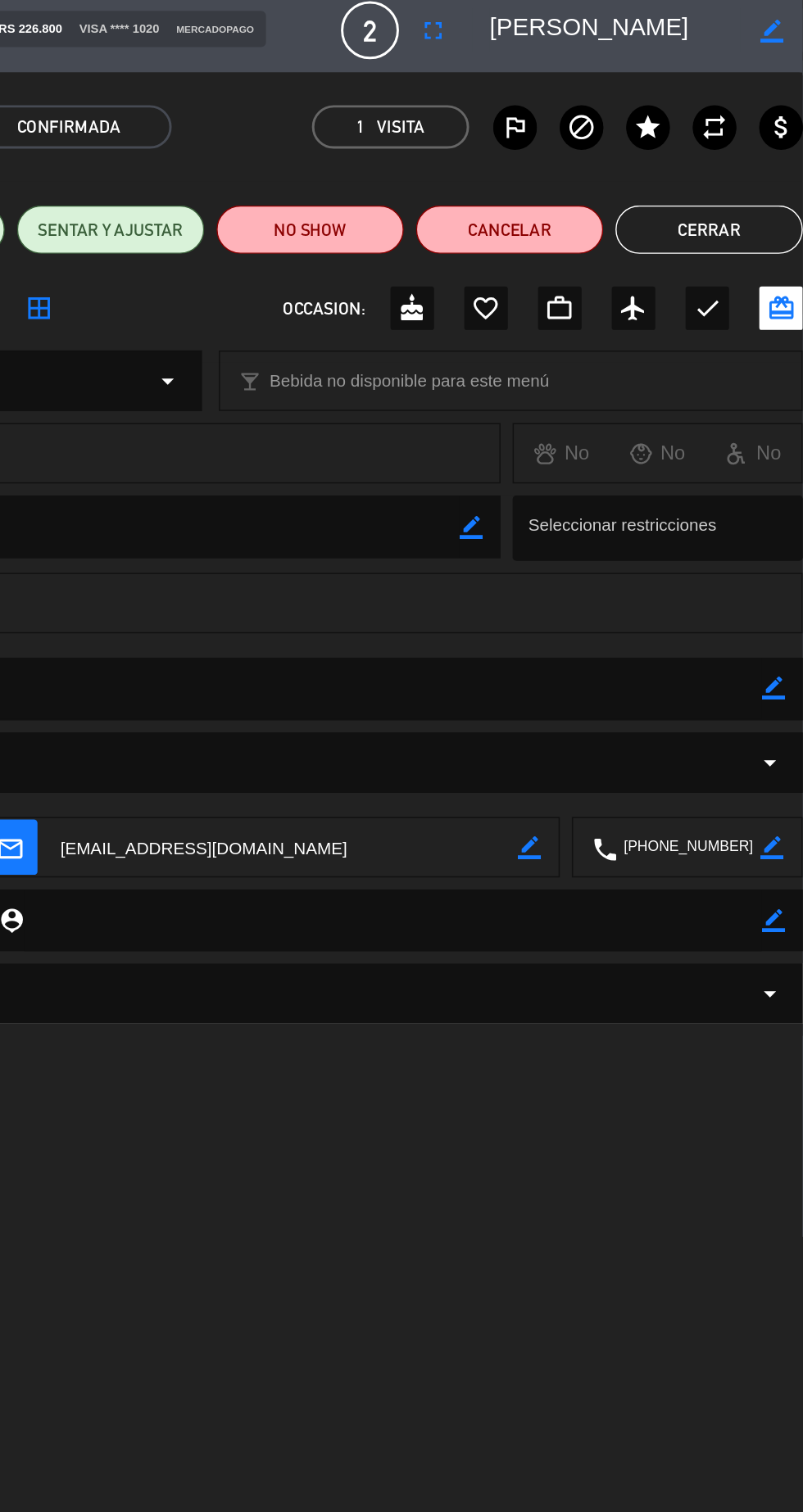
click at [749, 150] on button "Cerrar" at bounding box center [738, 164] width 127 height 33
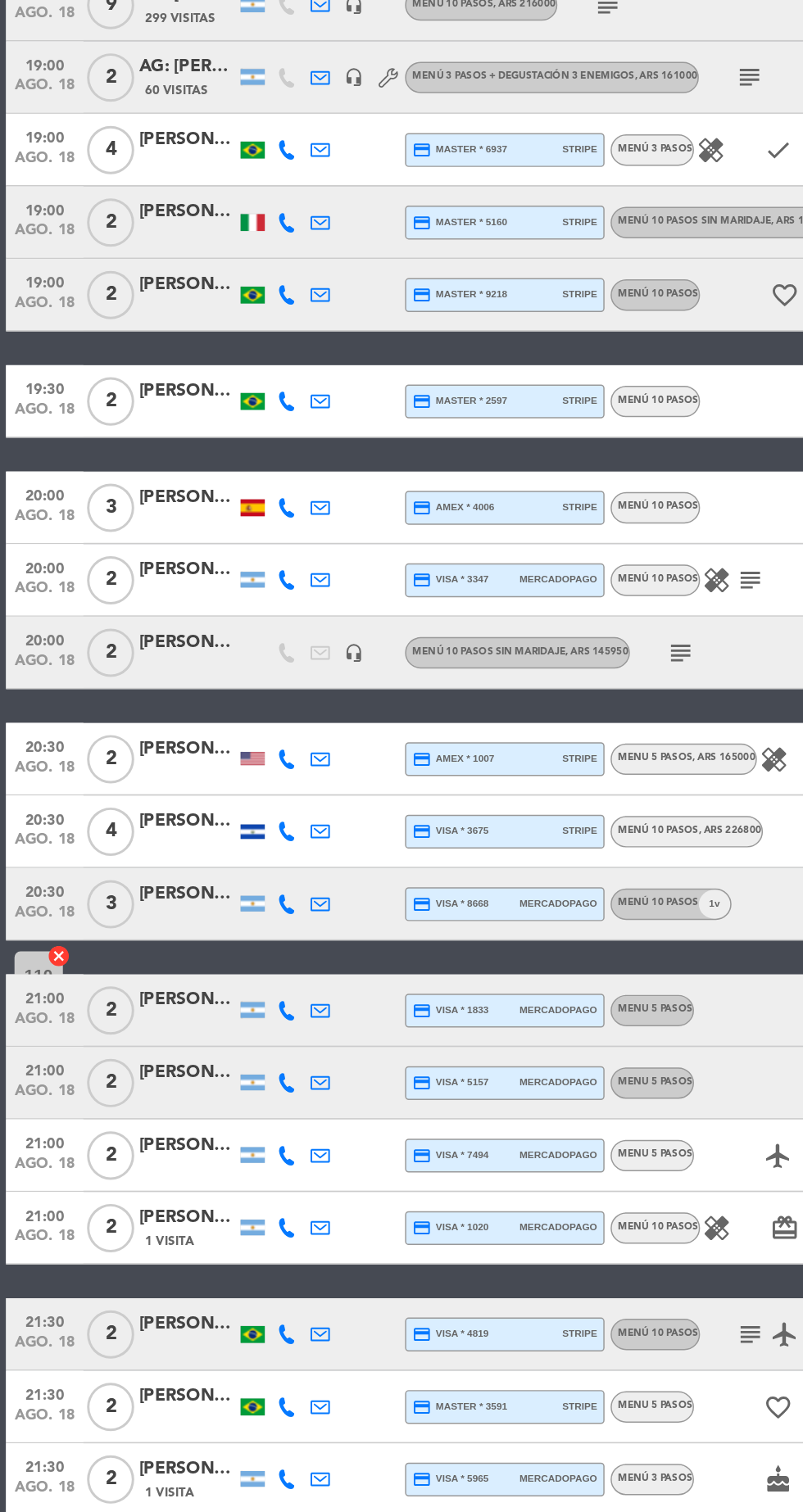
scroll to position [0, 0]
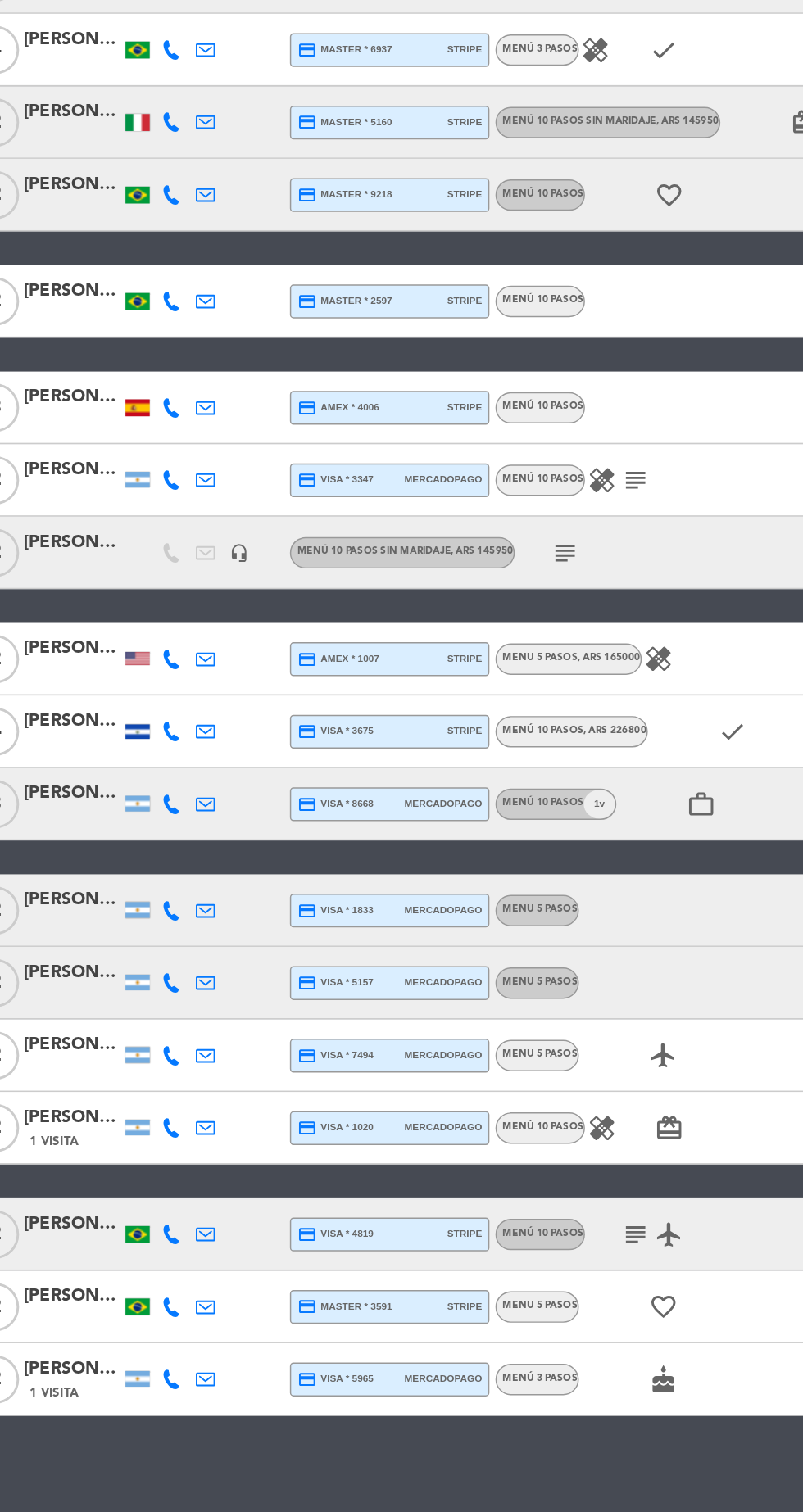
click at [484, 1230] on icon "healing" at bounding box center [485, 1227] width 20 height 20
click at [138, 1287] on div "[PERSON_NAME]" at bounding box center [127, 1292] width 66 height 19
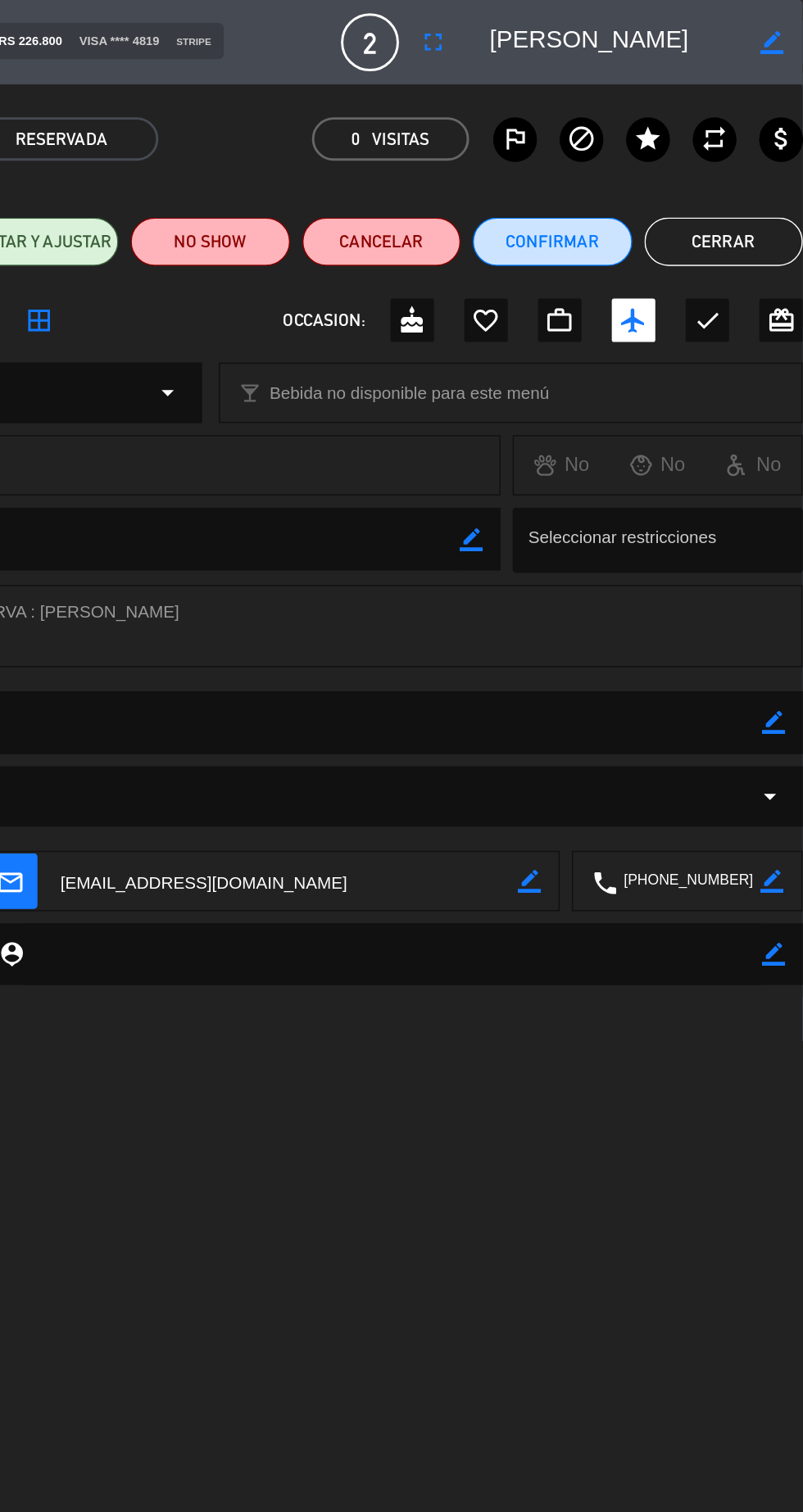
click at [763, 157] on button "Cerrar" at bounding box center [748, 164] width 107 height 33
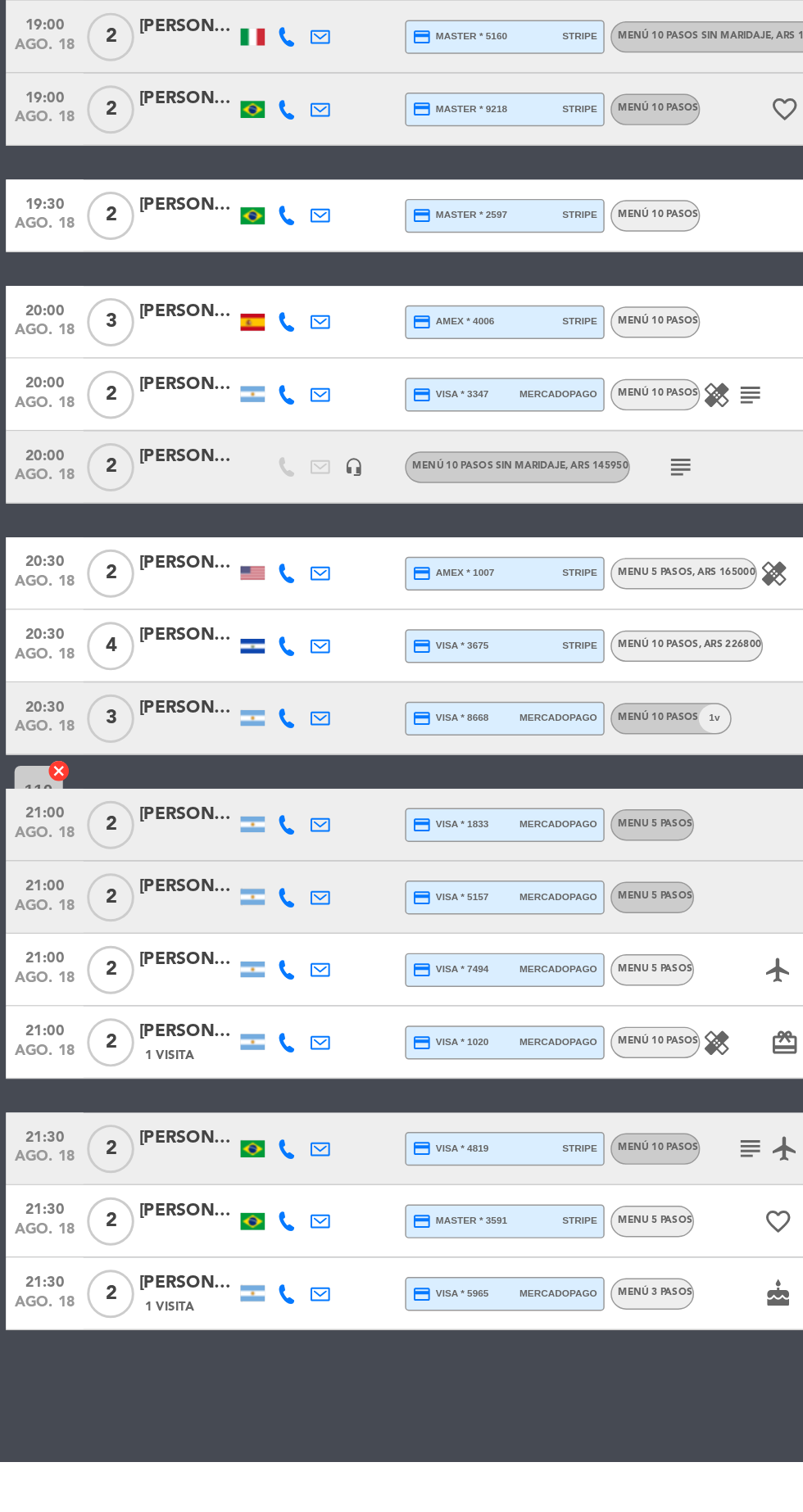
click at [145, 1337] on div "[PERSON_NAME]" at bounding box center [127, 1341] width 66 height 19
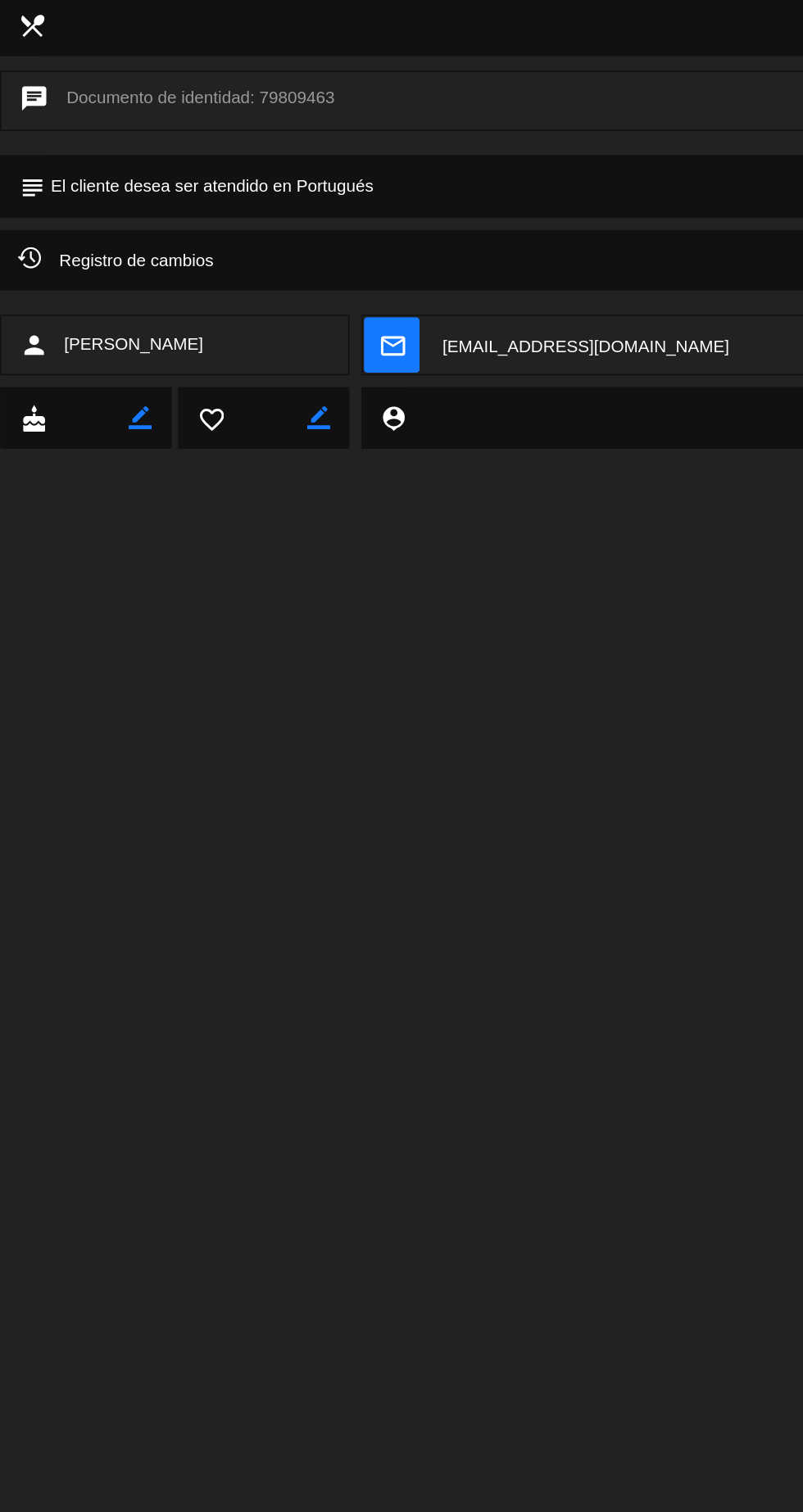
scroll to position [49, 0]
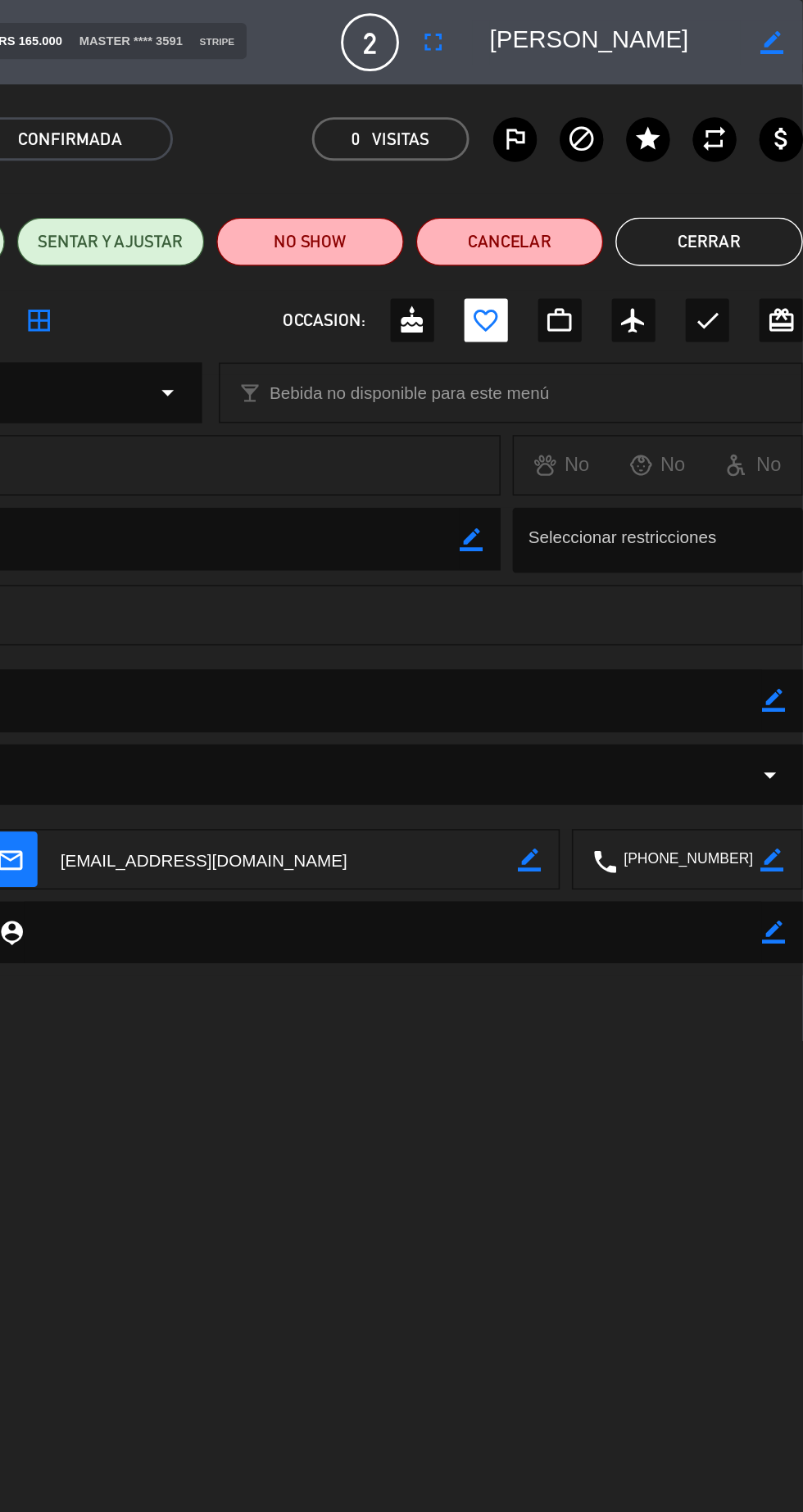
click at [757, 153] on button "Cerrar" at bounding box center [738, 164] width 127 height 33
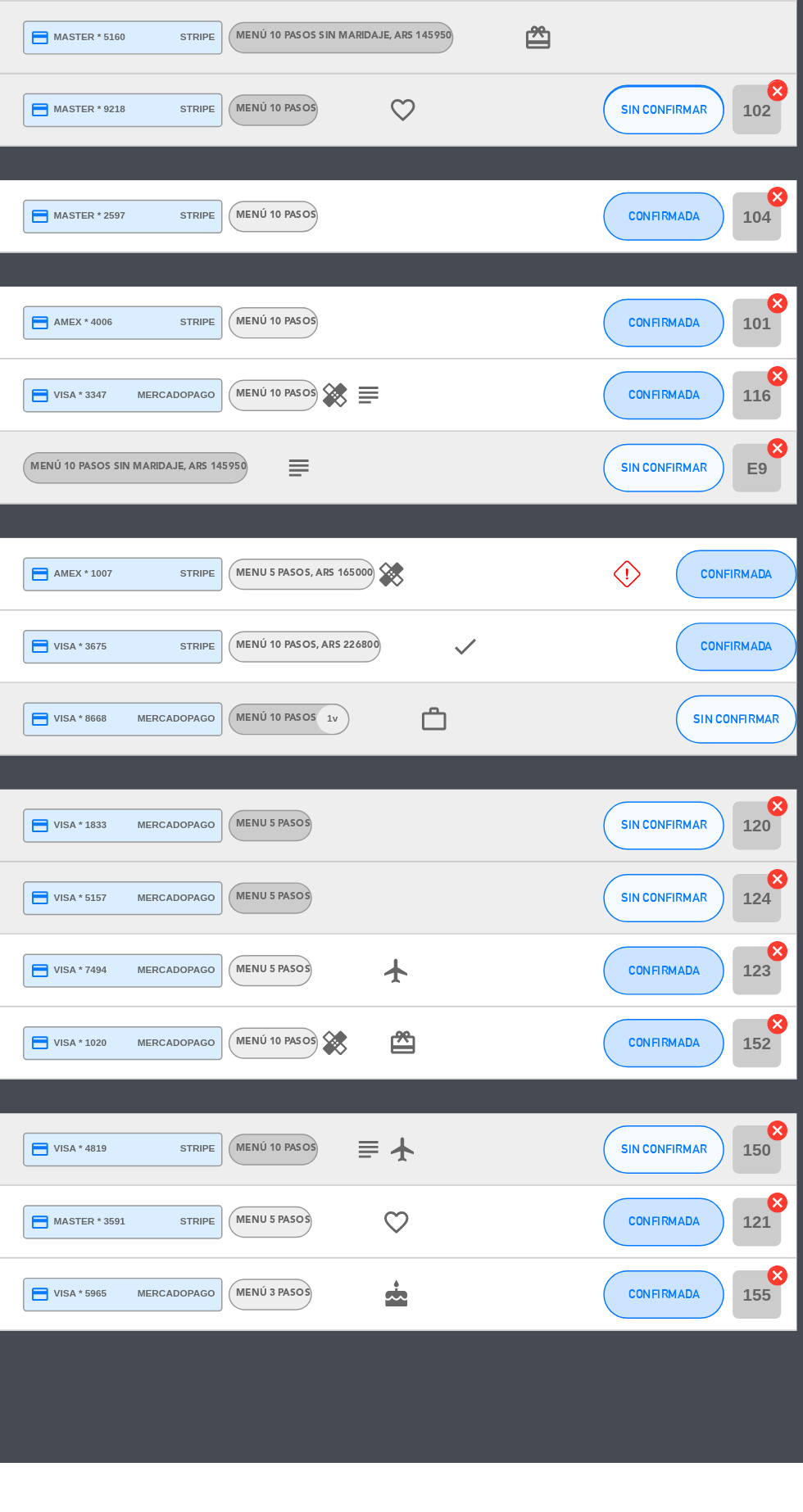
scroll to position [0, 0]
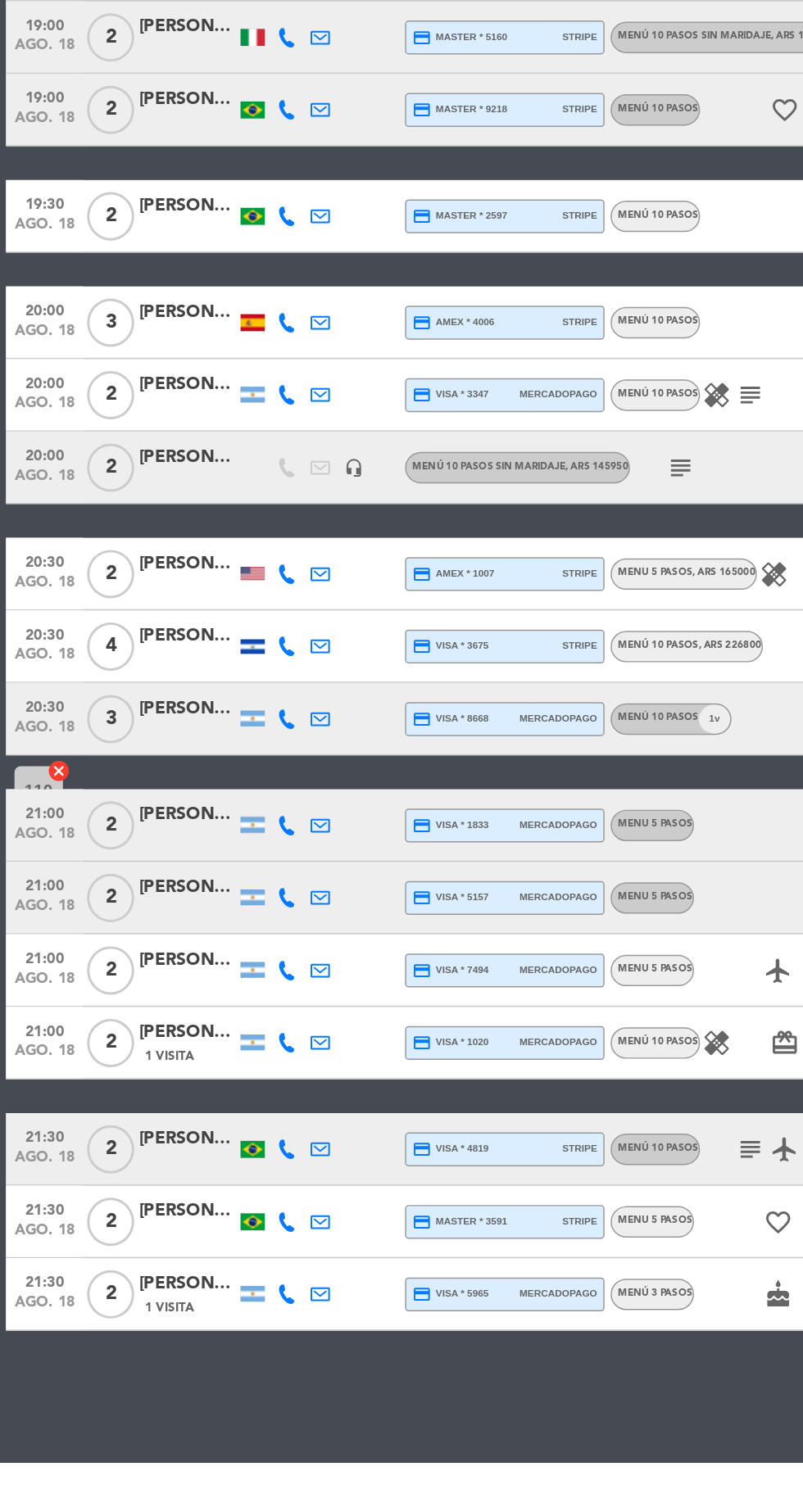
click at [136, 1412] on div "1 Visita" at bounding box center [127, 1406] width 66 height 14
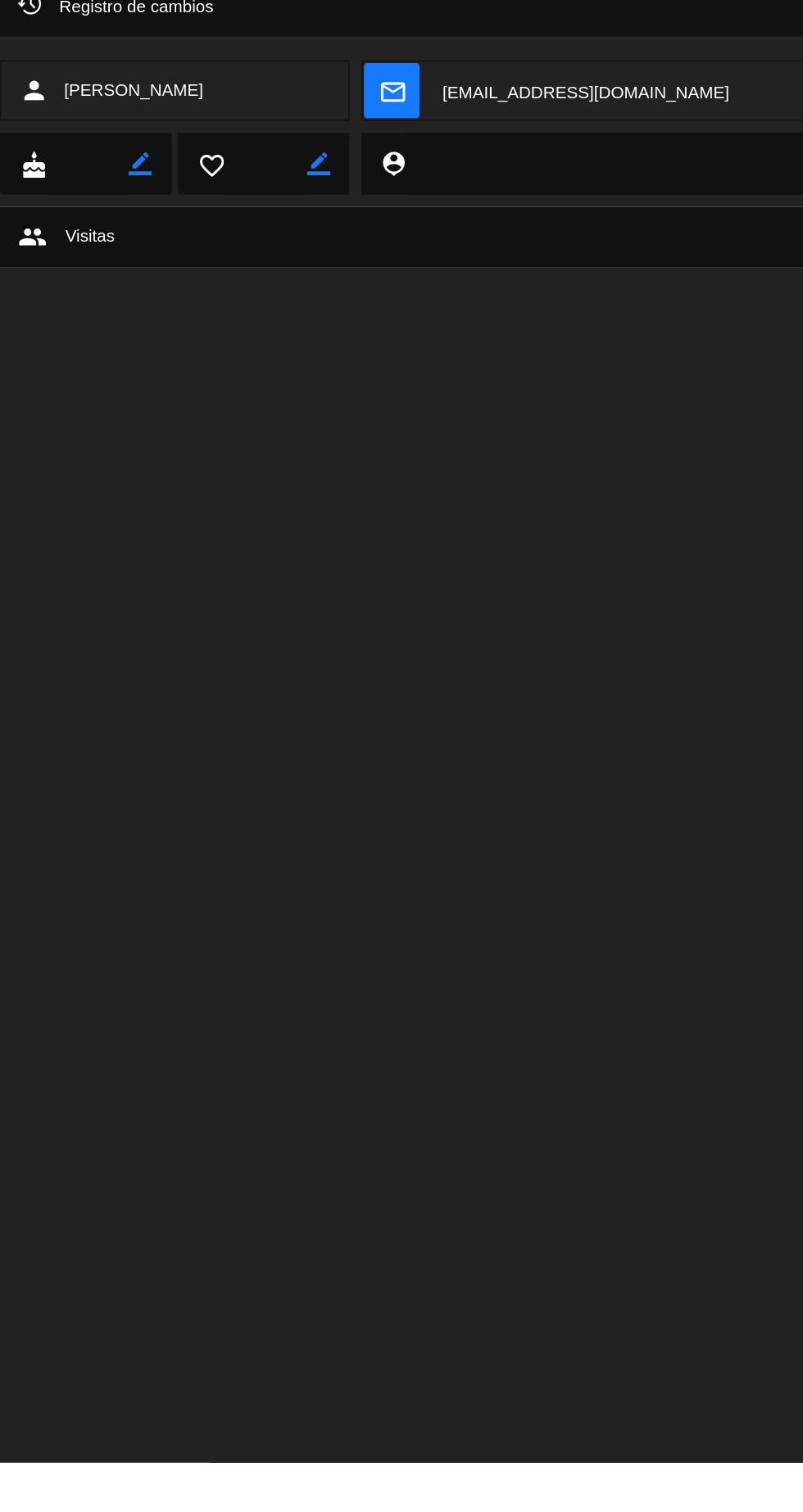
scroll to position [49, 0]
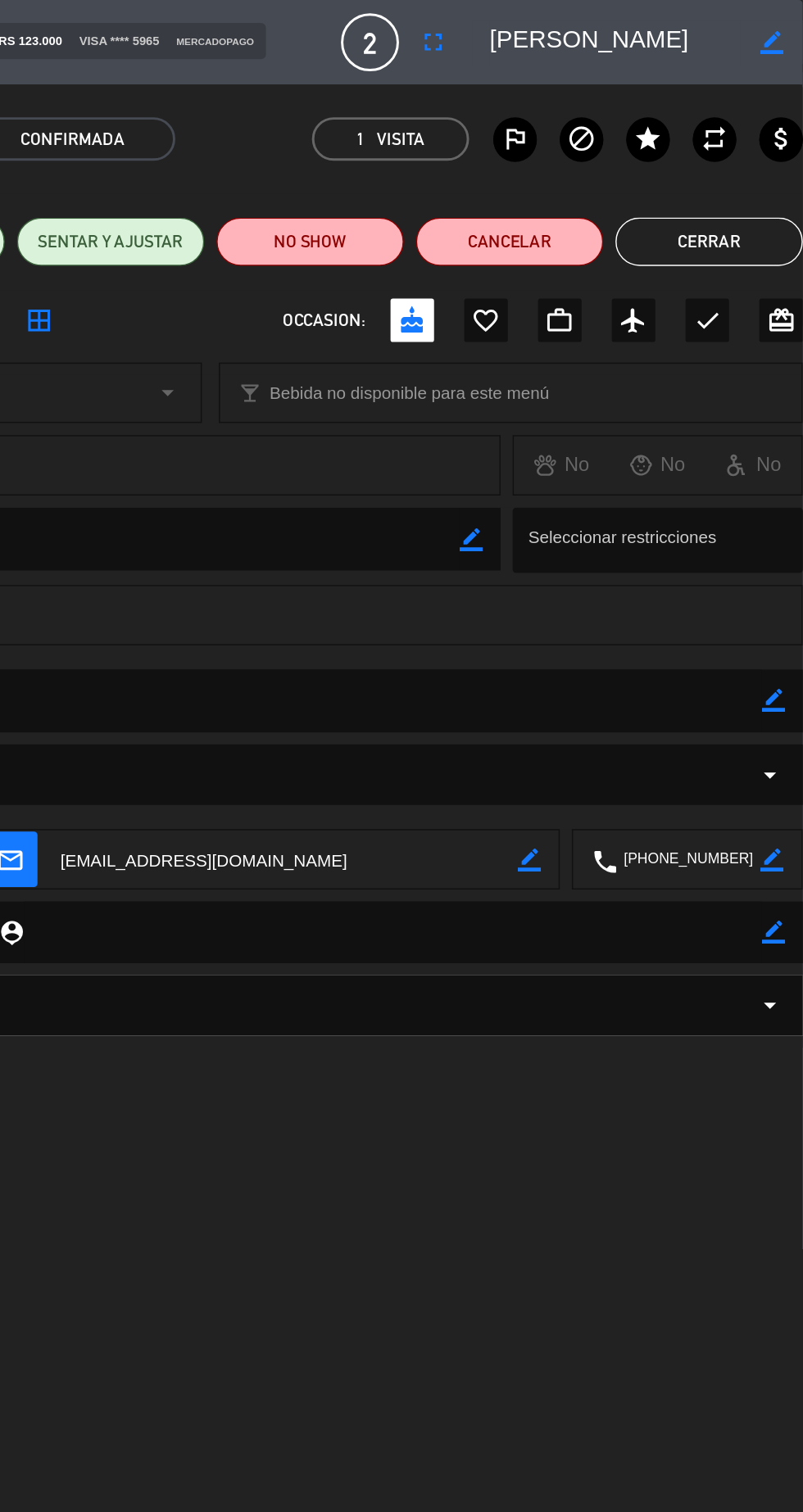
click at [749, 156] on button "Cerrar" at bounding box center [738, 164] width 127 height 33
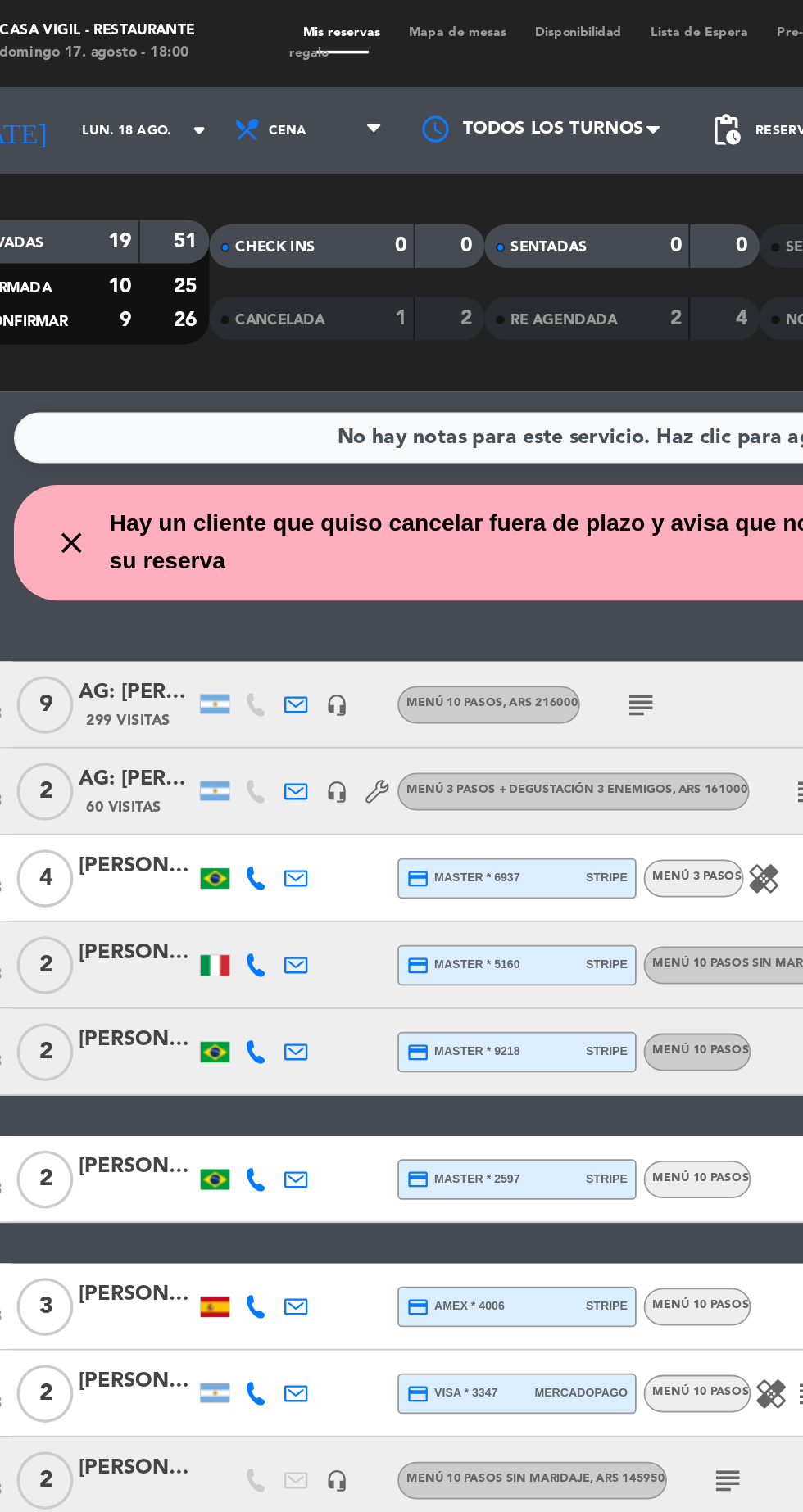
scroll to position [0, 0]
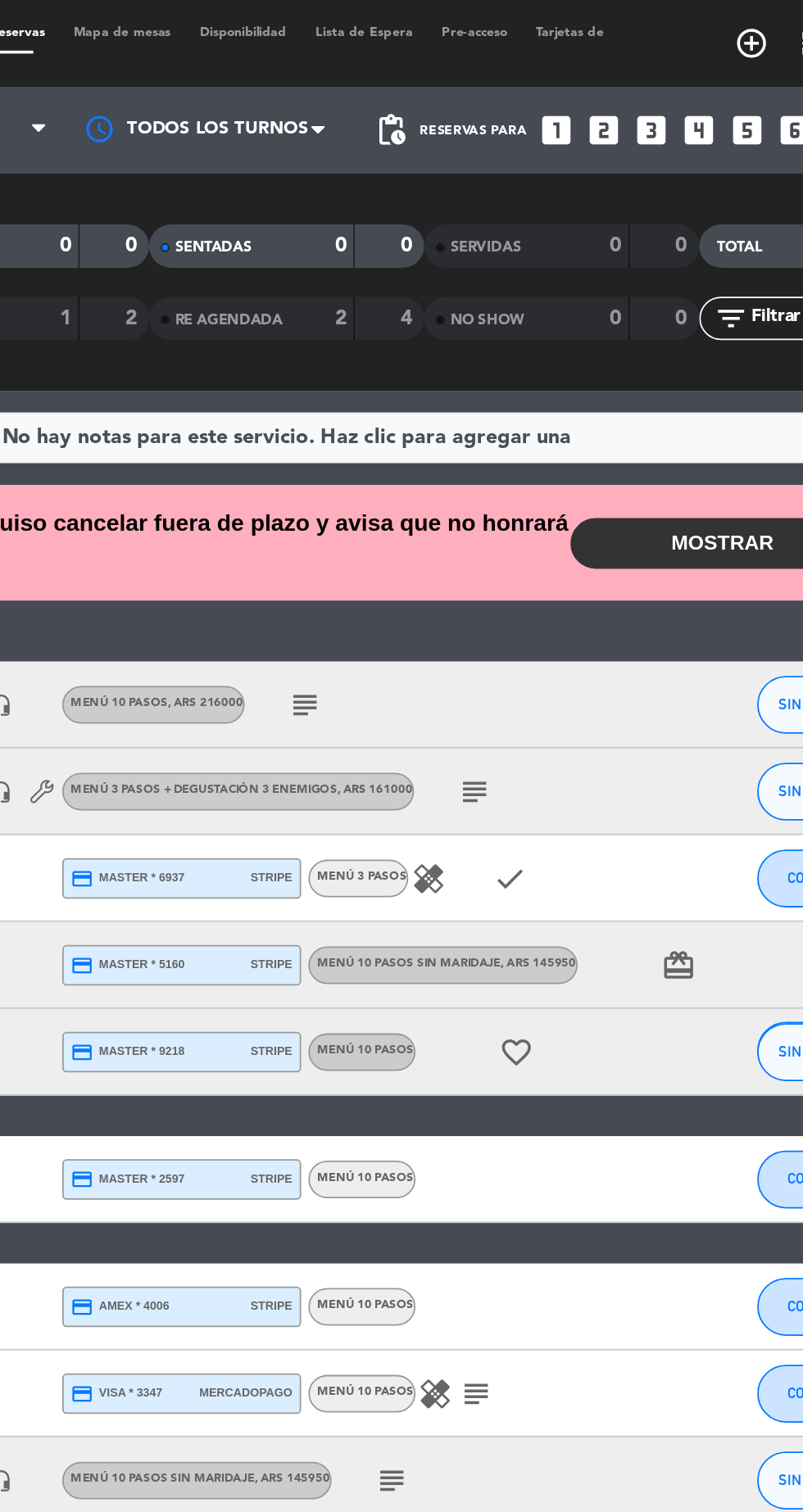
click at [407, 398] on icon "subject" at bounding box center [412, 398] width 20 height 20
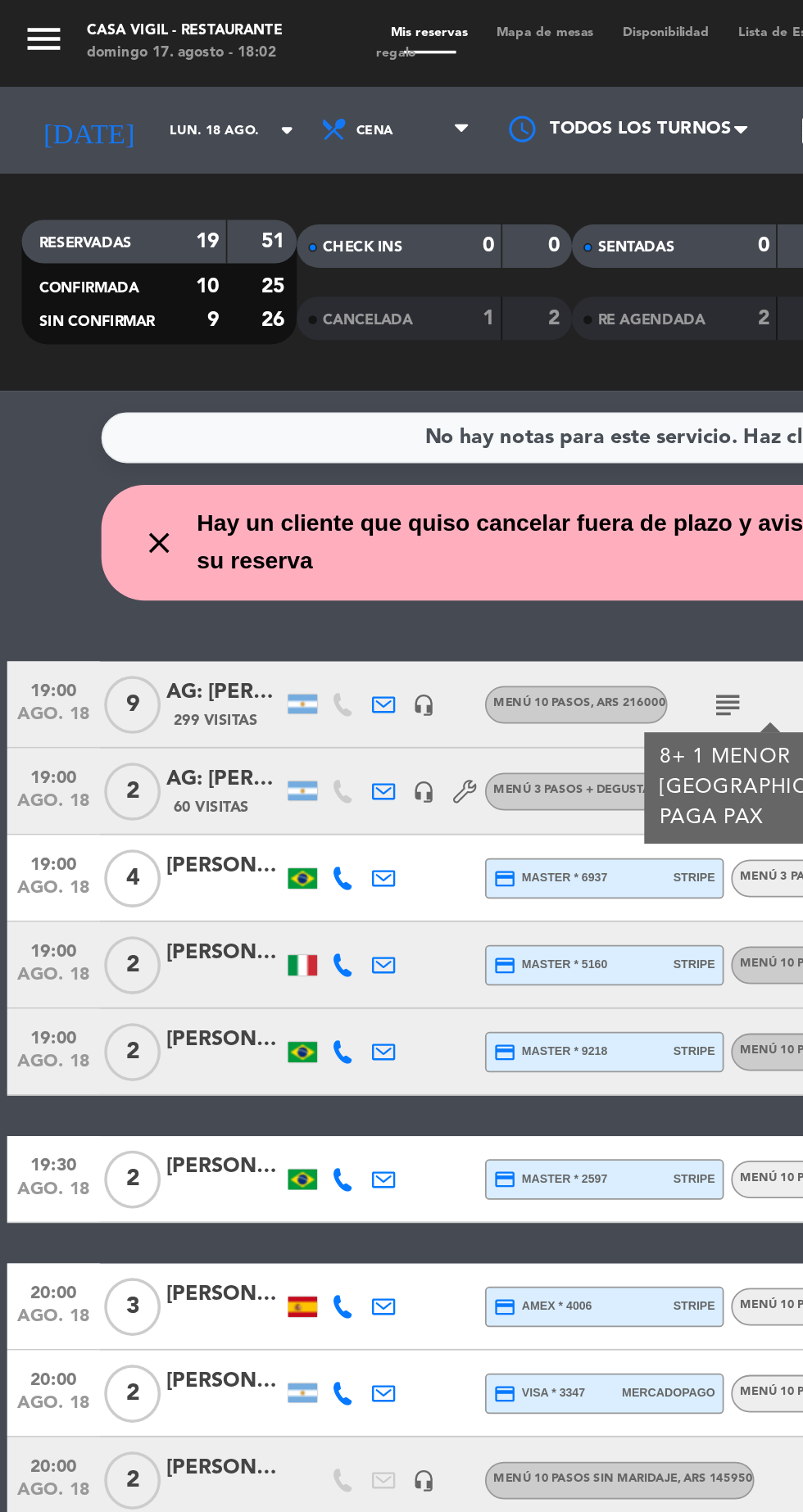
click at [22, 13] on icon "menu" at bounding box center [24, 22] width 25 height 25
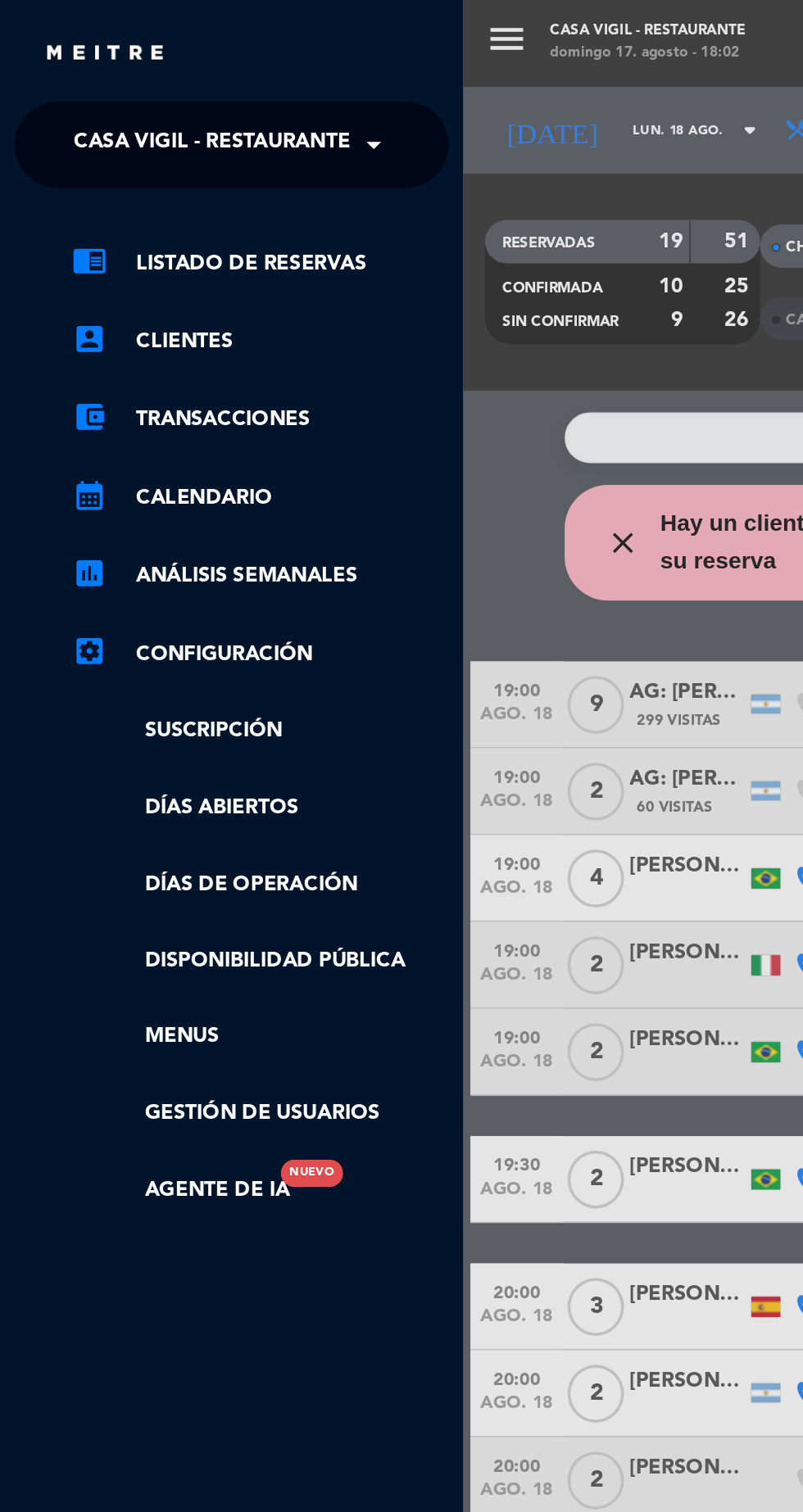
click at [211, 81] on span at bounding box center [216, 82] width 28 height 34
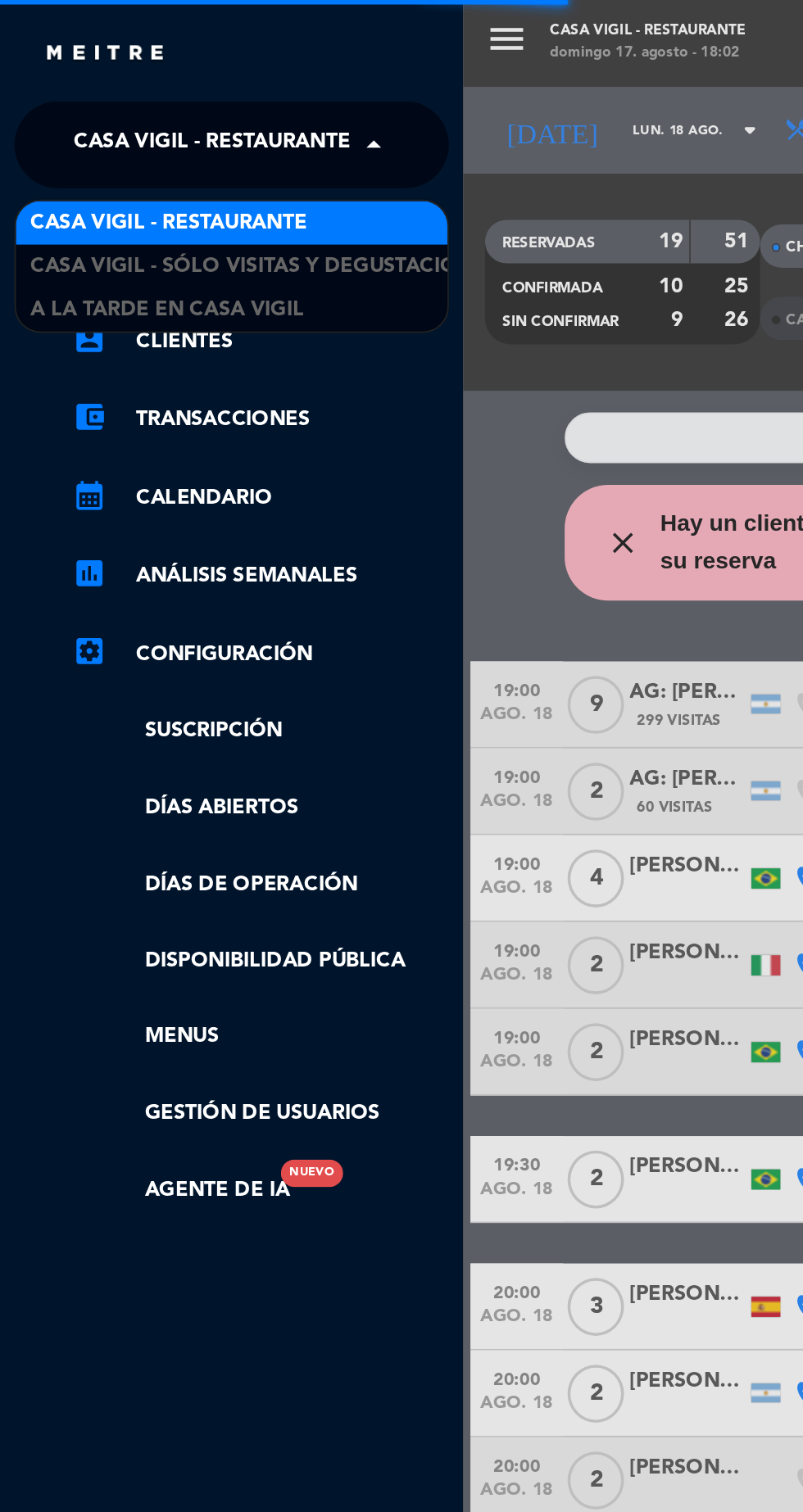
click at [169, 182] on span "A la tarde en Casa Vigil" at bounding box center [94, 175] width 155 height 19
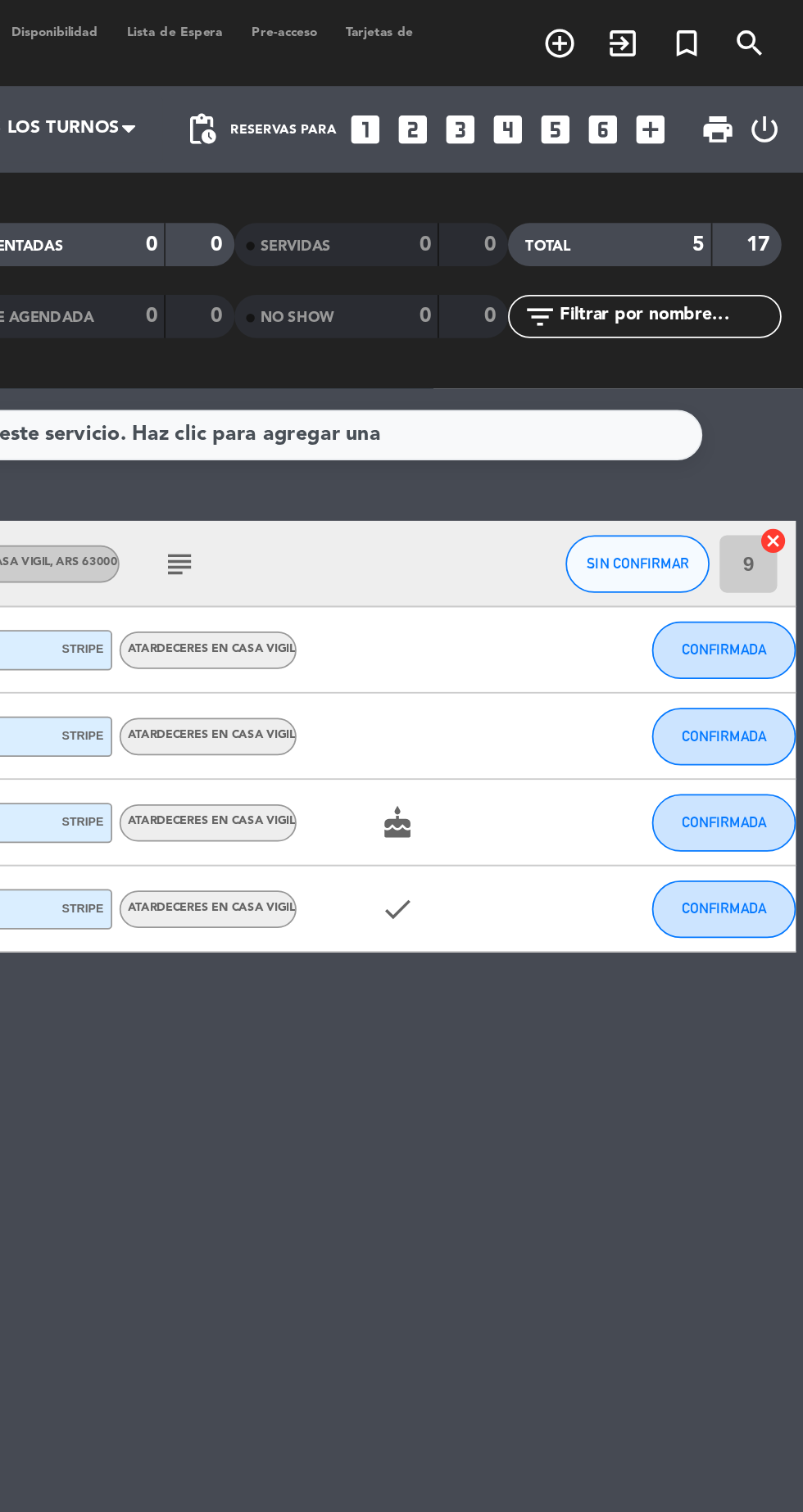
click at [452, 315] on icon "subject" at bounding box center [448, 322] width 20 height 20
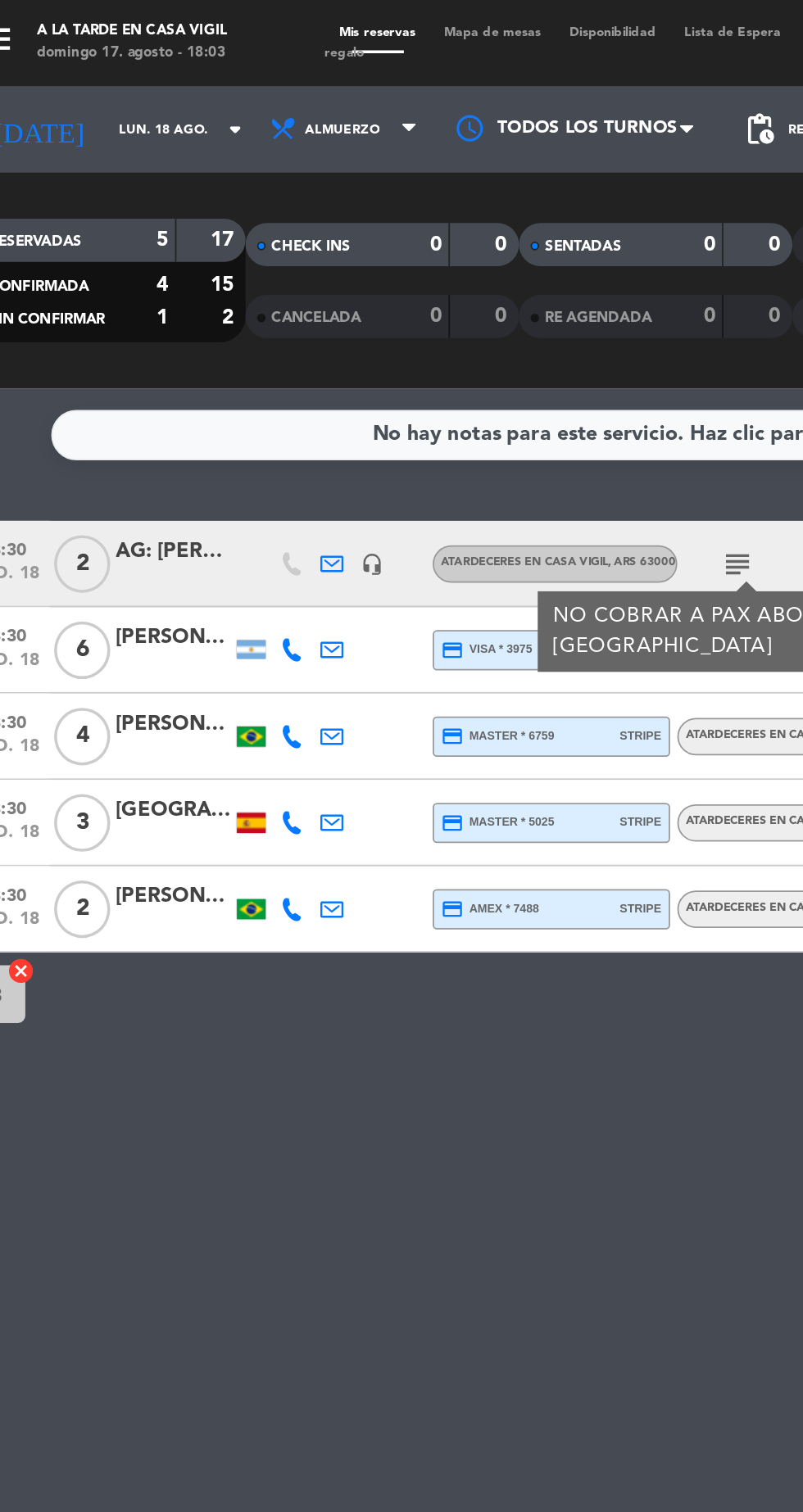
click at [457, 317] on icon "subject" at bounding box center [448, 322] width 20 height 20
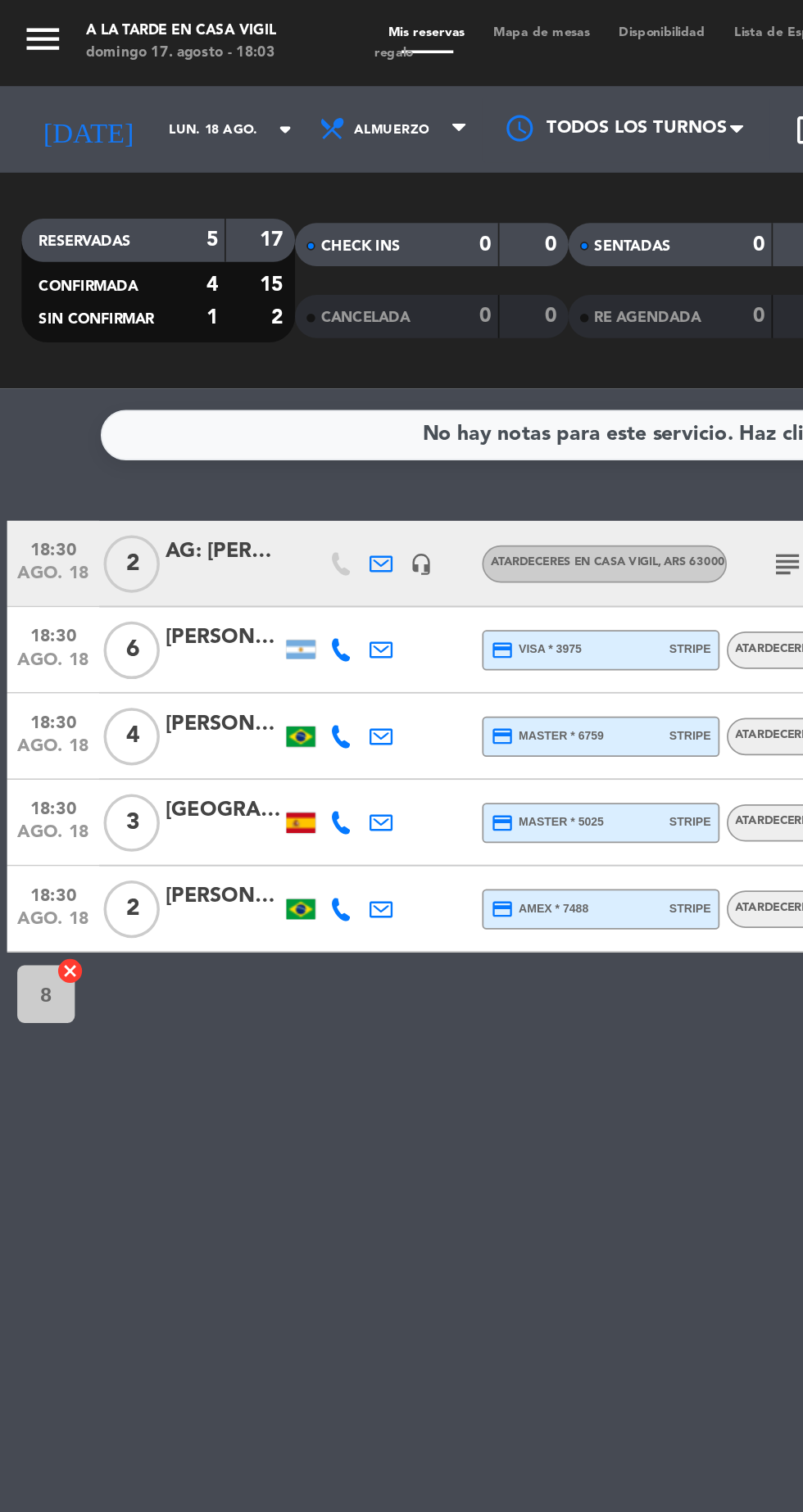
click at [126, 461] on div "[GEOGRAPHIC_DATA]" at bounding box center [127, 461] width 66 height 19
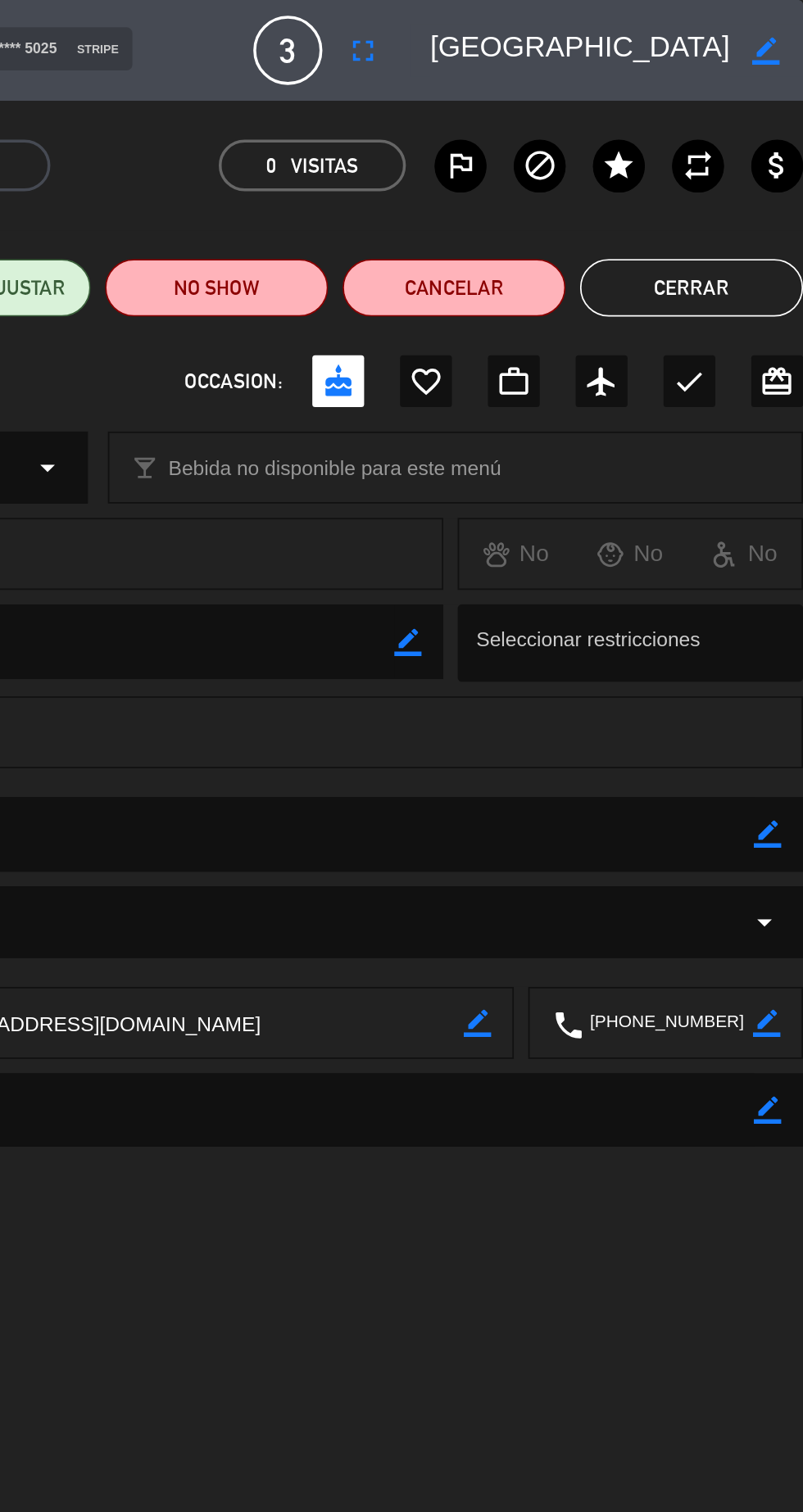
click at [753, 153] on button "Cerrar" at bounding box center [738, 164] width 127 height 33
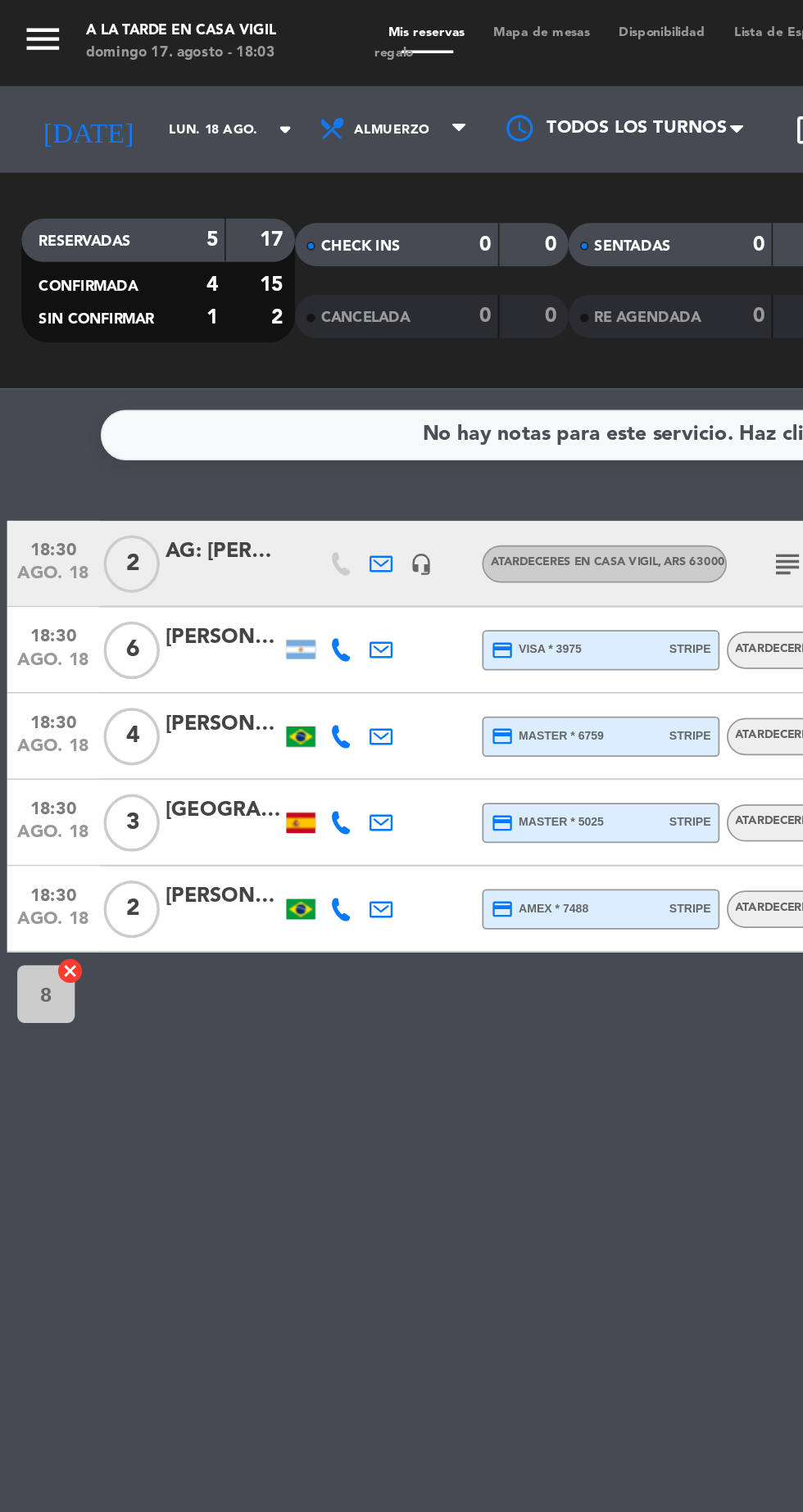
click at [127, 359] on div "[PERSON_NAME]" at bounding box center [127, 363] width 66 height 19
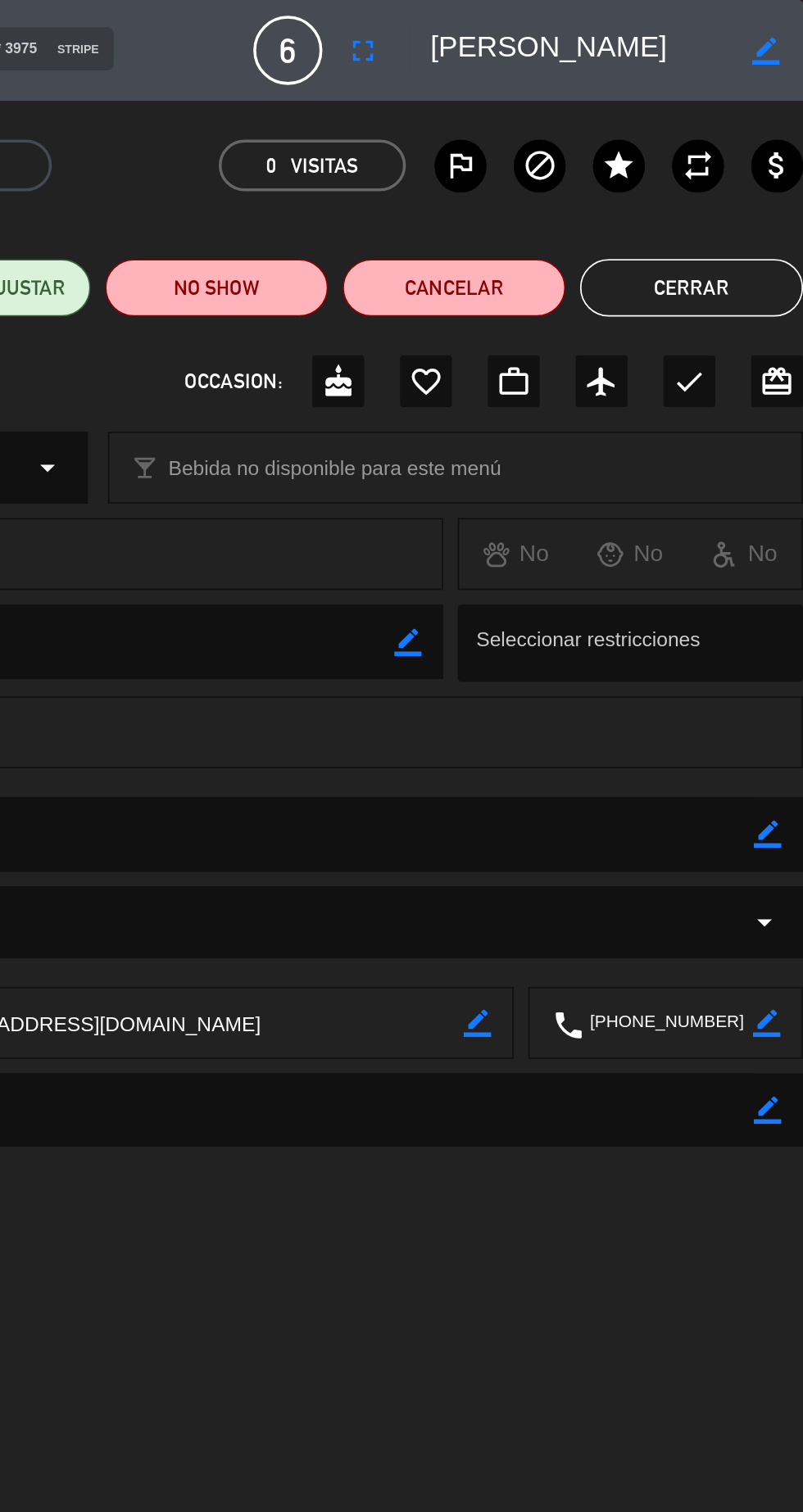
click at [723, 156] on button "Cerrar" at bounding box center [738, 164] width 127 height 33
